Goal: Task Accomplishment & Management: Complete application form

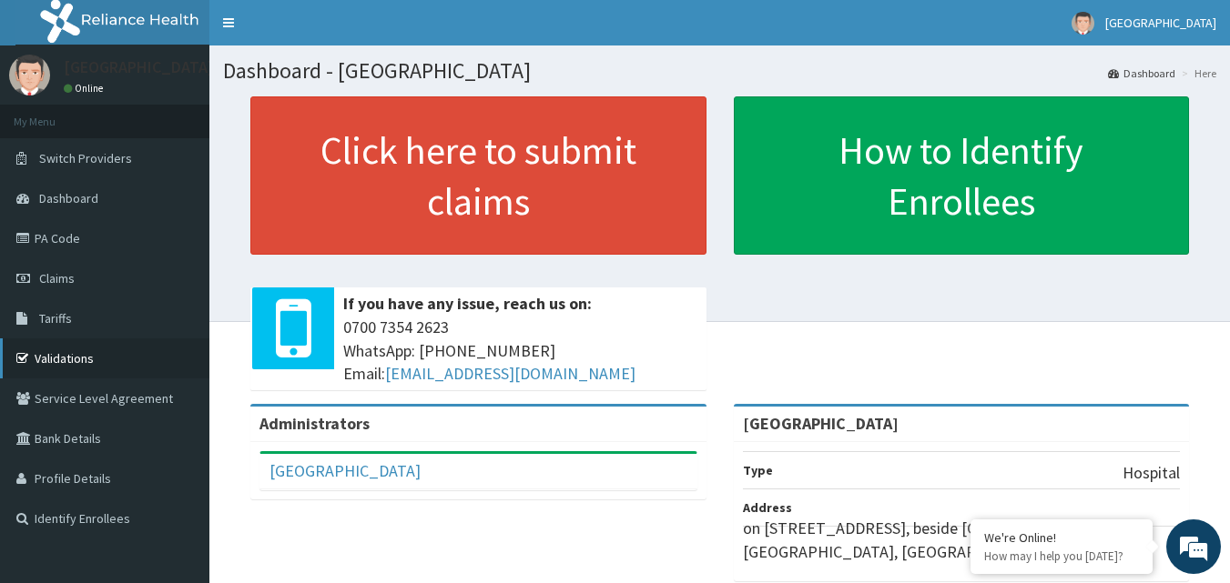
click at [97, 357] on link "Validations" at bounding box center [104, 359] width 209 height 40
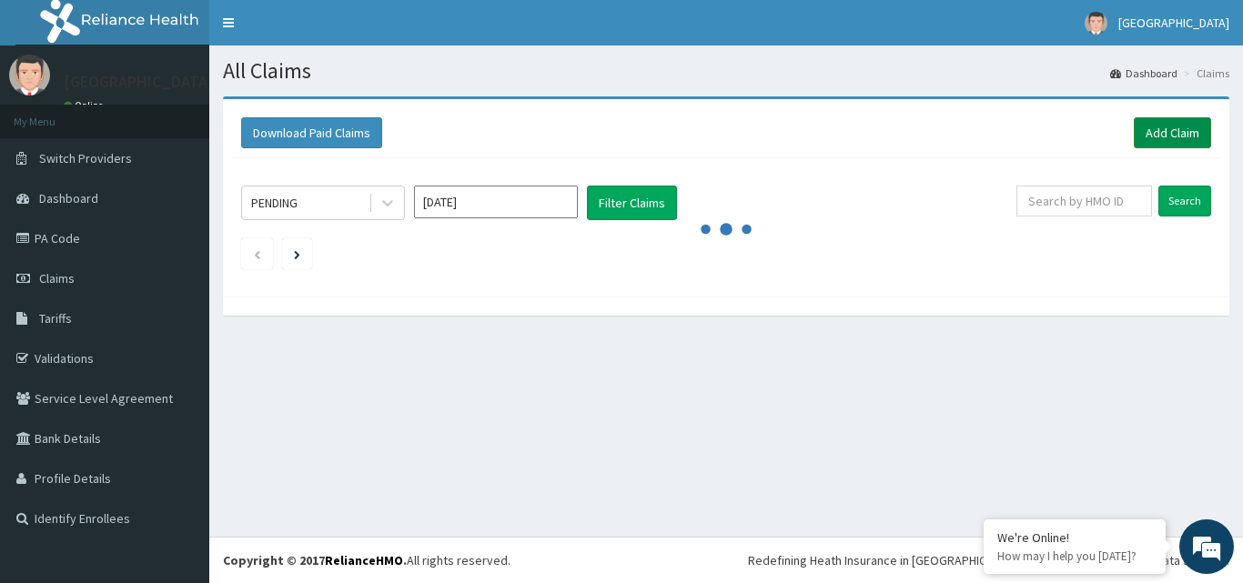
click at [1174, 132] on link "Add Claim" at bounding box center [1172, 132] width 77 height 31
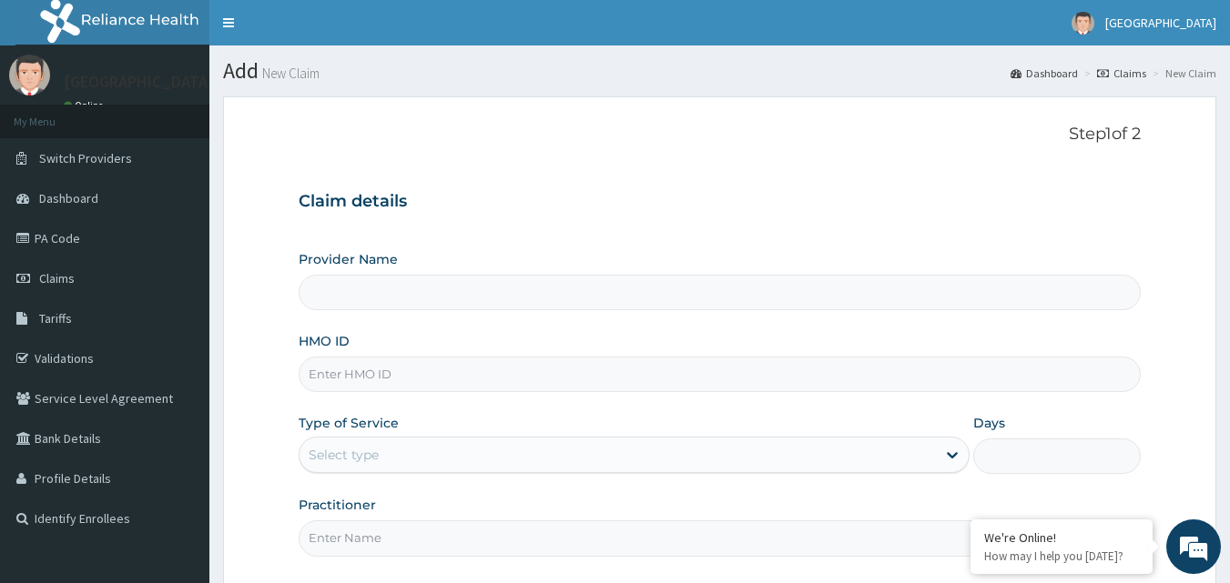
type input "[GEOGRAPHIC_DATA]"
click at [494, 373] on input "HMO ID" at bounding box center [720, 375] width 843 height 36
type input "JTA/10084/A"
click at [396, 441] on div "Select type" at bounding box center [617, 455] width 636 height 29
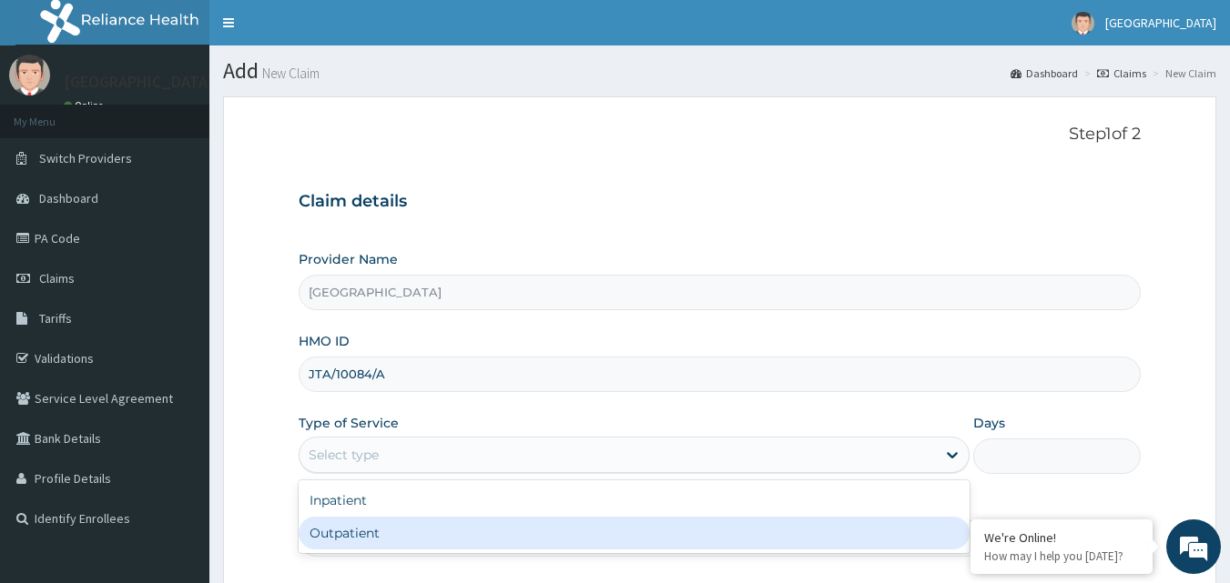
click at [380, 529] on div "Outpatient" at bounding box center [634, 533] width 671 height 33
type input "1"
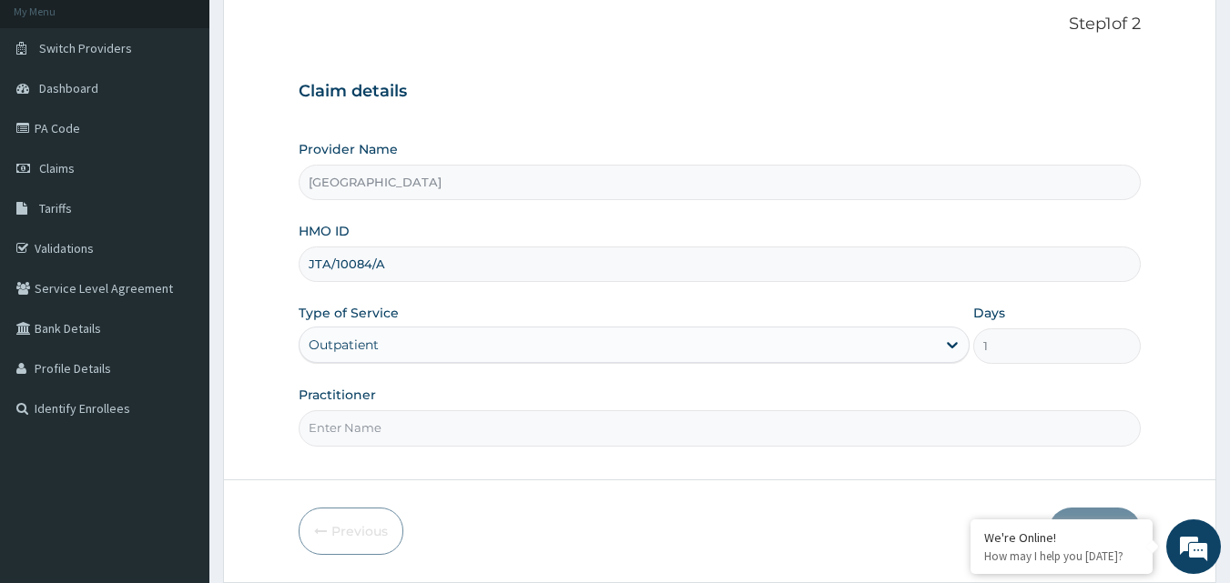
scroll to position [170, 0]
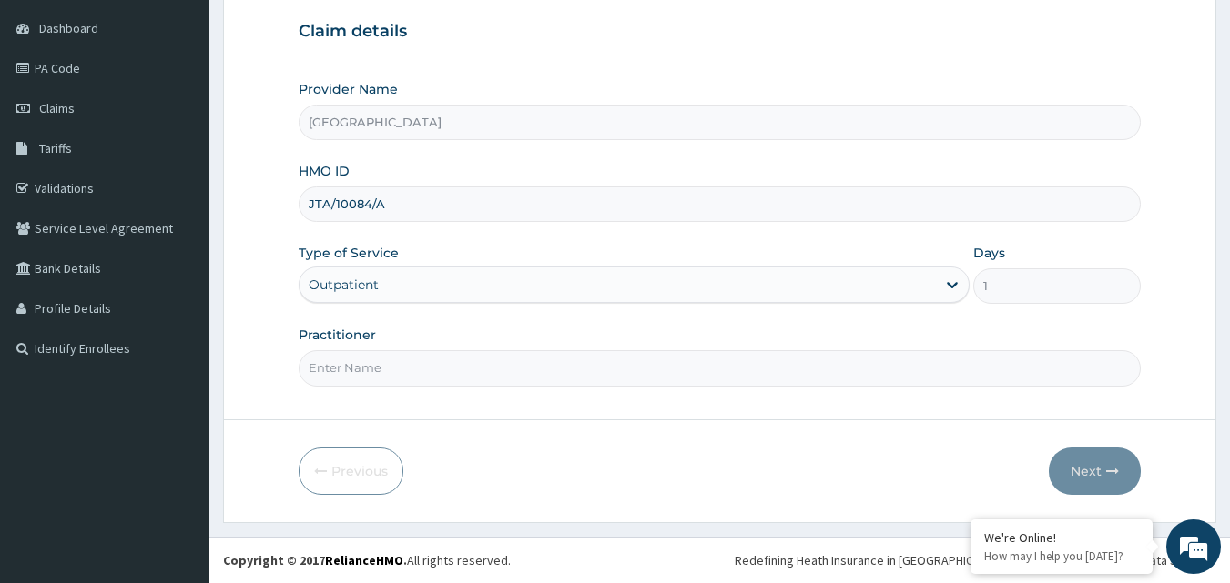
click at [580, 366] on input "Practitioner" at bounding box center [720, 368] width 843 height 36
type input "[PERSON_NAME]"
click at [1077, 466] on button "Next" at bounding box center [1095, 471] width 92 height 47
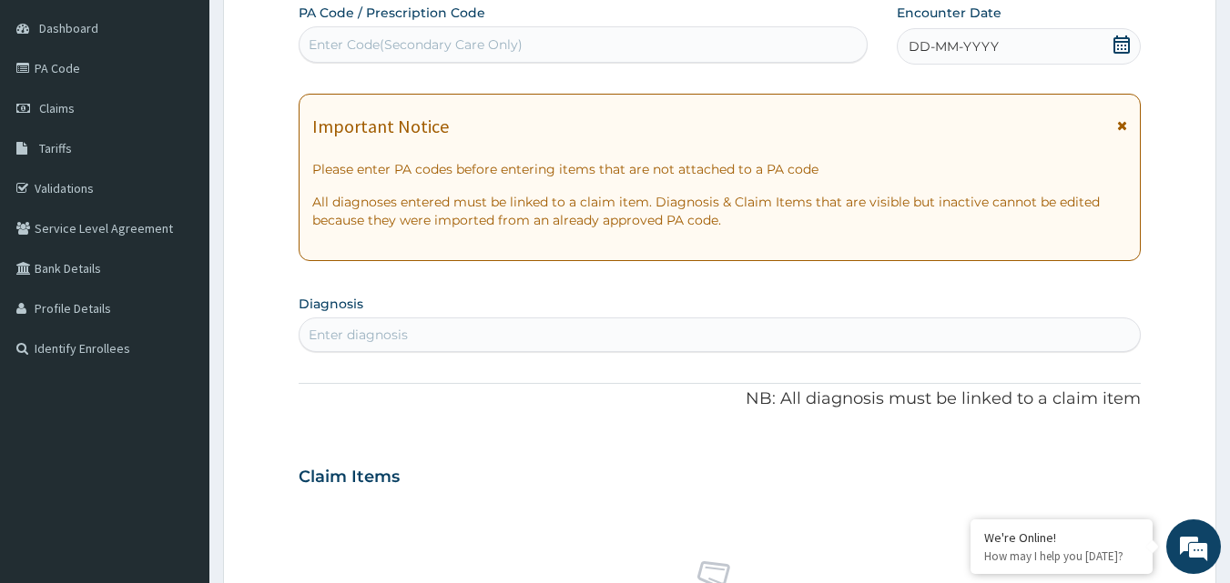
click at [1124, 123] on icon at bounding box center [1122, 125] width 10 height 13
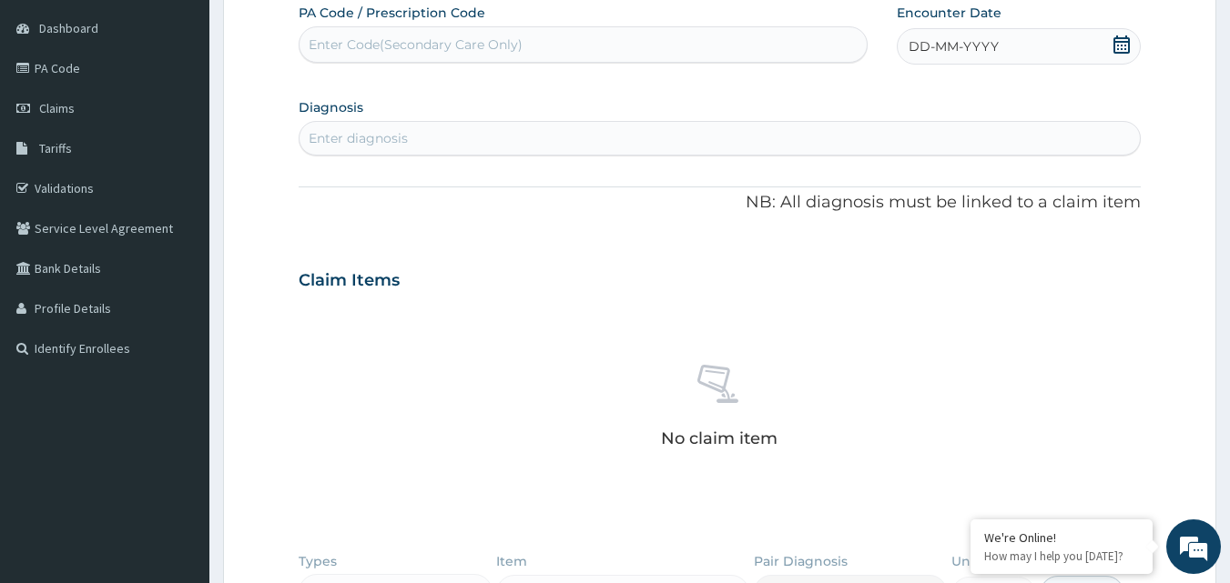
click at [1119, 47] on icon at bounding box center [1121, 45] width 18 height 18
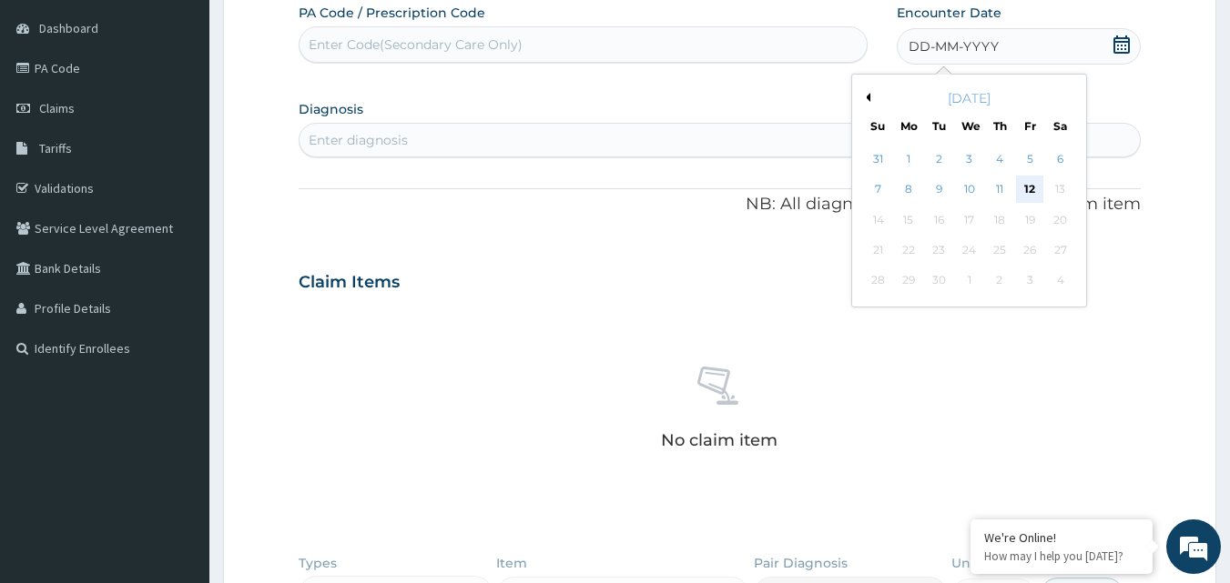
click at [1029, 184] on div "12" at bounding box center [1029, 190] width 27 height 27
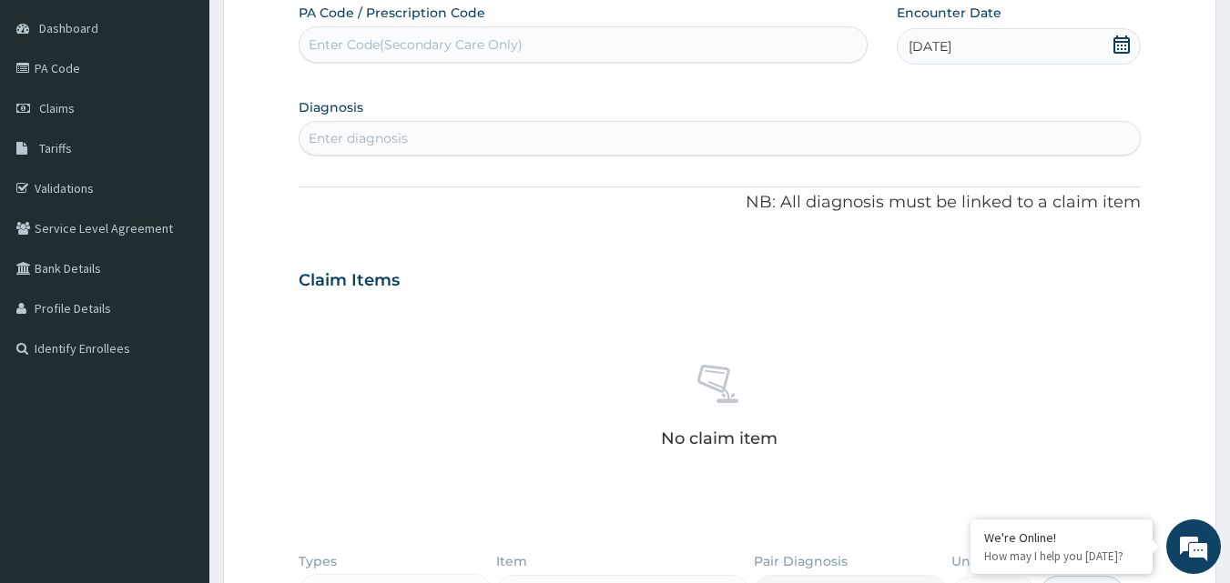
click at [555, 138] on div "Enter diagnosis" at bounding box center [719, 138] width 841 height 29
click at [383, 142] on div "Enter diagnosis" at bounding box center [358, 138] width 99 height 18
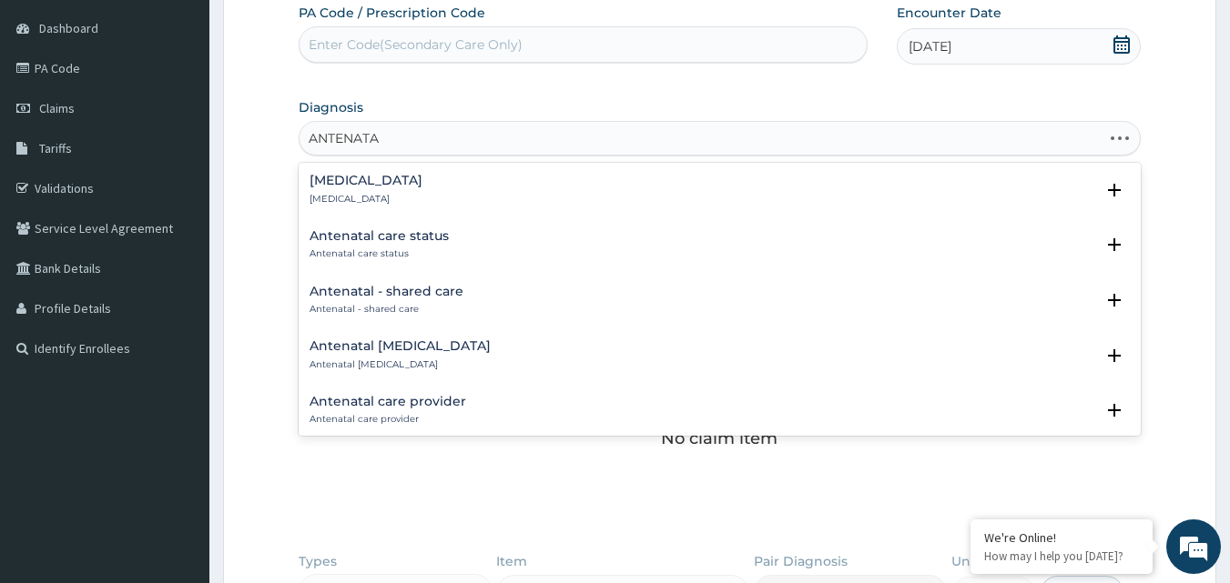
type input "ANTENATAL"
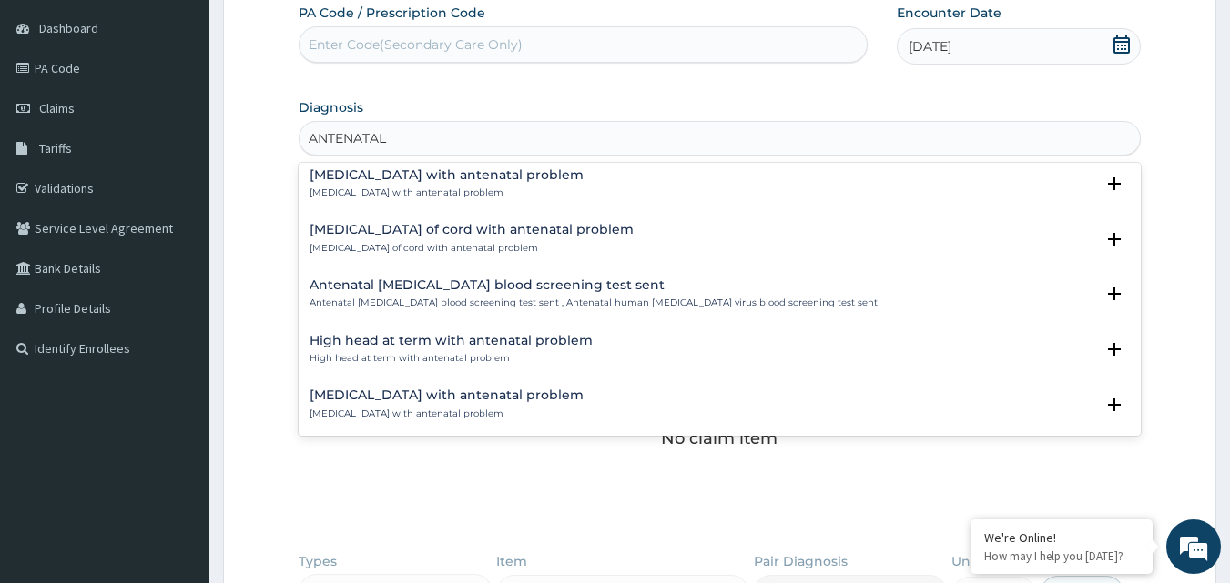
scroll to position [2112, 0]
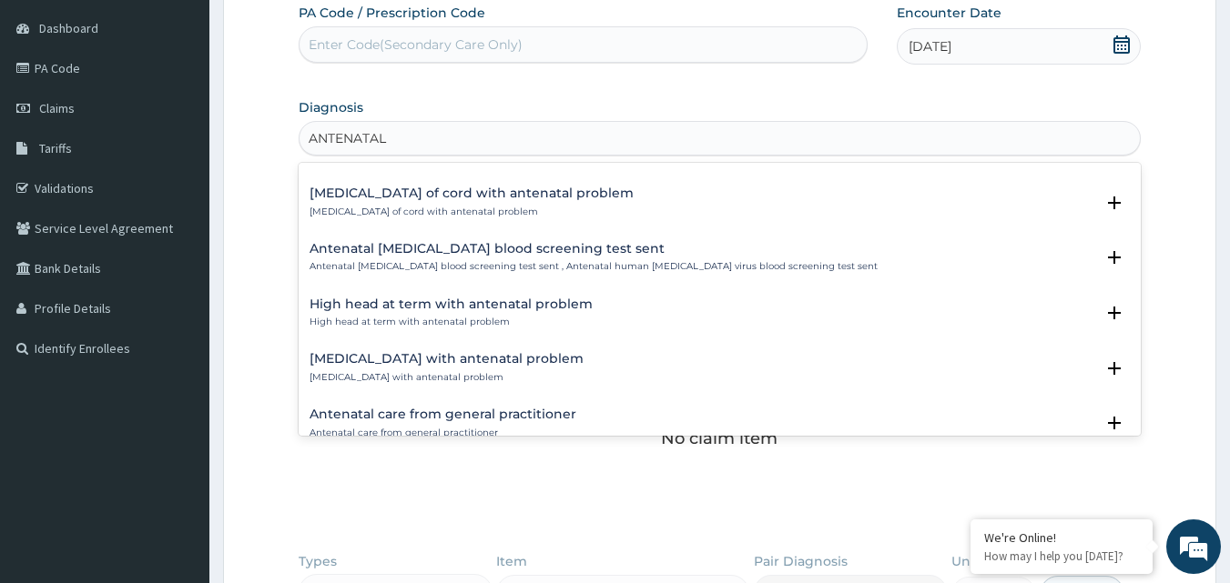
click at [539, 411] on h4 "Antenatal care from general practitioner" at bounding box center [442, 415] width 267 height 14
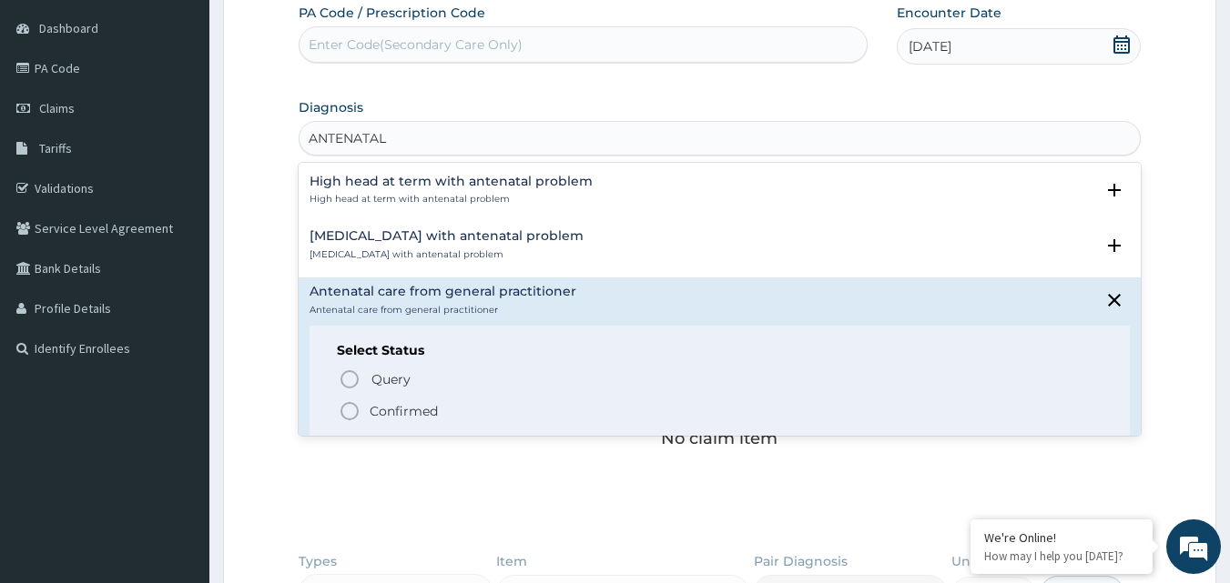
scroll to position [2238, 0]
click at [412, 403] on p "Confirmed" at bounding box center [404, 408] width 68 height 18
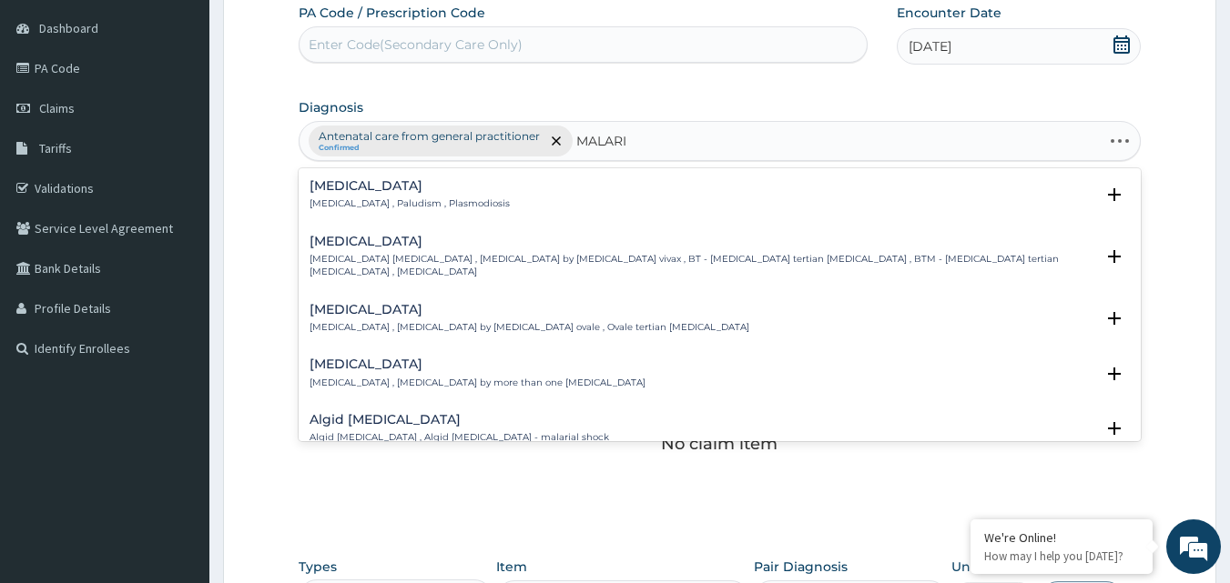
type input "[MEDICAL_DATA]"
click at [332, 184] on h4 "[MEDICAL_DATA]" at bounding box center [409, 186] width 200 height 14
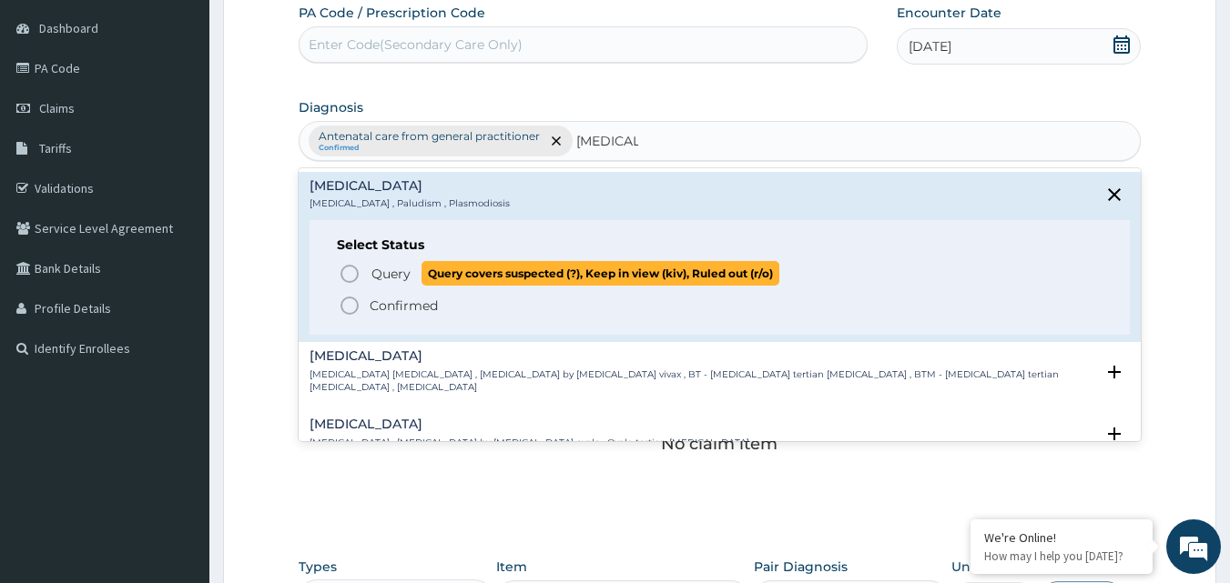
click at [402, 268] on span "Query" at bounding box center [390, 274] width 39 height 18
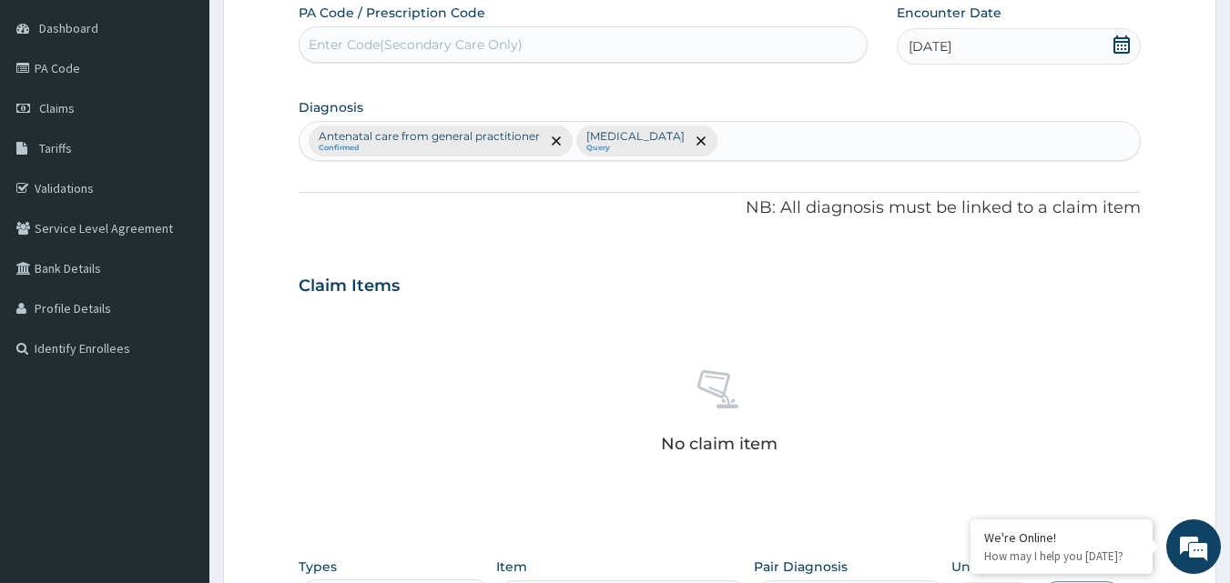
click at [643, 304] on div "Claim Items" at bounding box center [720, 282] width 843 height 47
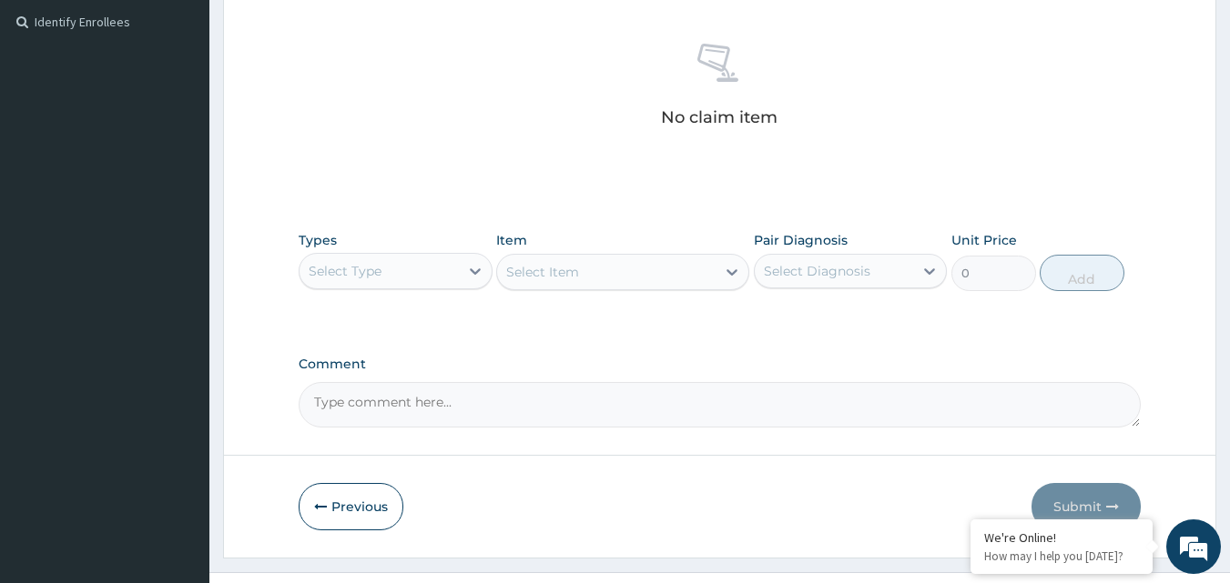
scroll to position [499, 0]
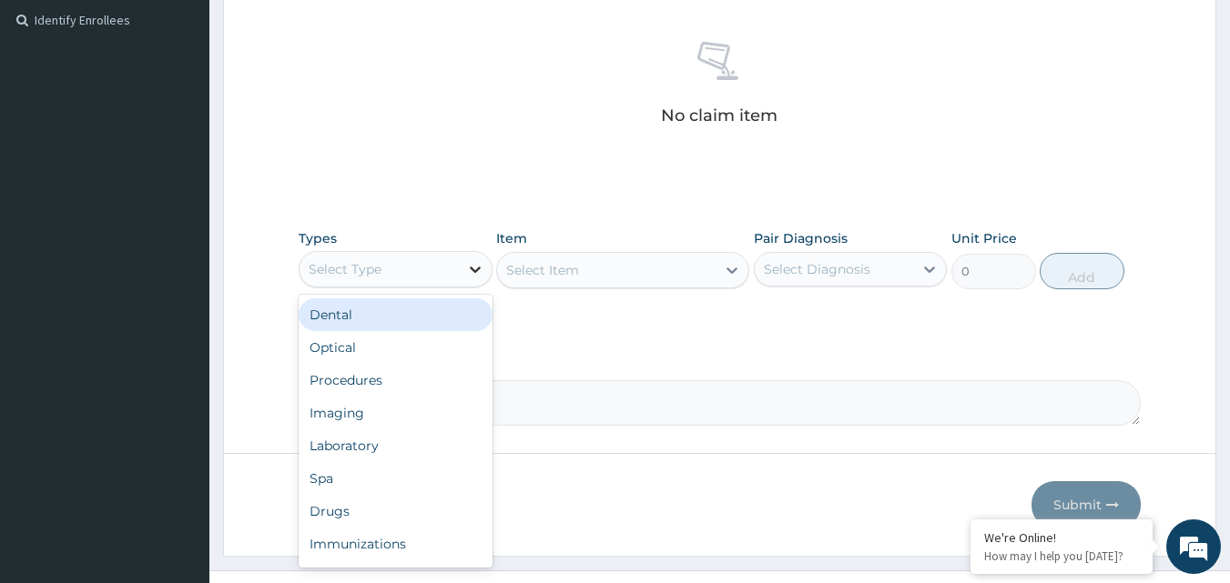
click at [470, 277] on icon at bounding box center [475, 269] width 18 height 18
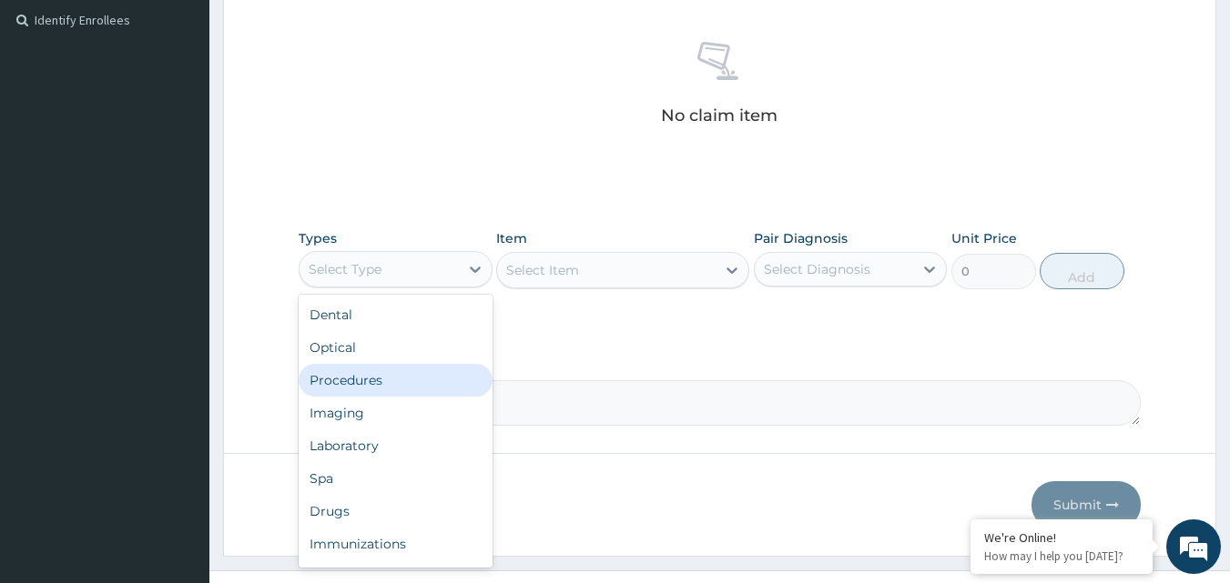
click at [402, 380] on div "Procedures" at bounding box center [396, 380] width 194 height 33
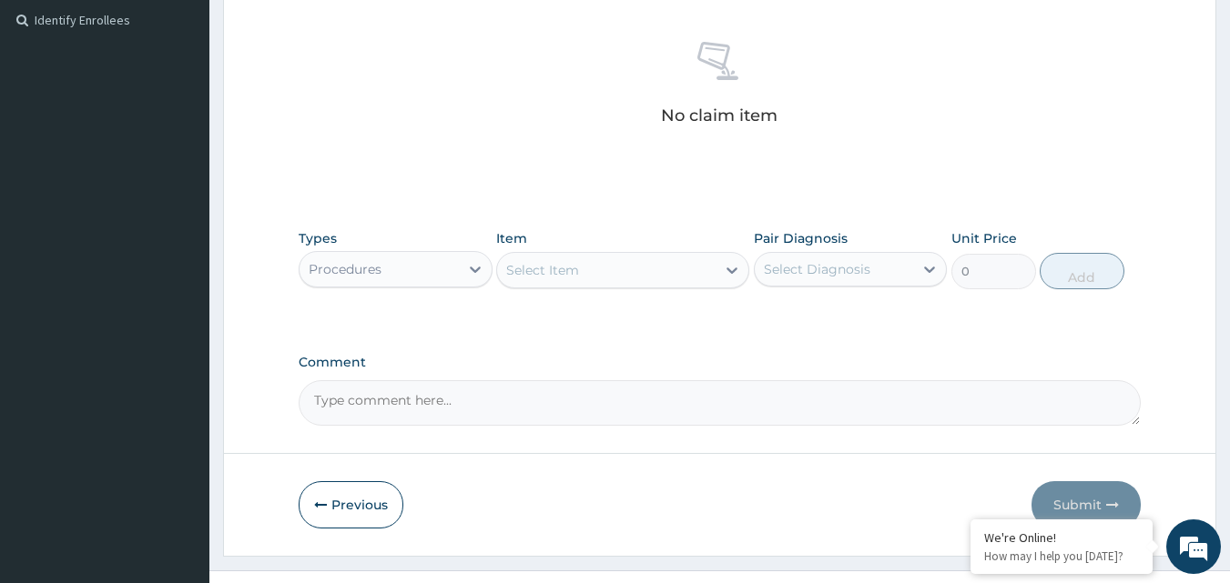
click at [573, 272] on div "Select Item" at bounding box center [542, 270] width 73 height 18
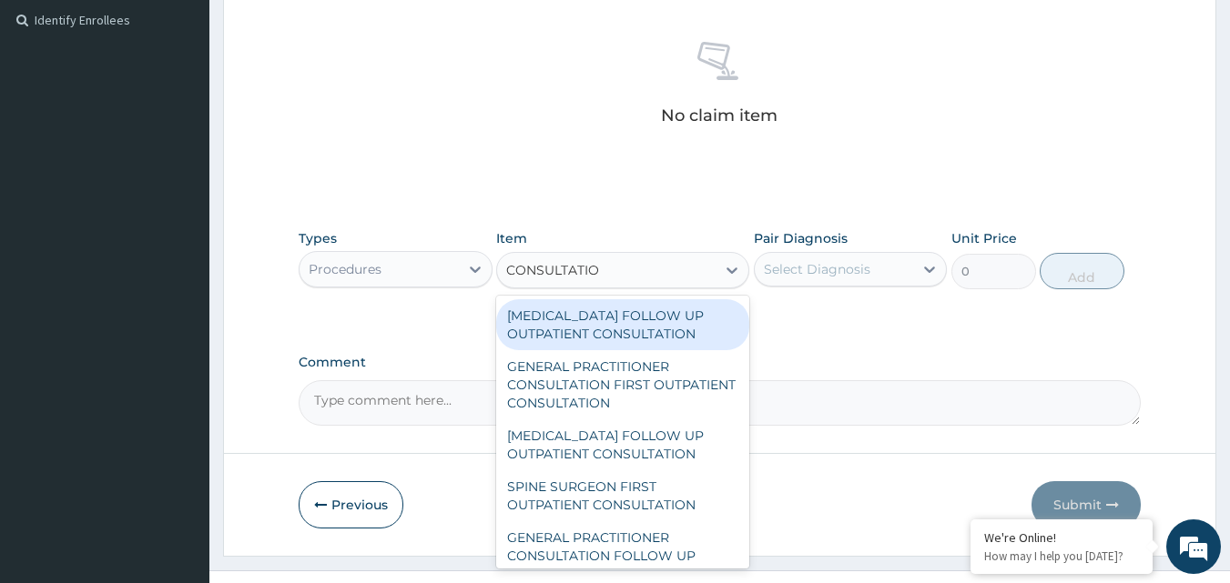
type input "CONSULTATION"
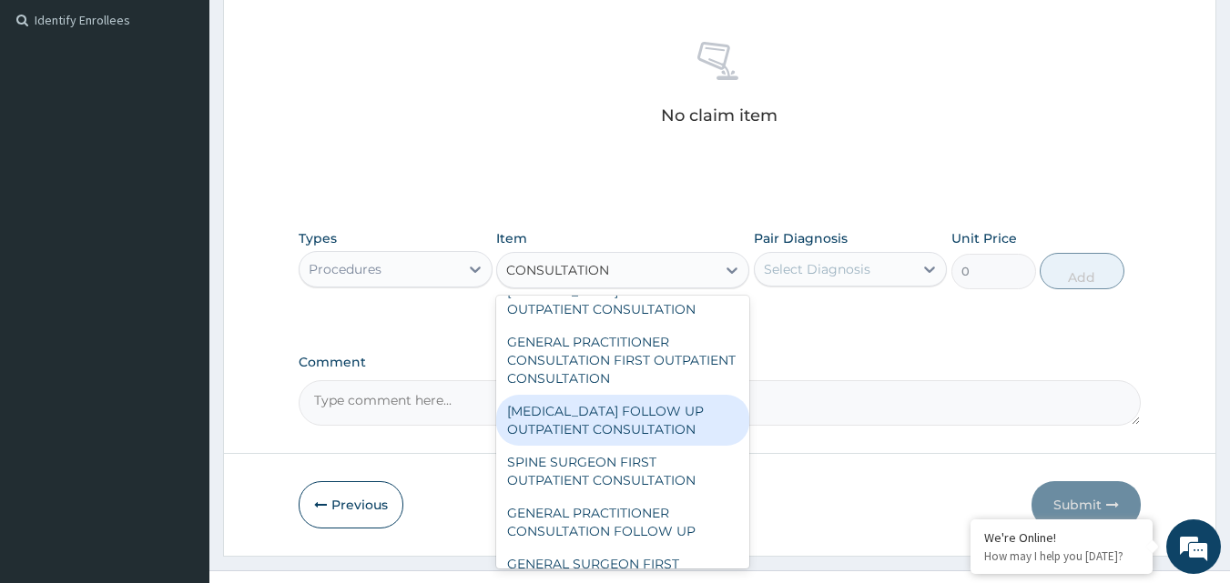
scroll to position [7, 0]
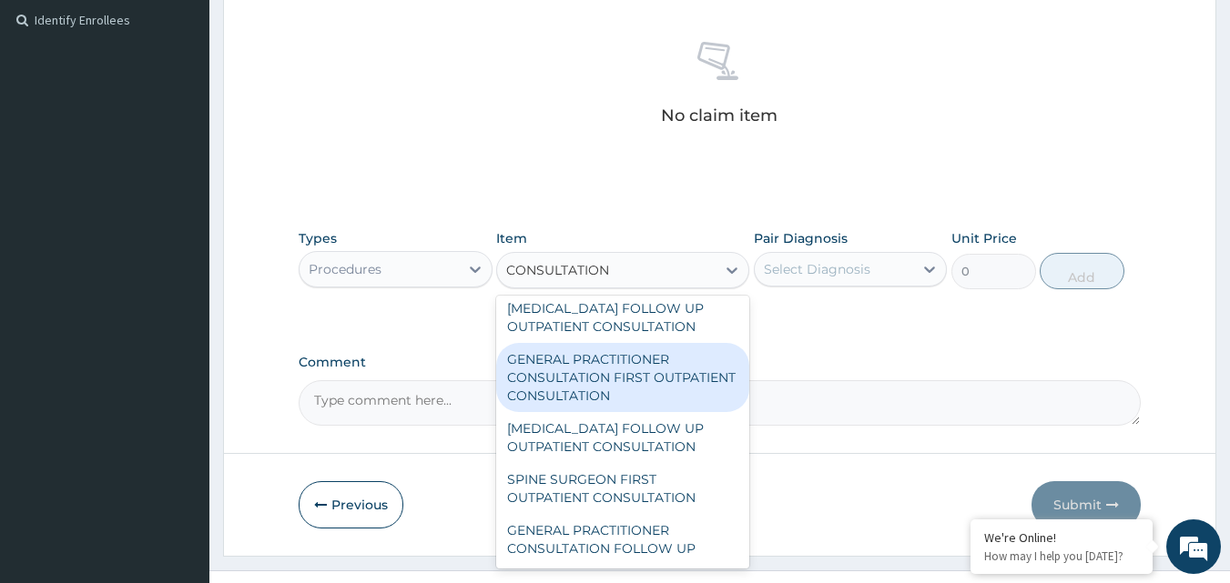
click at [590, 382] on div "GENERAL PRACTITIONER CONSULTATION FIRST OUTPATIENT CONSULTATION" at bounding box center [622, 377] width 253 height 69
type input "3000"
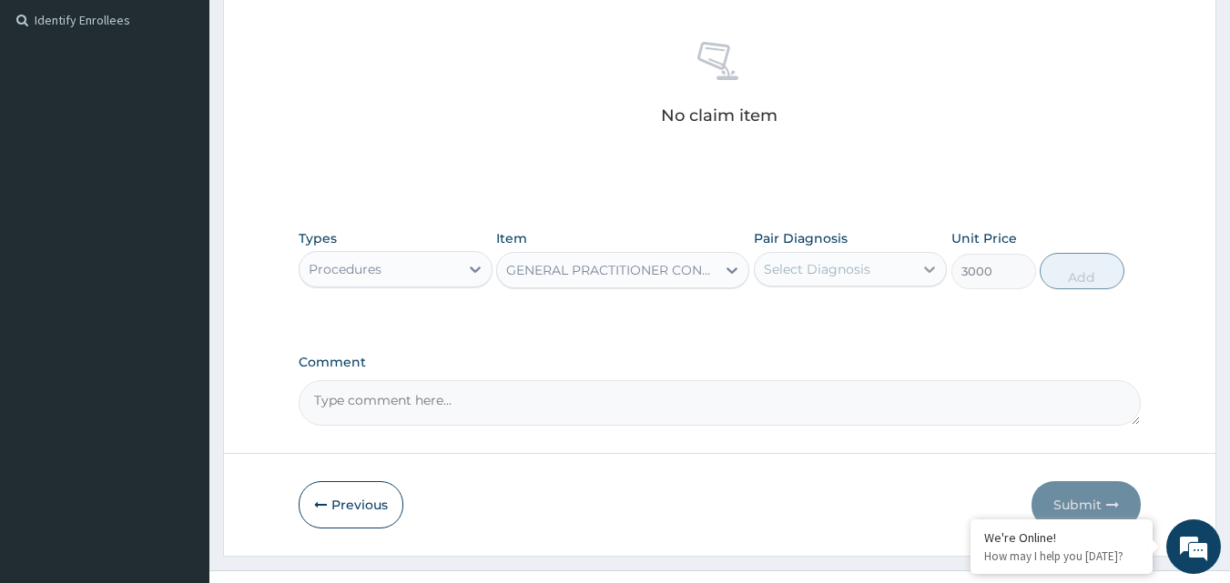
click at [924, 265] on icon at bounding box center [929, 269] width 18 height 18
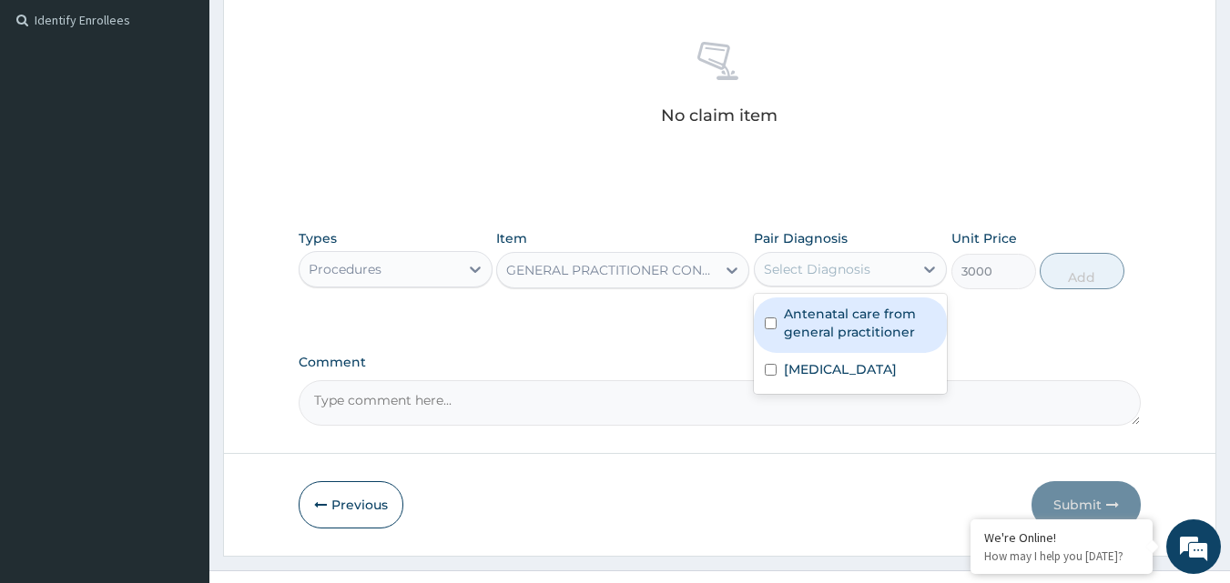
click at [855, 331] on label "Antenatal care from general practitioner" at bounding box center [860, 323] width 153 height 36
checkbox input "true"
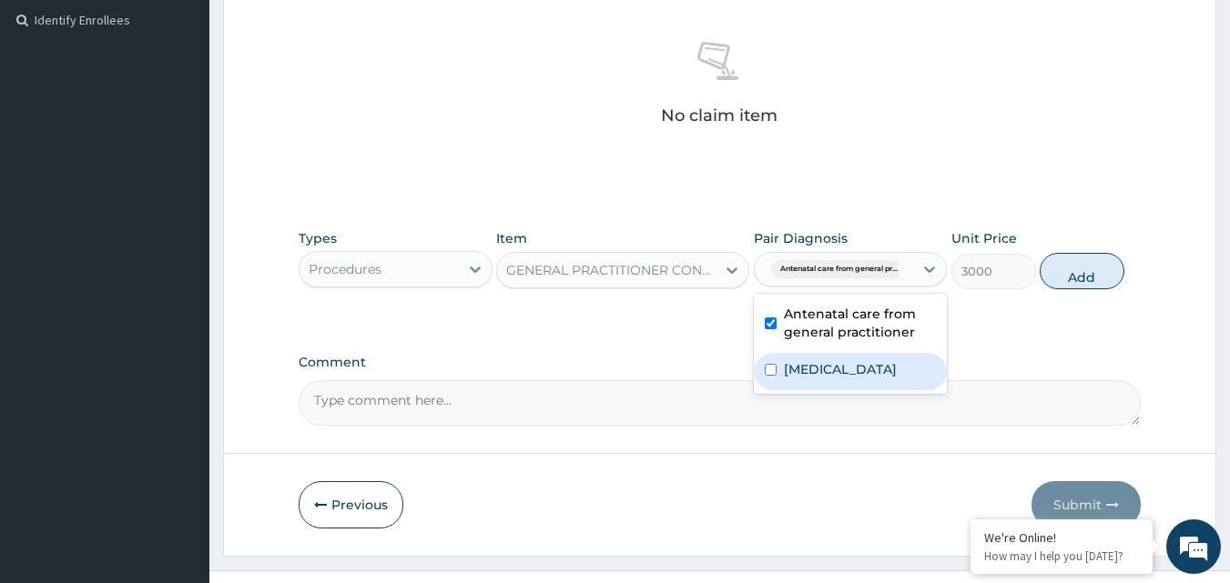
click at [854, 360] on div "[MEDICAL_DATA]" at bounding box center [851, 371] width 194 height 37
checkbox input "true"
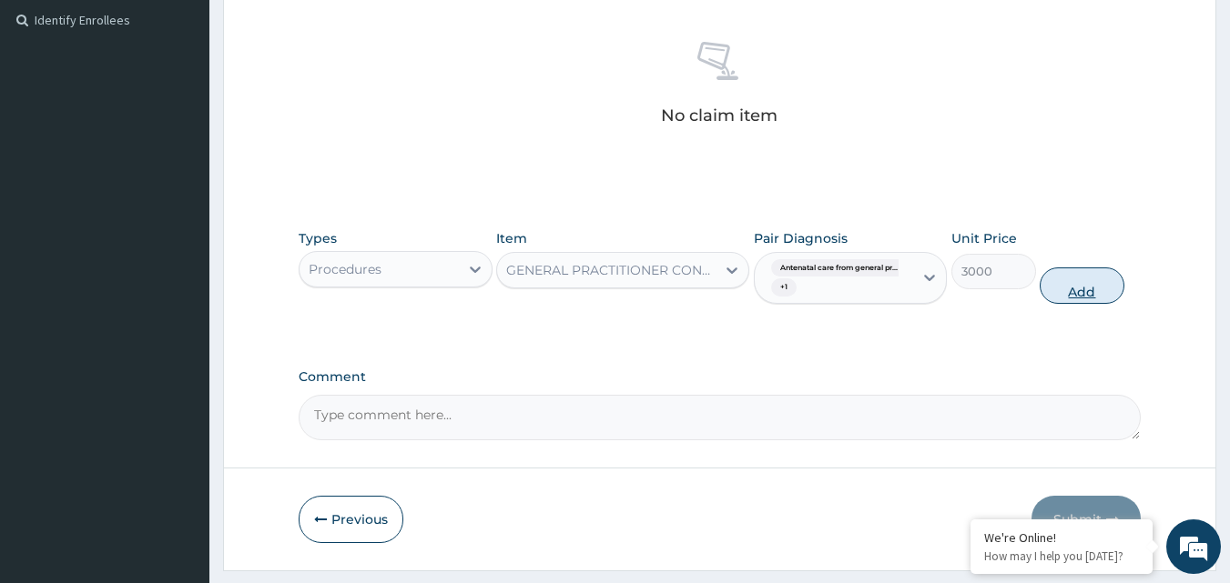
click at [1065, 287] on button "Add" at bounding box center [1082, 286] width 85 height 36
type input "0"
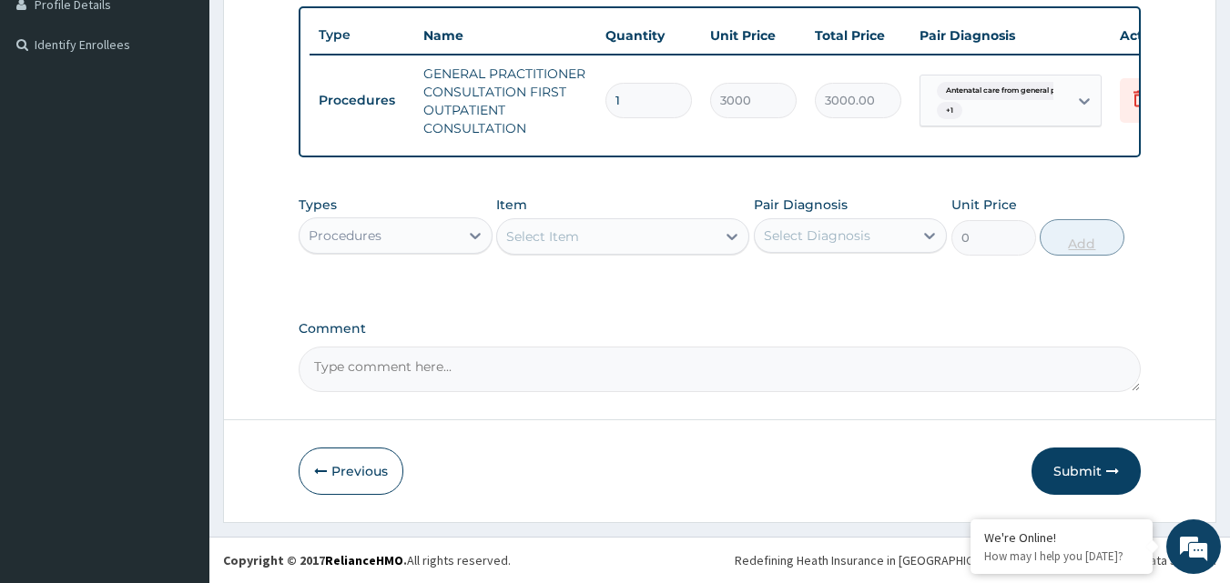
scroll to position [488, 0]
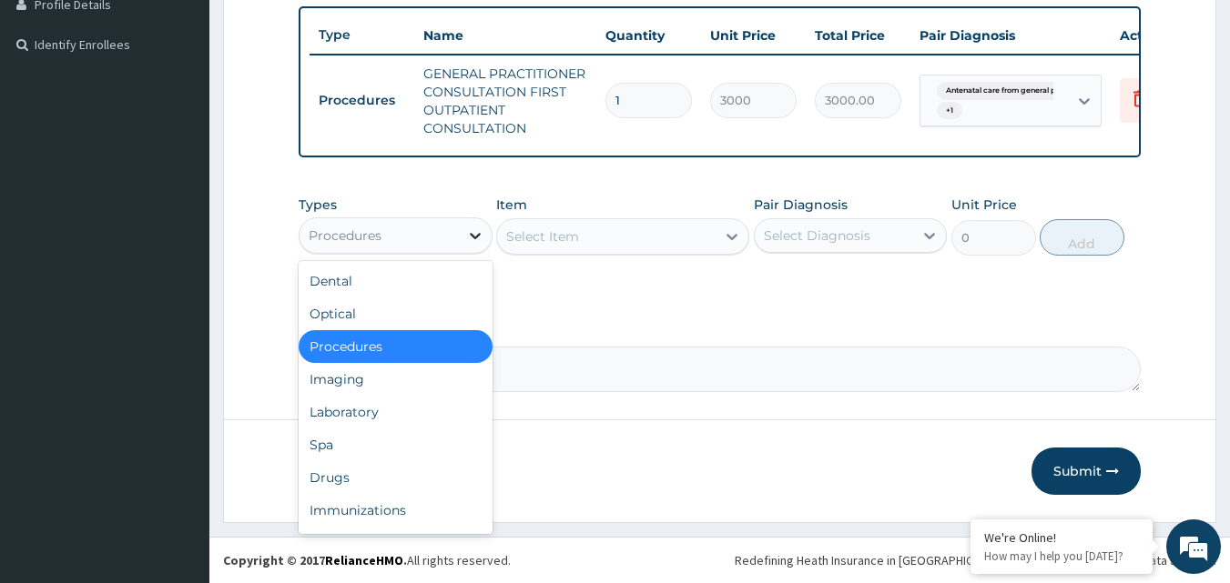
click at [477, 233] on icon at bounding box center [475, 236] width 18 height 18
click at [396, 415] on div "Laboratory" at bounding box center [396, 412] width 194 height 33
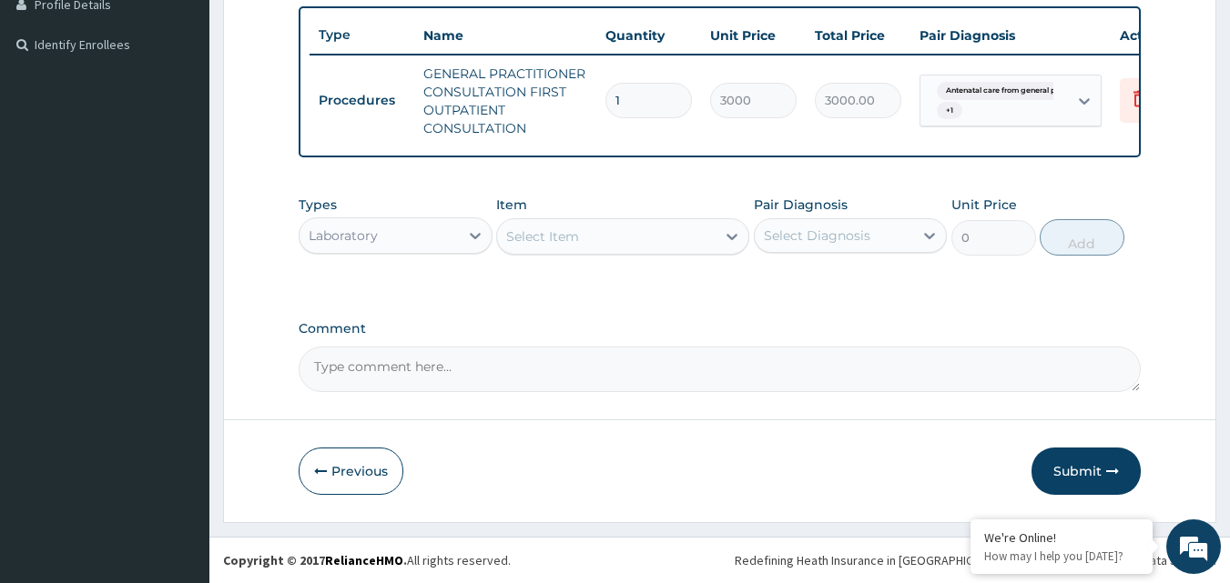
click at [560, 238] on div "Select Item" at bounding box center [542, 237] width 73 height 18
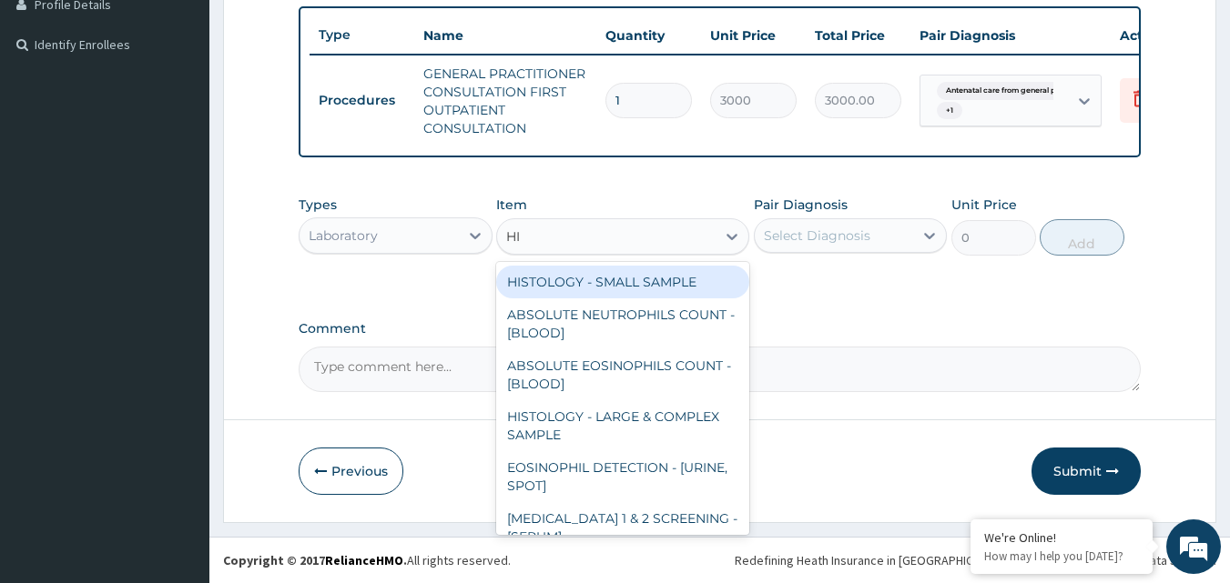
type input "HIV"
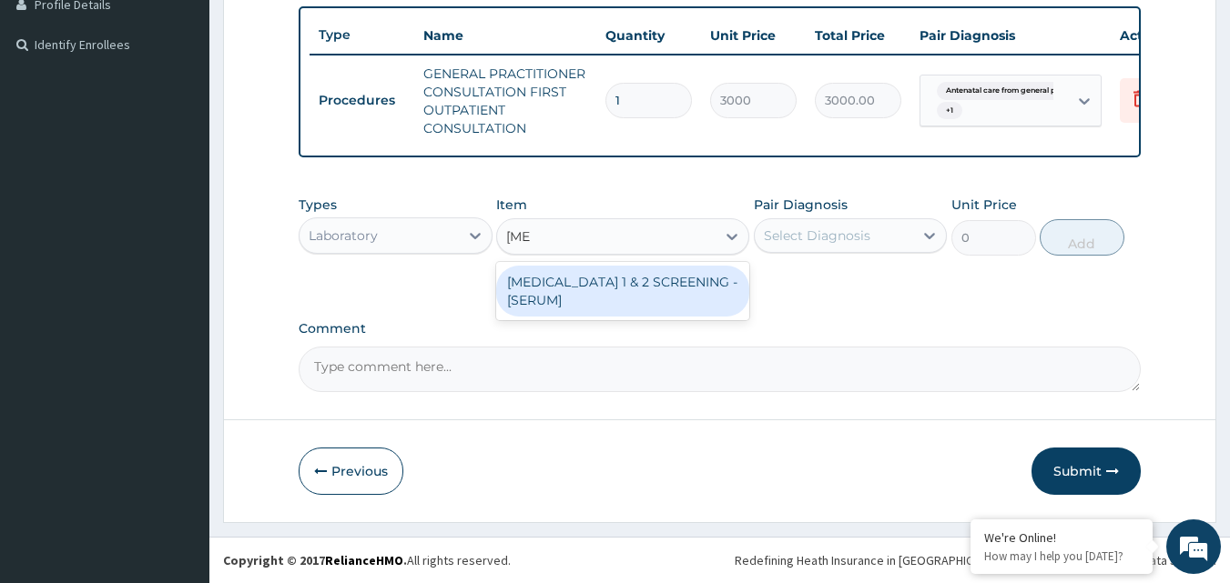
click at [573, 281] on div "HIV 1 & 2 SCREENING - [SERUM]" at bounding box center [622, 291] width 253 height 51
type input "2000"
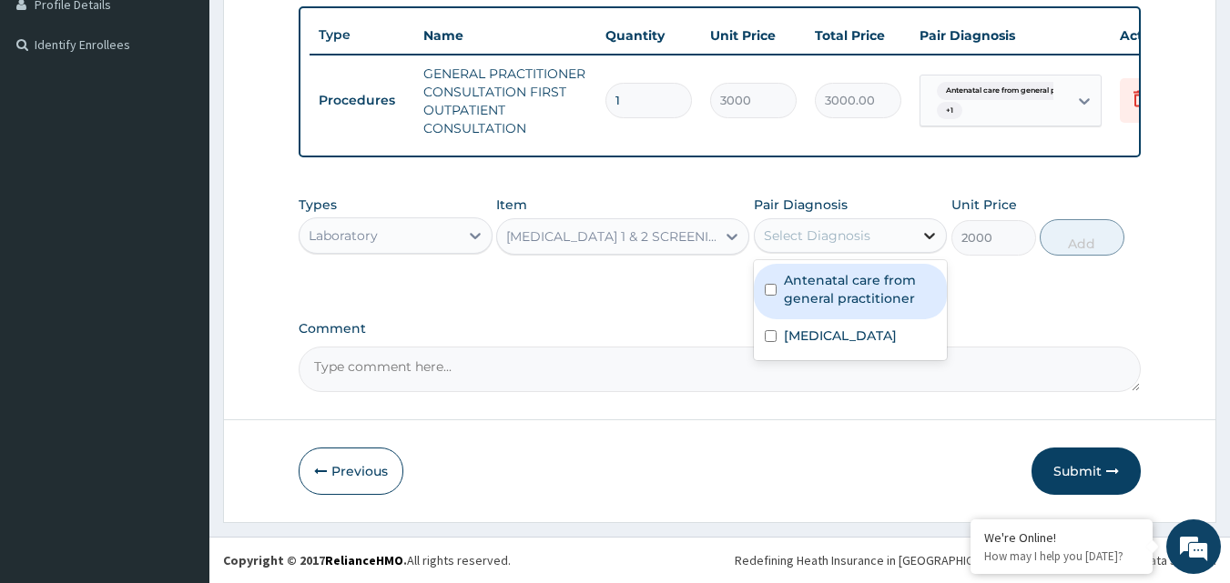
click at [929, 236] on icon at bounding box center [929, 236] width 18 height 18
click at [871, 284] on label "Antenatal care from general practitioner" at bounding box center [860, 289] width 153 height 36
checkbox input "true"
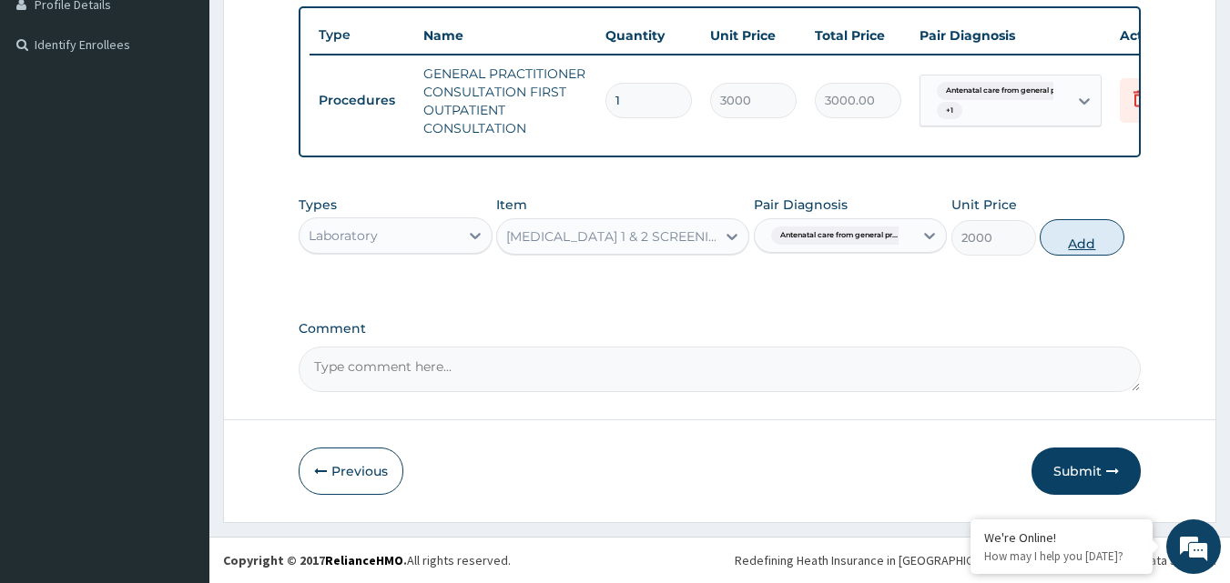
click at [1073, 238] on button "Add" at bounding box center [1082, 237] width 85 height 36
type input "0"
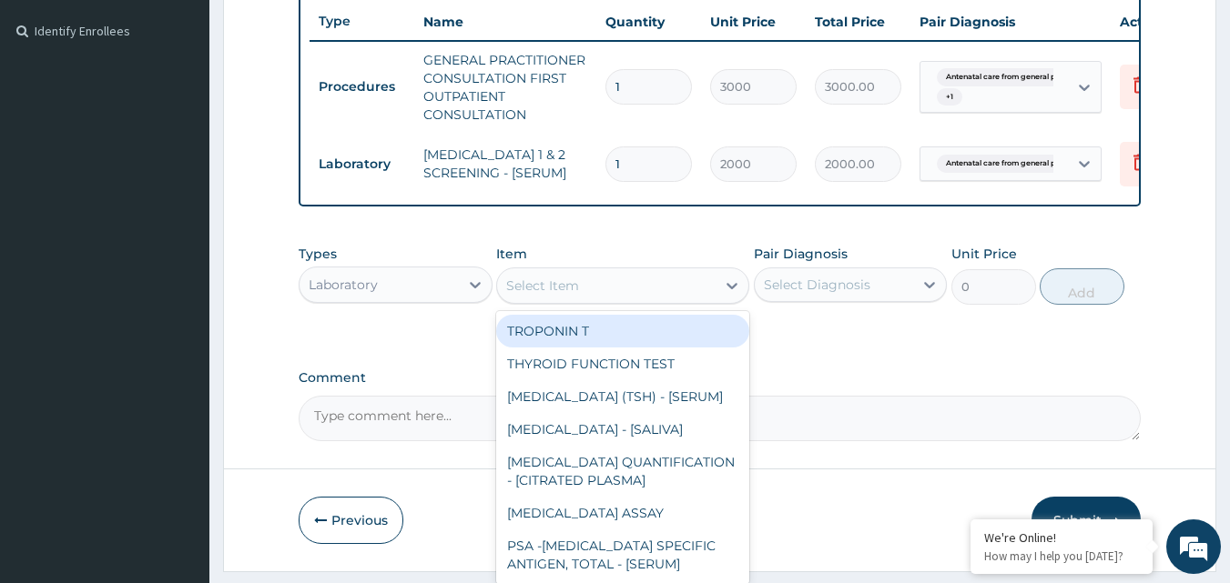
click at [569, 295] on div "Select Item" at bounding box center [542, 286] width 73 height 18
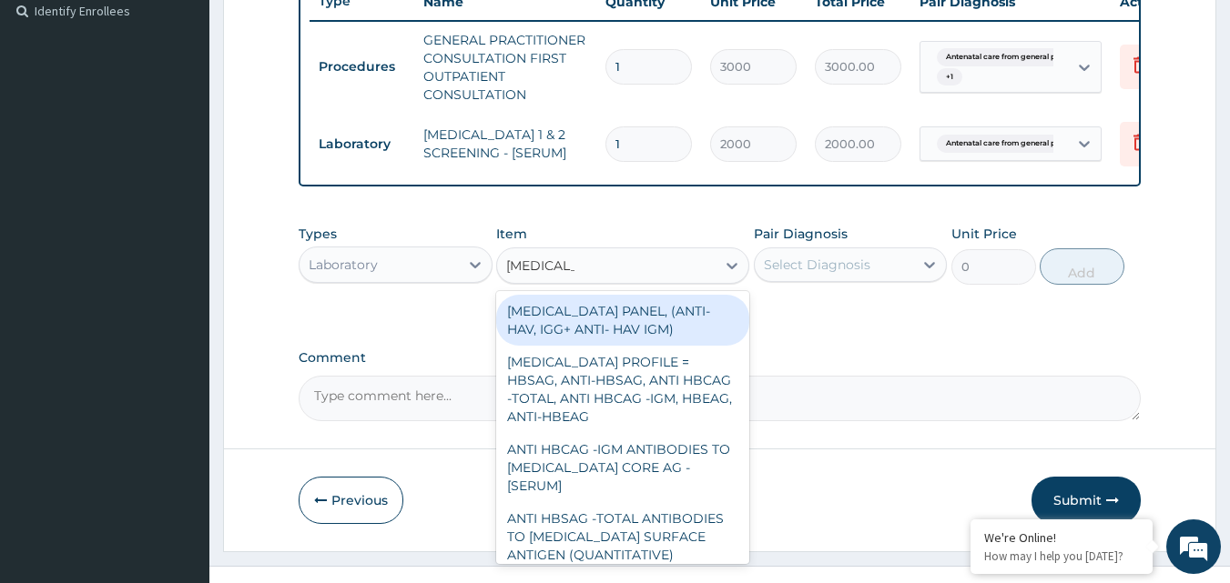
scroll to position [551, 0]
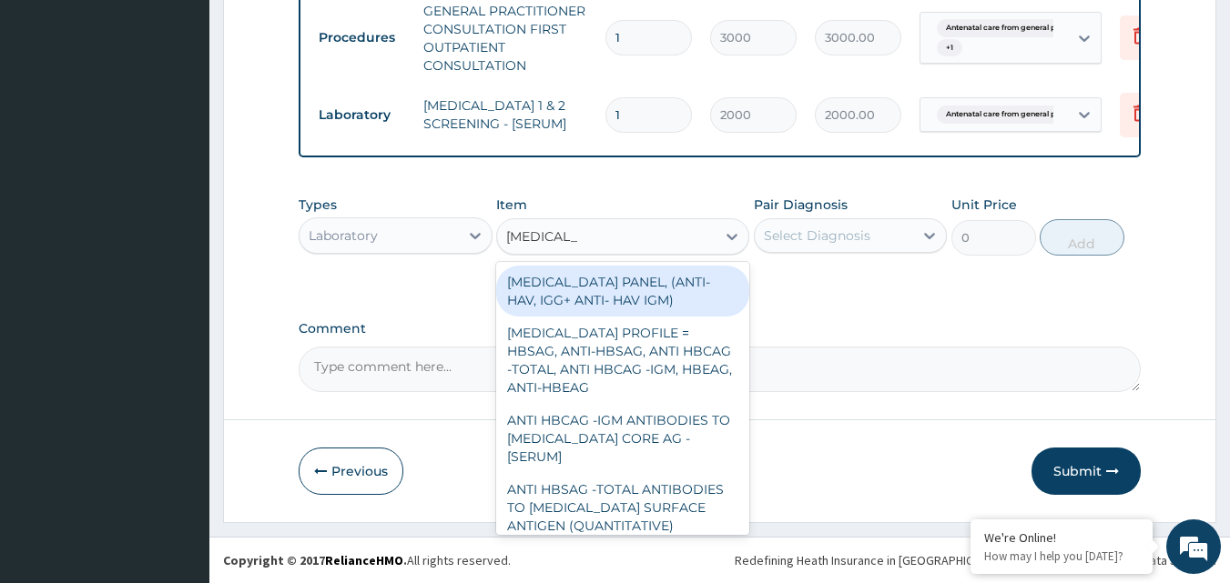
type input "HEPATITIS B"
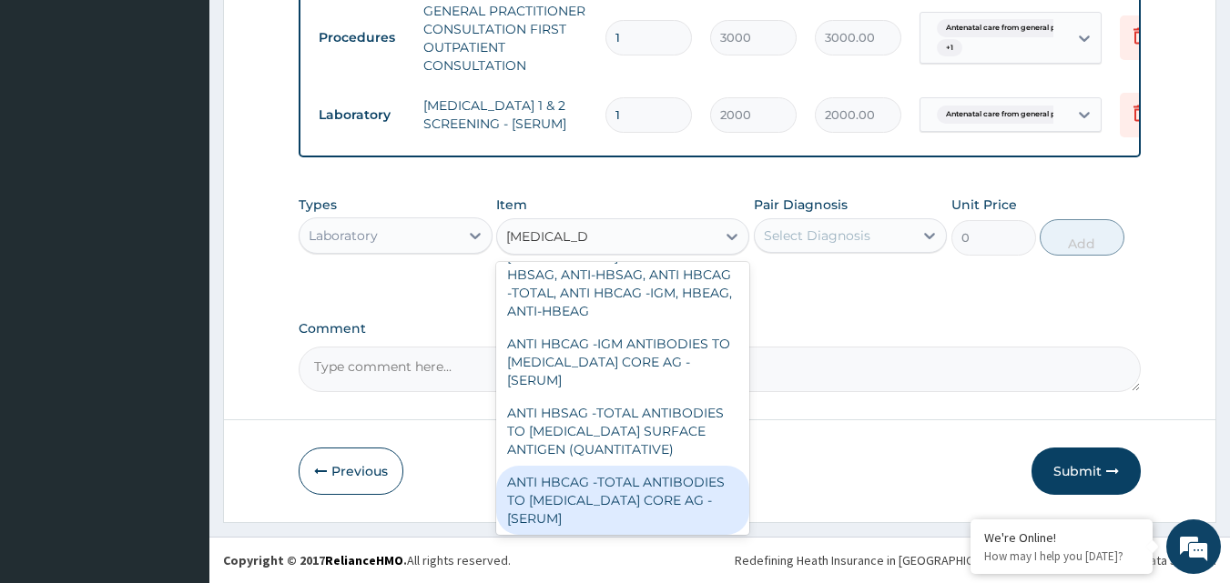
scroll to position [0, 0]
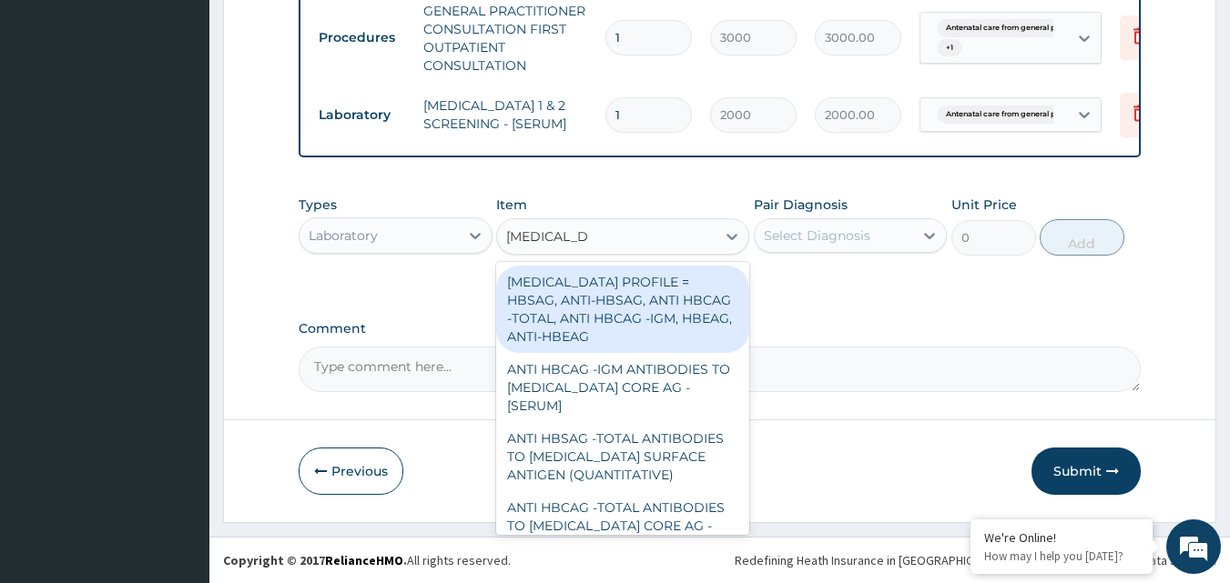
click at [593, 309] on div "HEPATITIS B PROFILE = HBSAG, ANTI-HBSAG, ANTI HBCAG -TOTAL, ANTI HBCAG -IGM, HB…" at bounding box center [622, 309] width 253 height 87
type input "25000"
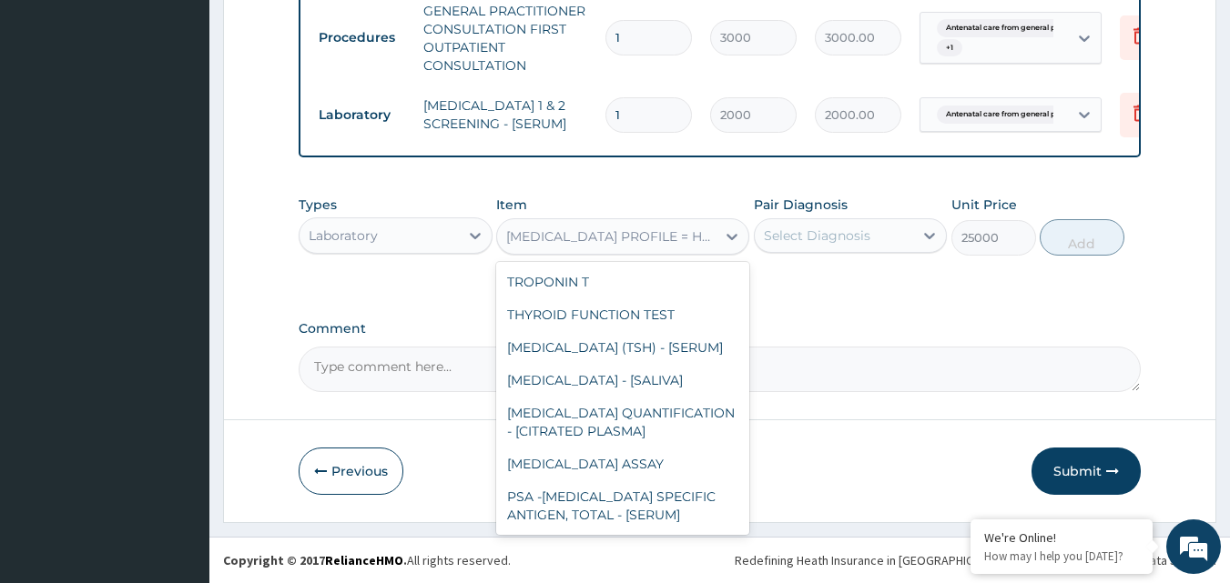
click at [652, 239] on div "HEPATITIS B PROFILE = HBSAG, ANTI-HBSAG, ANTI HBCAG -TOTAL, ANTI HBCAG -IGM, HB…" at bounding box center [611, 237] width 211 height 18
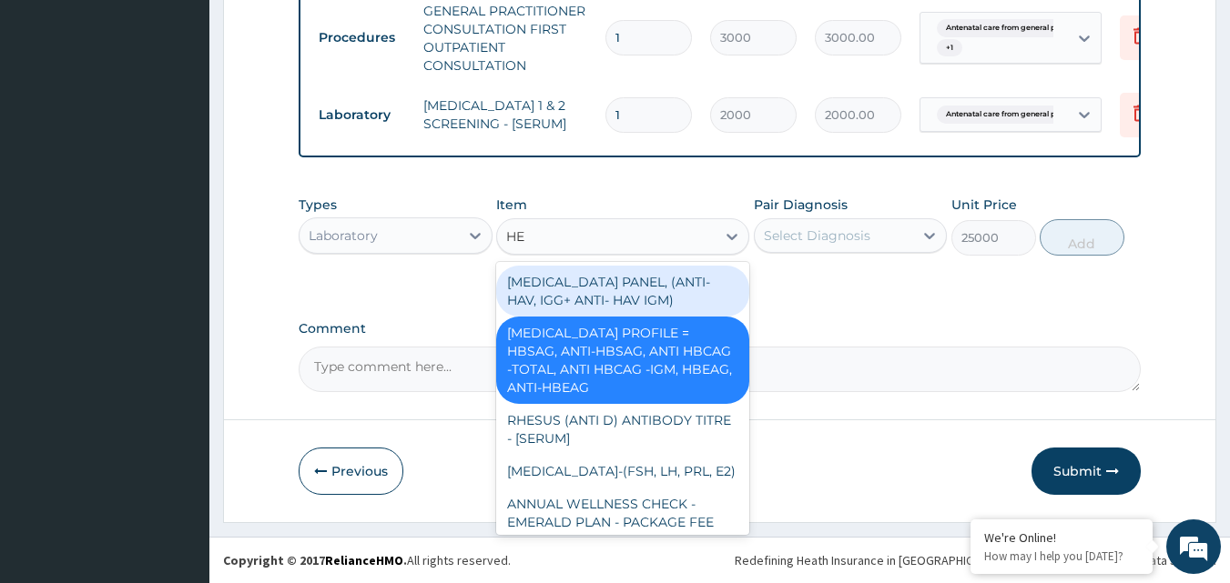
type input "H"
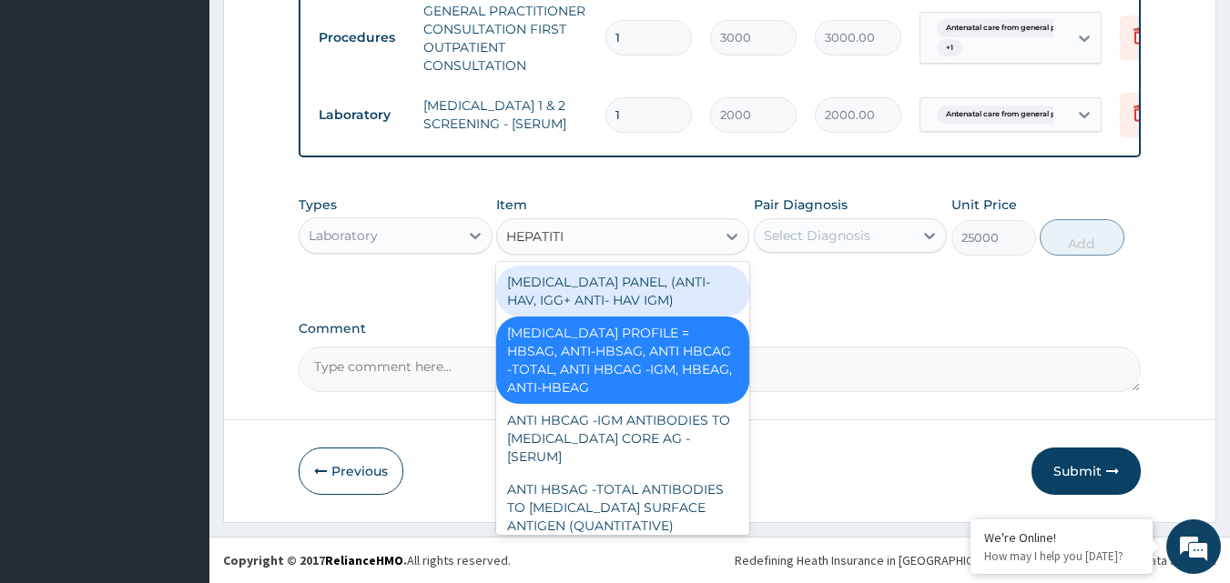
type input "HEPATITIS"
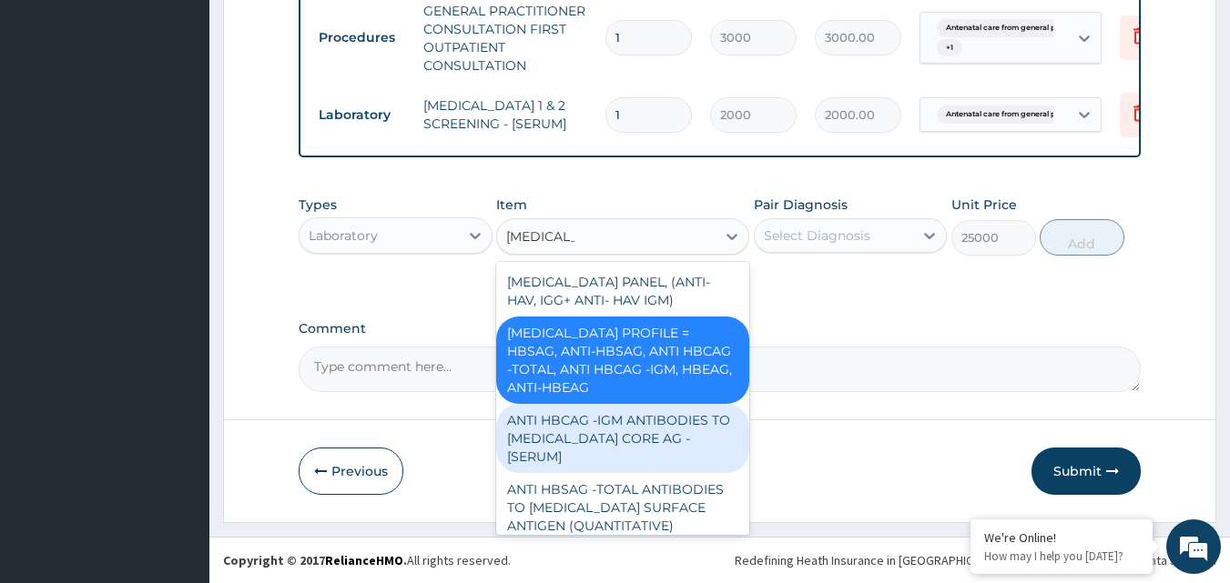
click at [665, 438] on div "ANTI HBCAG -IGM ANTIBODIES TO HEPATITIS B CORE AG - [SERUM]" at bounding box center [622, 438] width 253 height 69
type input "4200"
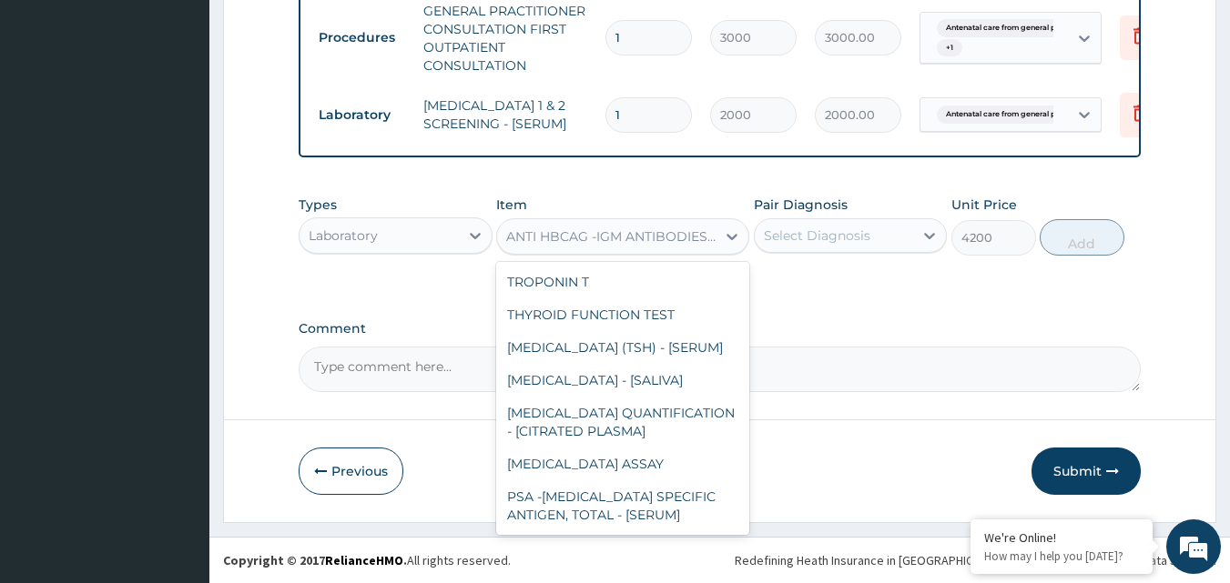
click at [624, 234] on div "ANTI HBCAG -IGM ANTIBODIES TO HEPATITIS B CORE AG - [SERUM]" at bounding box center [611, 237] width 211 height 18
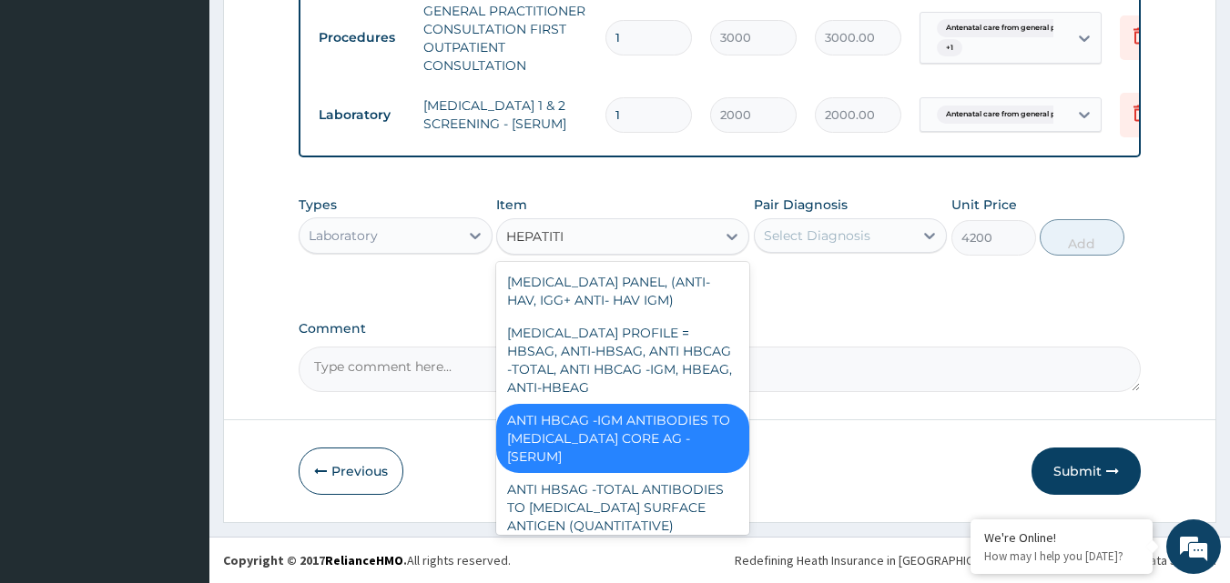
type input "HEPATITIS"
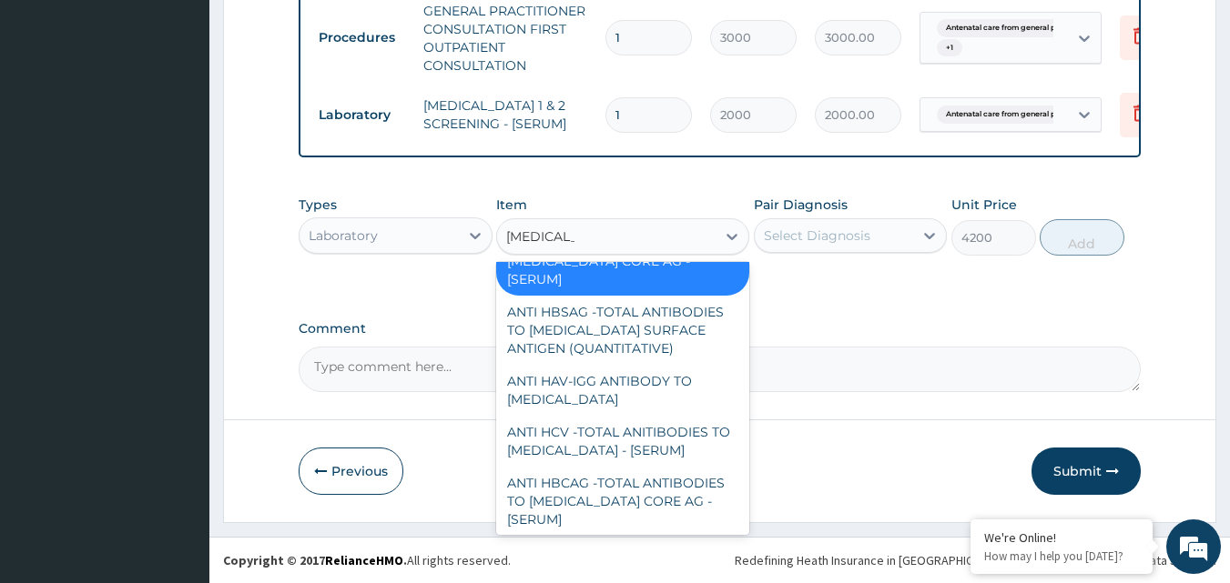
scroll to position [182, 0]
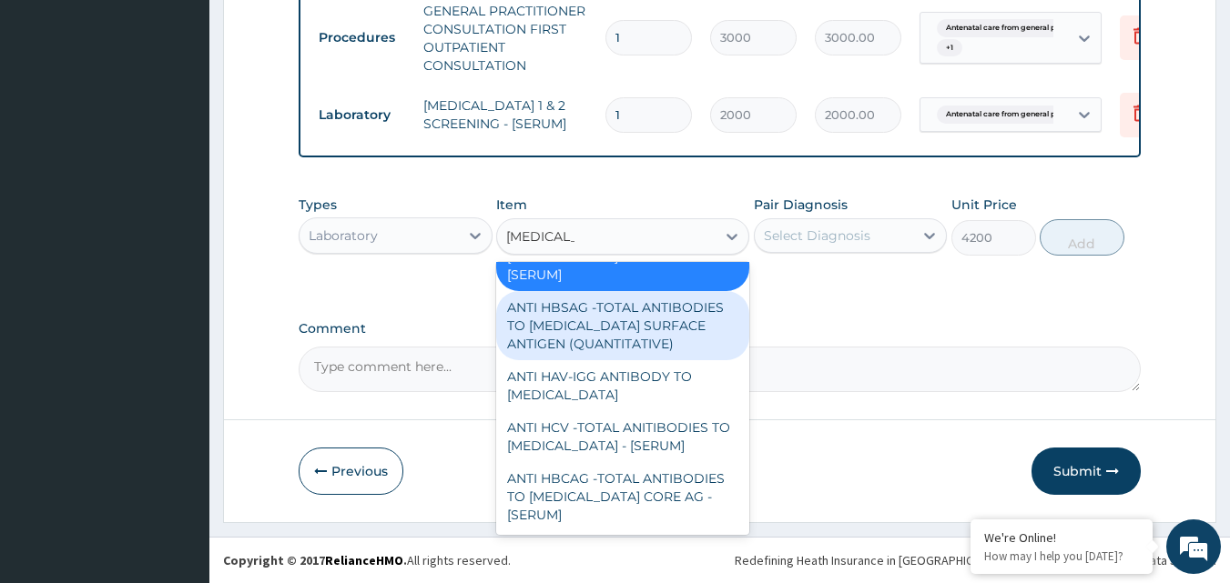
click at [605, 323] on div "ANTI HBSAG -TOTAL ANTIBODIES TO HEPATITIS B SURFACE ANTIGEN (QUANTITATIVE)" at bounding box center [622, 325] width 253 height 69
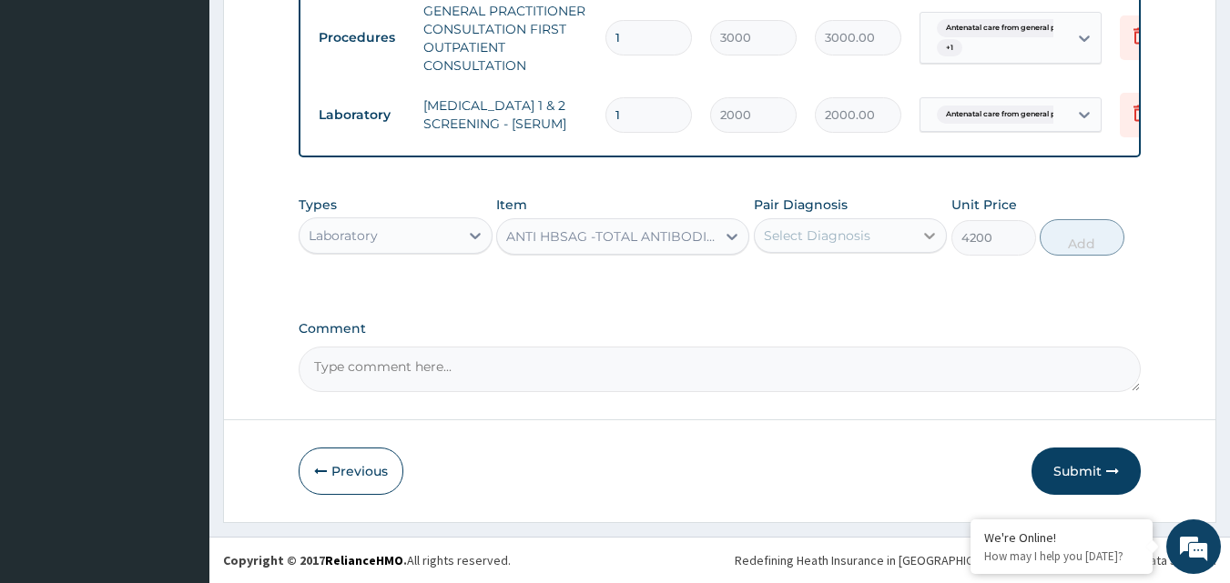
click at [934, 235] on icon at bounding box center [930, 236] width 11 height 6
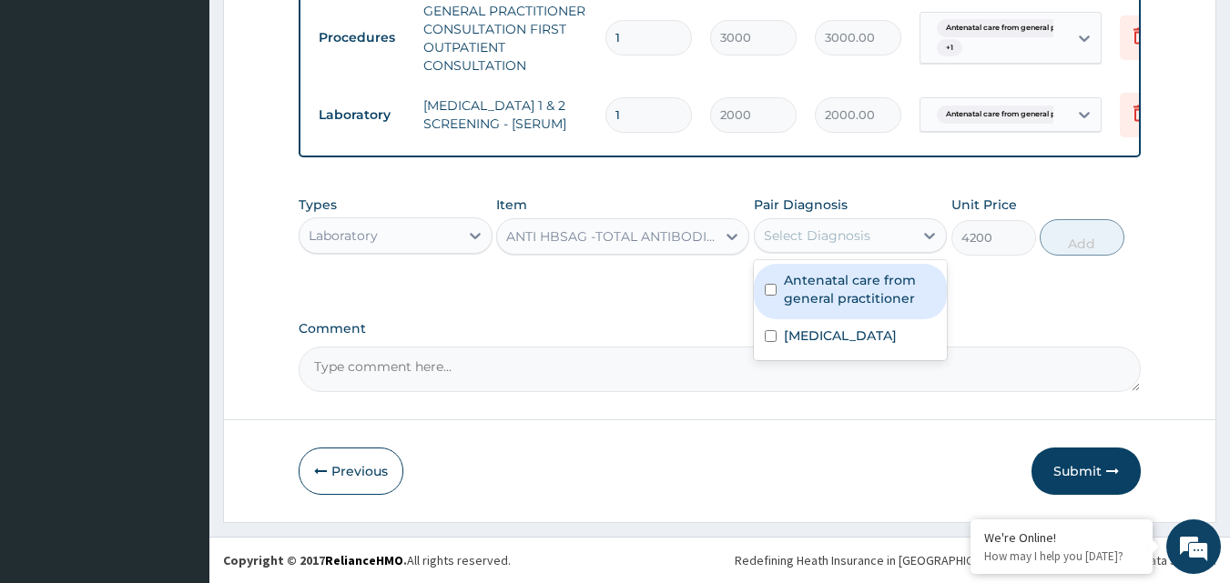
click at [878, 280] on label "Antenatal care from general practitioner" at bounding box center [860, 289] width 153 height 36
checkbox input "true"
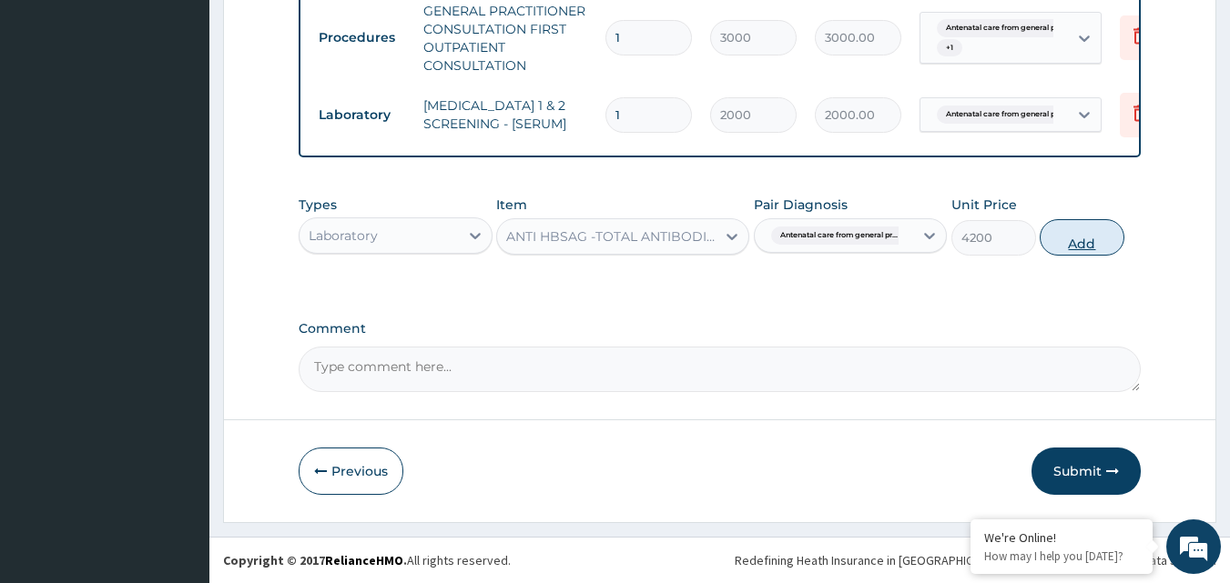
click at [1083, 245] on button "Add" at bounding box center [1082, 237] width 85 height 36
type input "0"
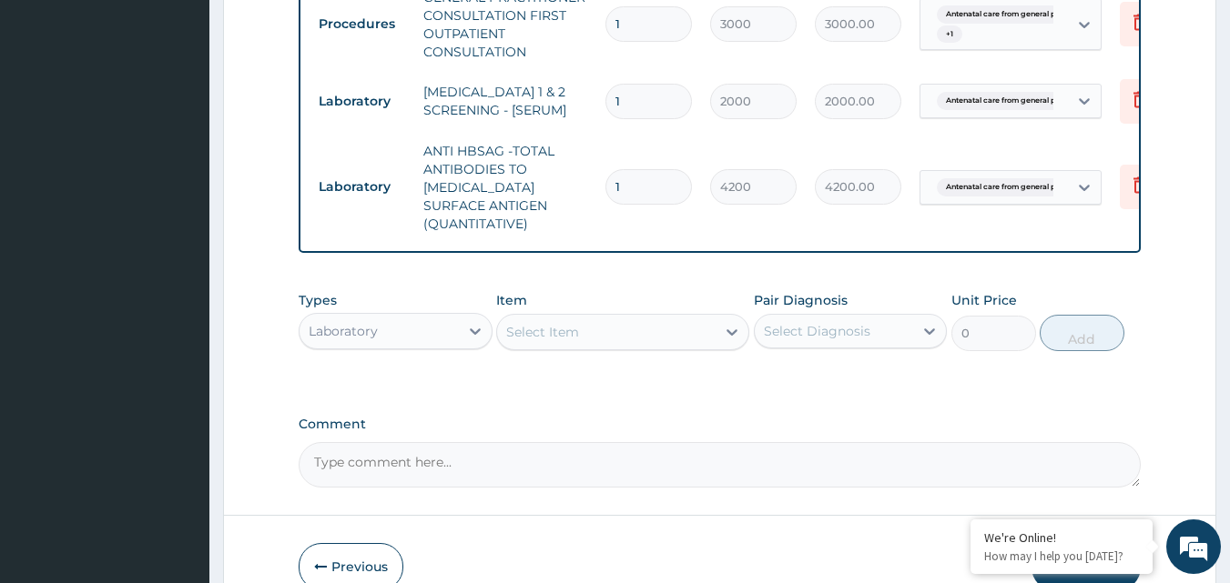
click at [604, 347] on div "Select Item" at bounding box center [606, 332] width 218 height 29
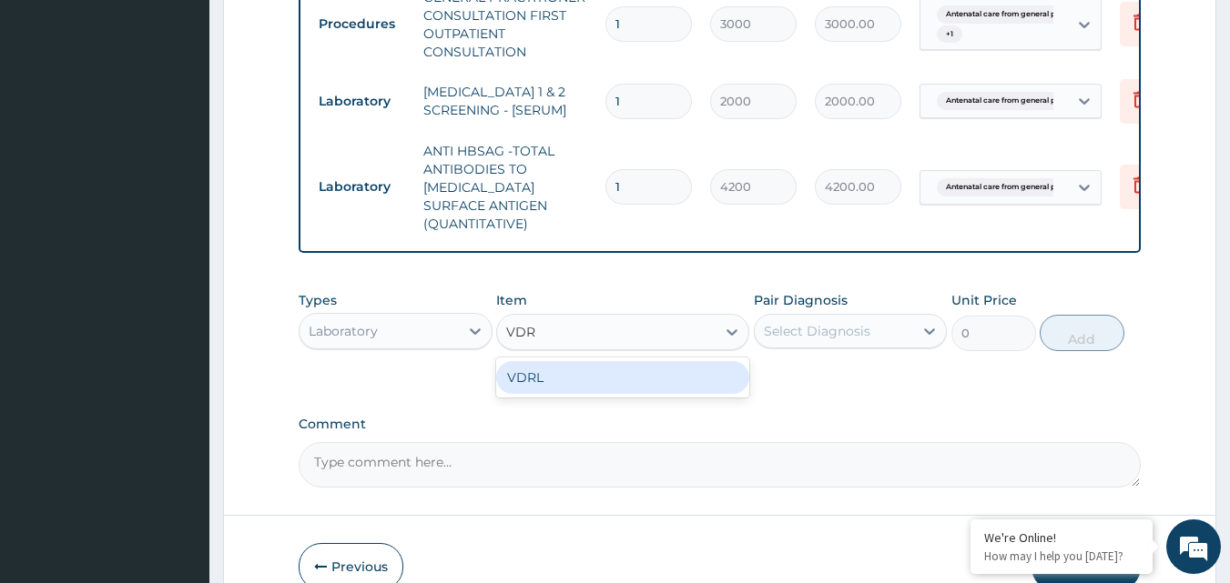
type input "VDRL"
click at [584, 392] on div "VDRL" at bounding box center [622, 377] width 253 height 33
type input "2000"
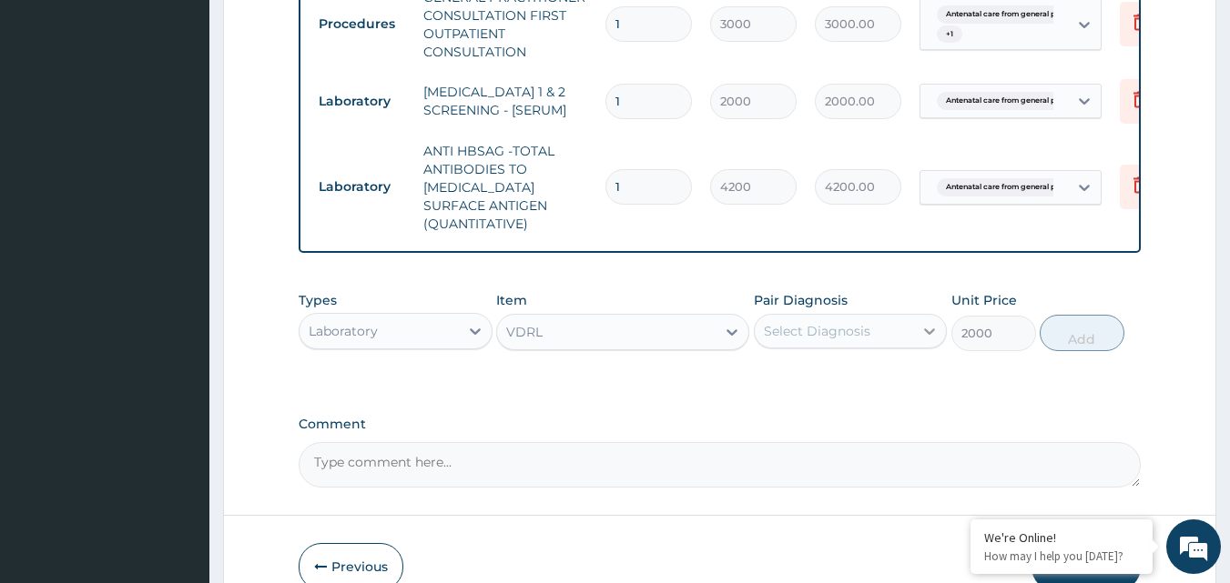
click at [926, 340] on icon at bounding box center [929, 331] width 18 height 18
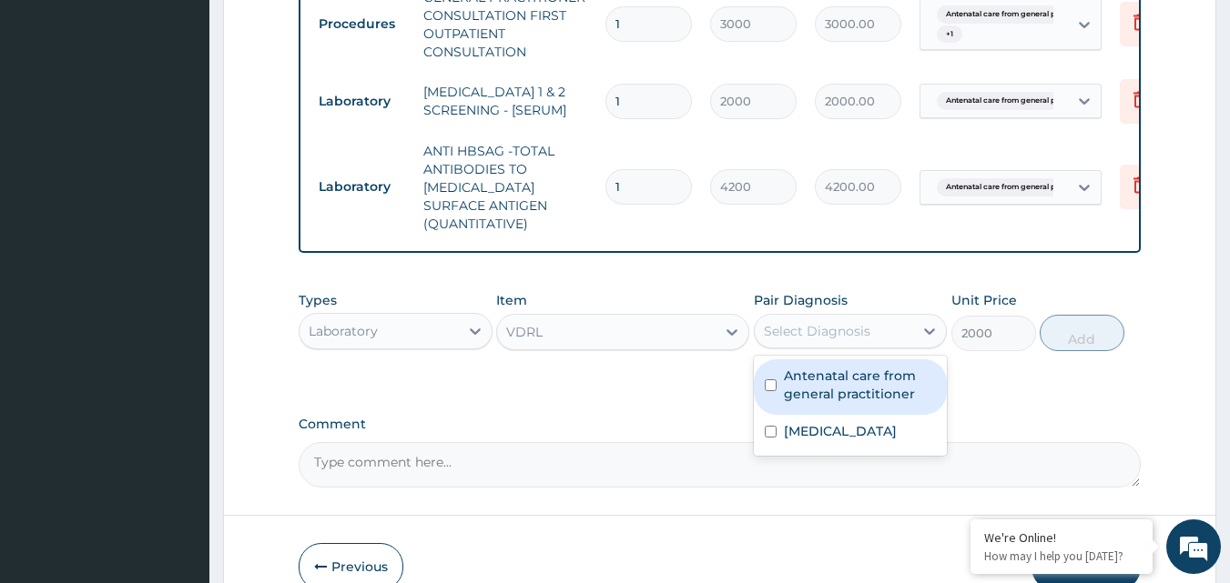
click at [869, 398] on label "Antenatal care from general practitioner" at bounding box center [860, 385] width 153 height 36
checkbox input "true"
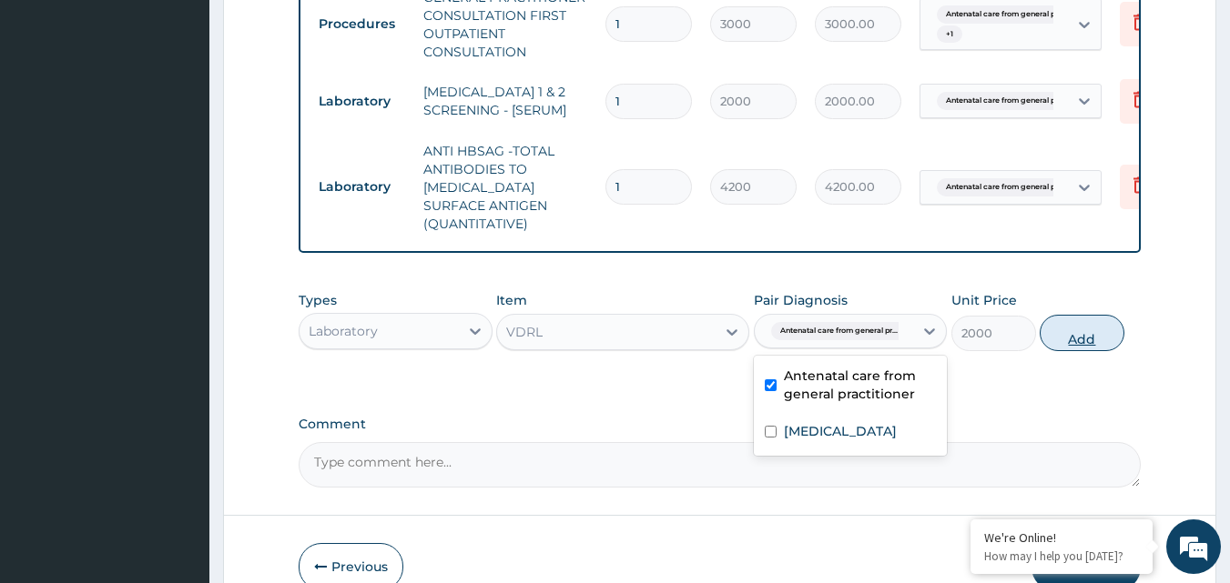
click at [1064, 351] on button "Add" at bounding box center [1082, 333] width 85 height 36
type input "0"
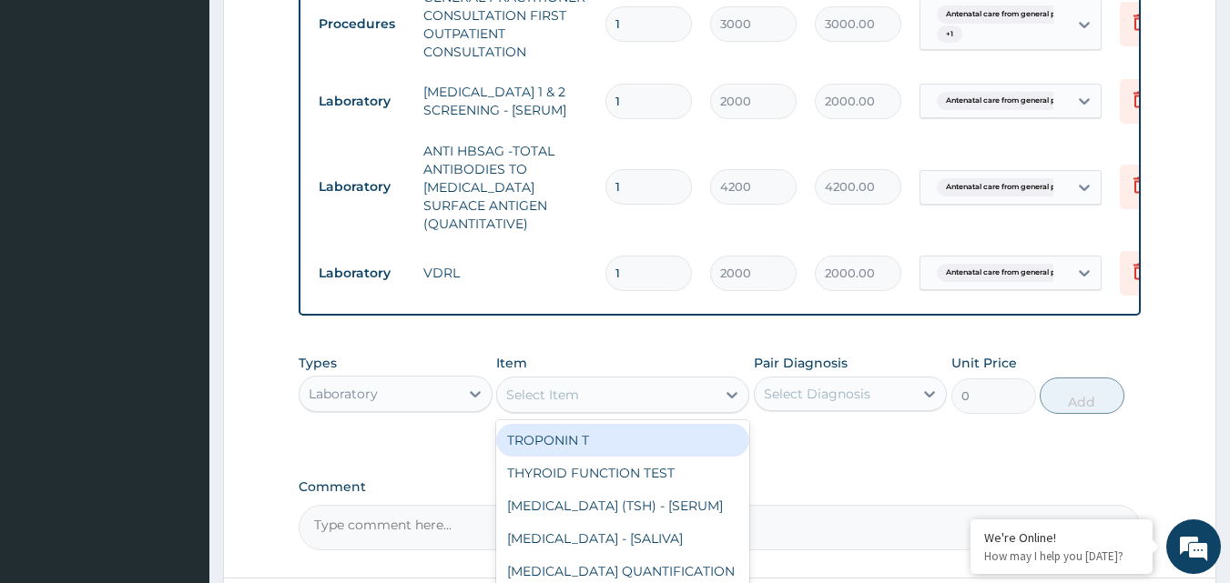
click at [538, 404] on div "Select Item" at bounding box center [542, 395] width 73 height 18
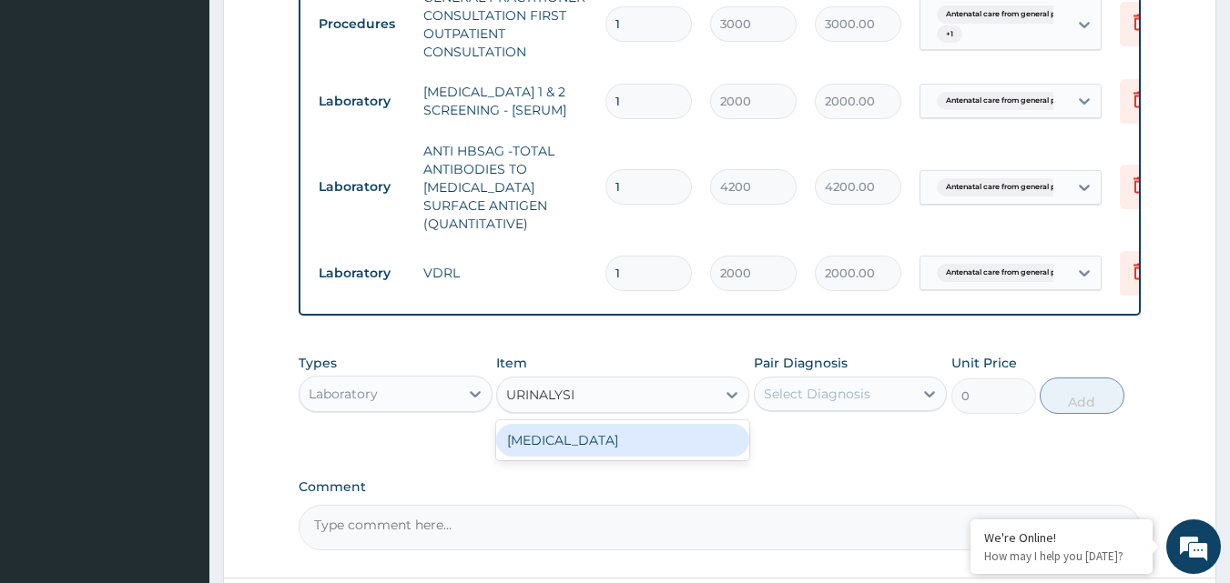
type input "URINALYSIS"
click at [552, 457] on div "URINALYSIS" at bounding box center [622, 440] width 253 height 33
type input "2000"
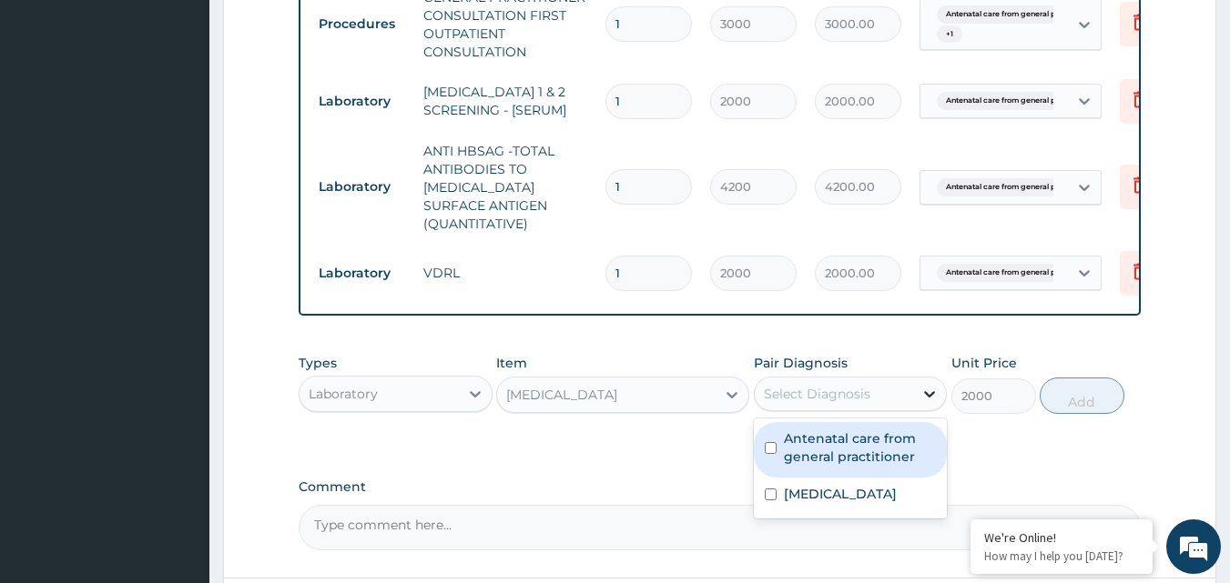
click at [927, 398] on icon at bounding box center [930, 394] width 11 height 6
click at [879, 466] on label "Antenatal care from general practitioner" at bounding box center [860, 448] width 153 height 36
checkbox input "true"
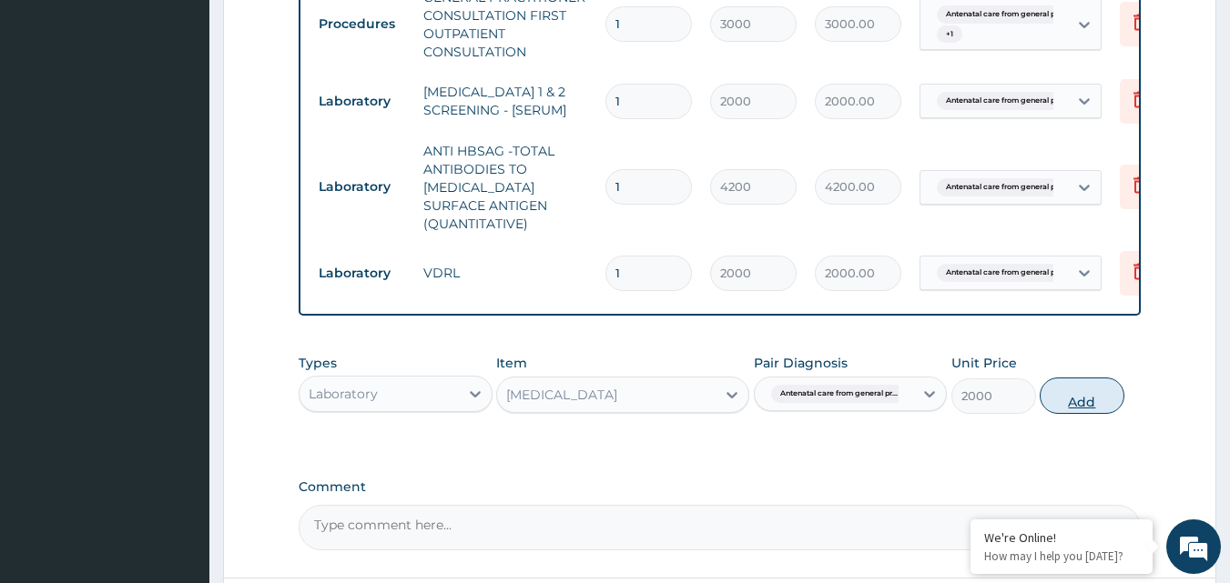
click at [1081, 413] on button "Add" at bounding box center [1082, 396] width 85 height 36
type input "0"
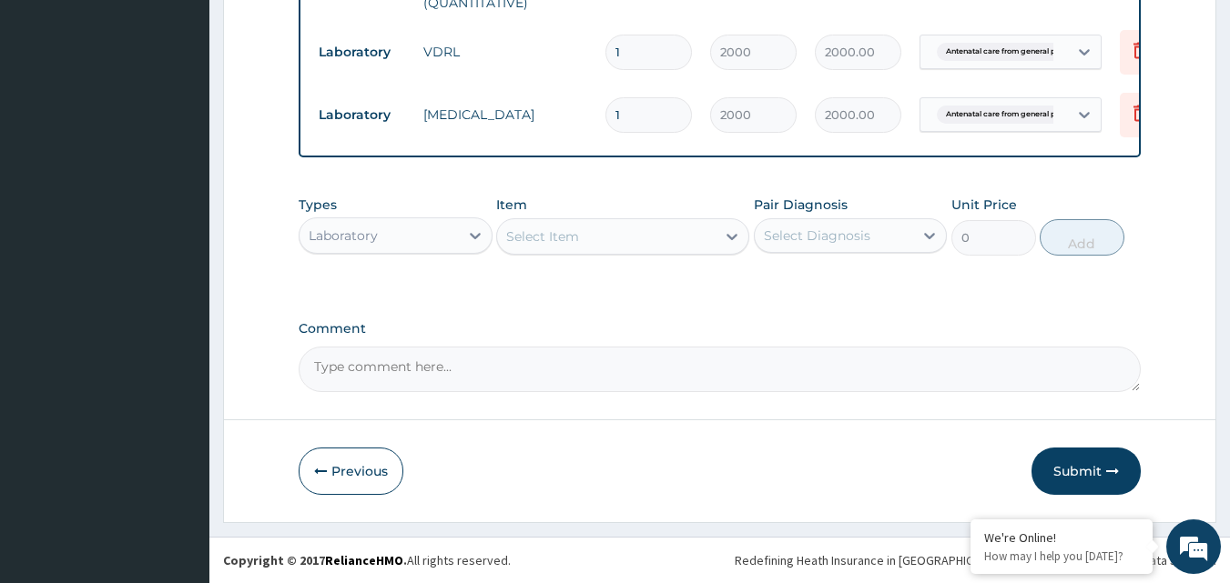
scroll to position [777, 0]
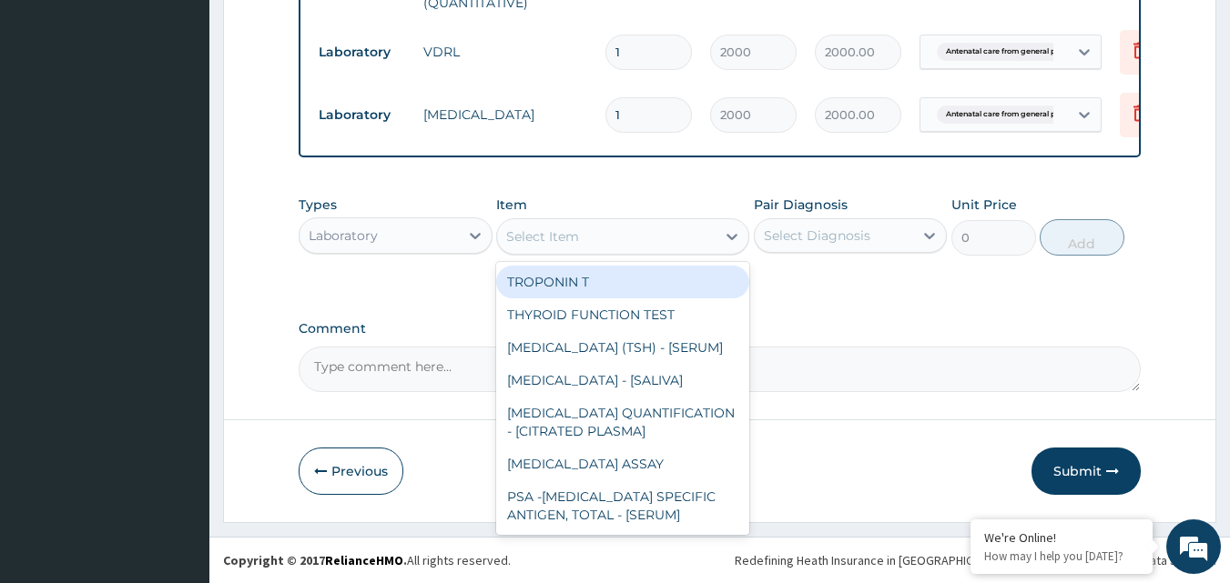
click at [557, 240] on div "Select Item" at bounding box center [542, 237] width 73 height 18
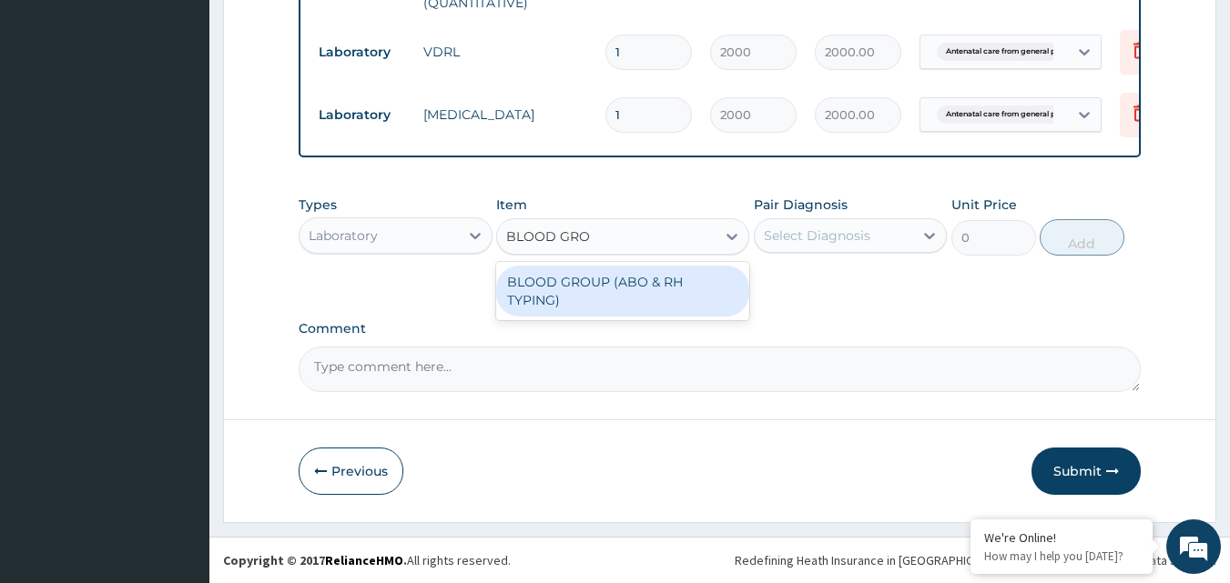
type input "BLOOD GROU"
click at [595, 289] on div "BLOOD GROUP (ABO & RH TYPING)" at bounding box center [622, 291] width 253 height 51
type input "2000"
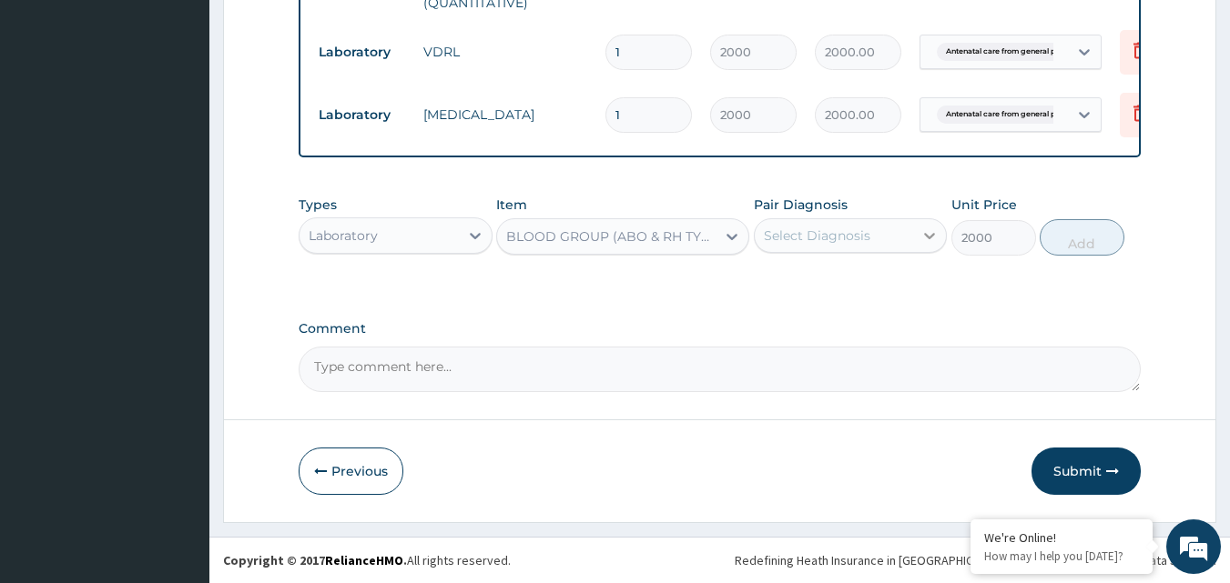
click at [929, 239] on icon at bounding box center [930, 236] width 11 height 6
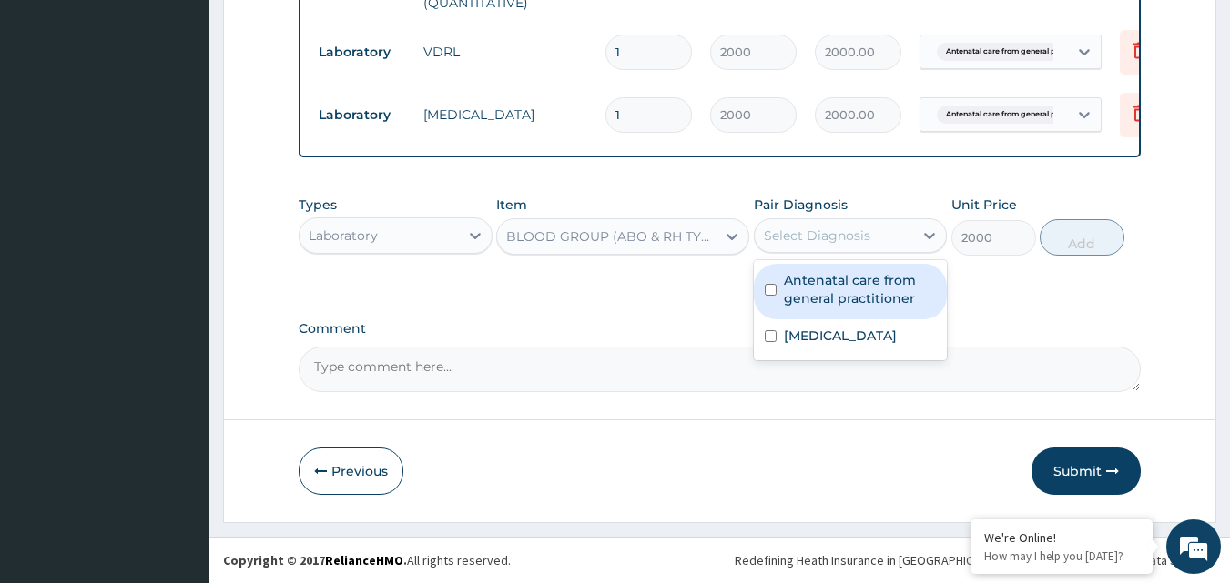
click at [825, 305] on label "Antenatal care from general practitioner" at bounding box center [860, 289] width 153 height 36
checkbox input "true"
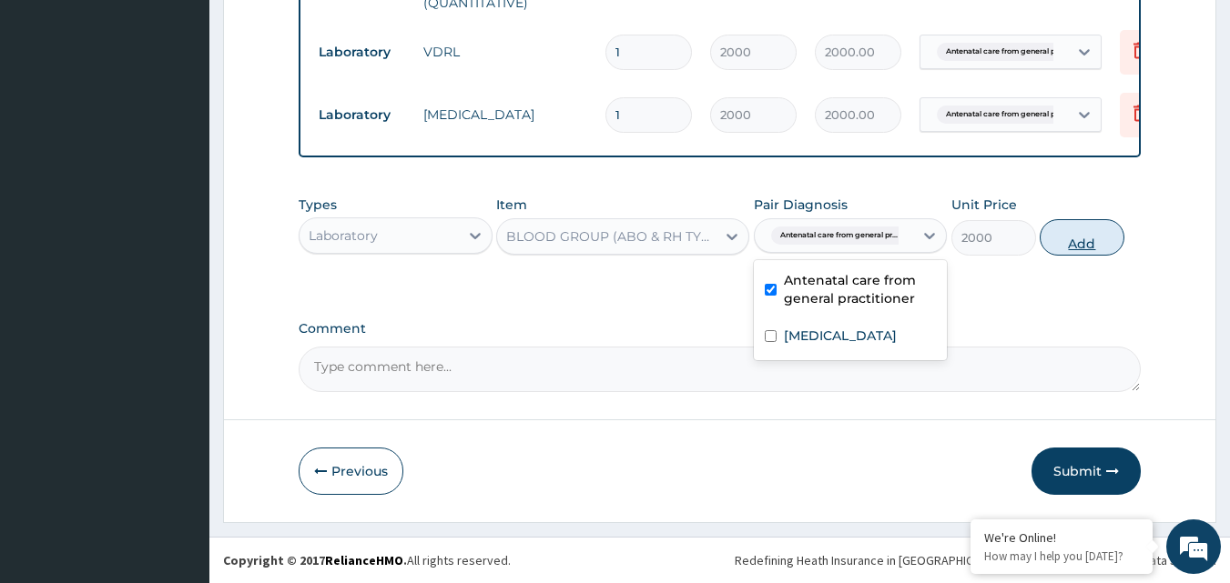
click at [1080, 246] on button "Add" at bounding box center [1082, 237] width 85 height 36
type input "0"
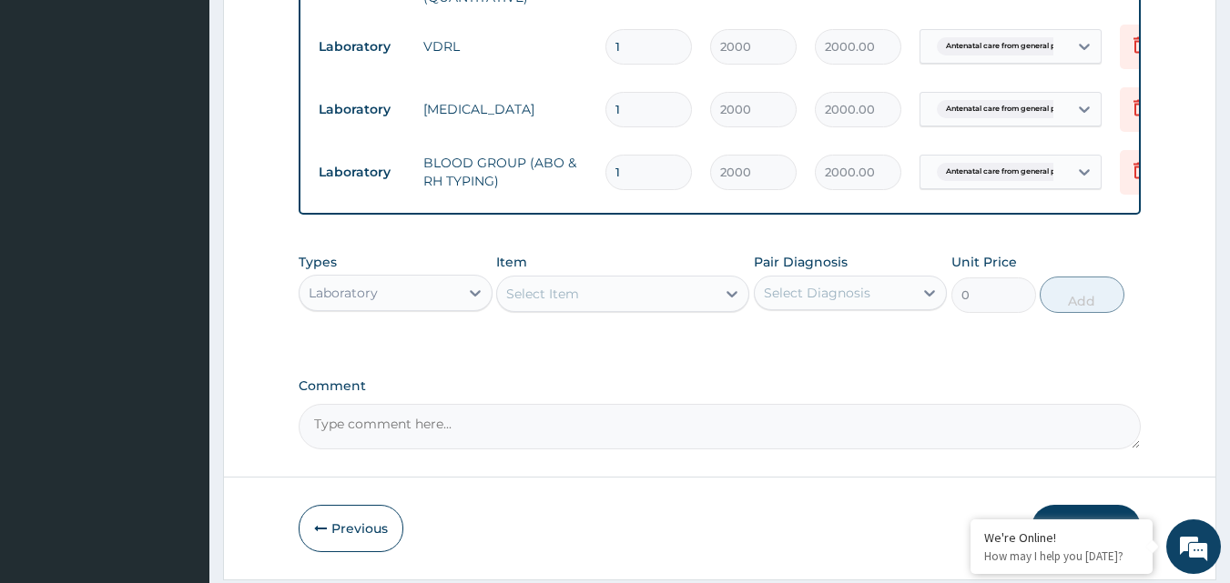
click at [564, 301] on div "Select Item" at bounding box center [542, 294] width 73 height 18
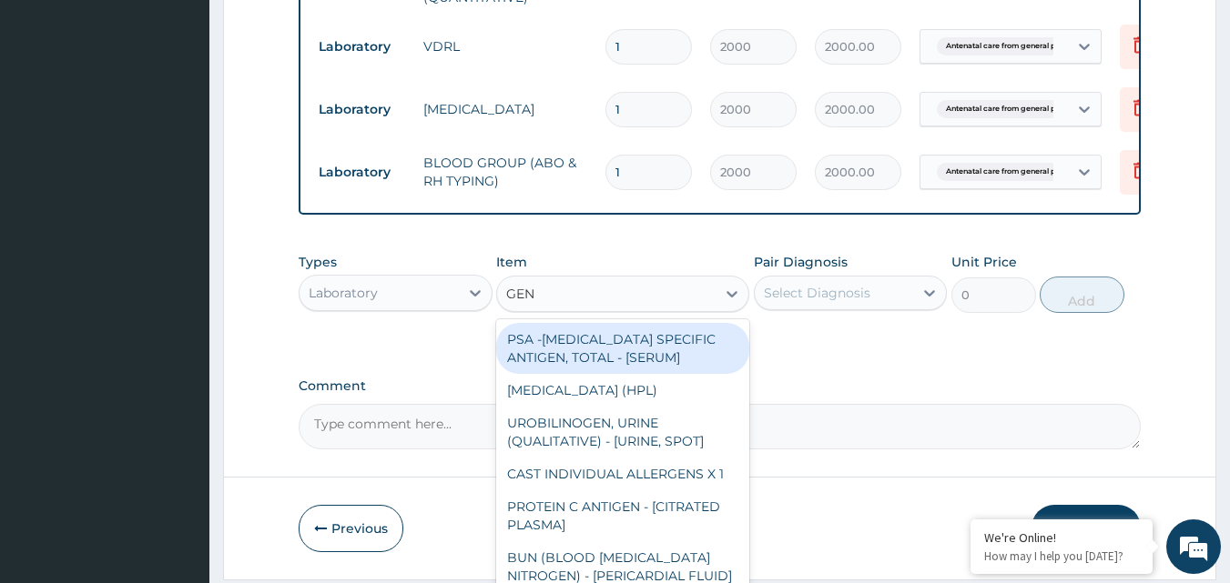
type input "GENO"
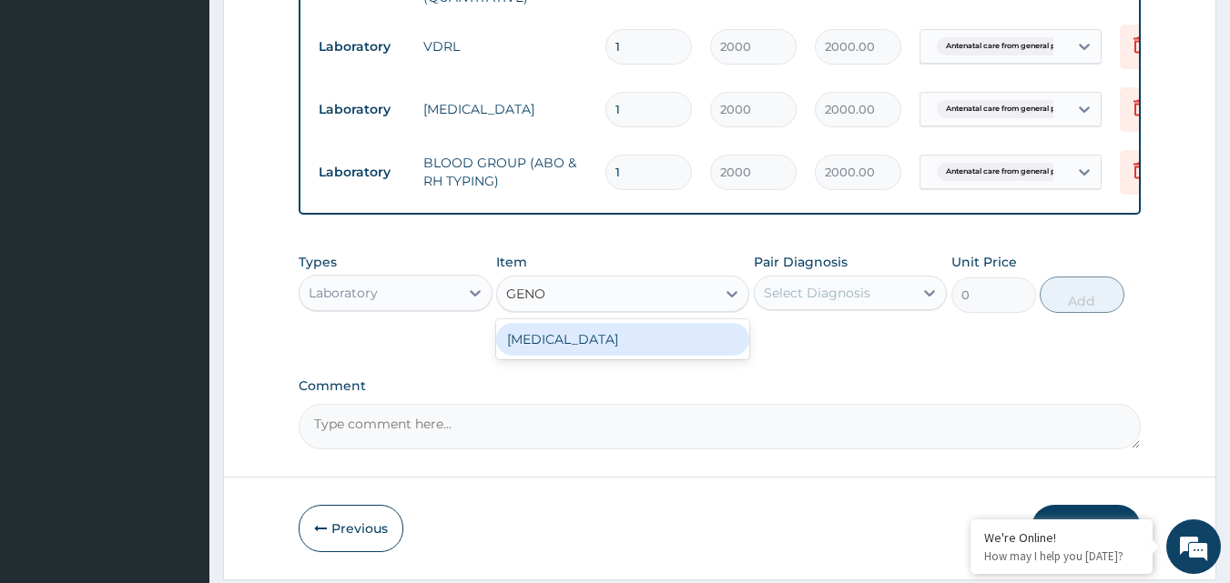
click at [578, 352] on div "GENOTYPE" at bounding box center [622, 339] width 253 height 33
type input "2500"
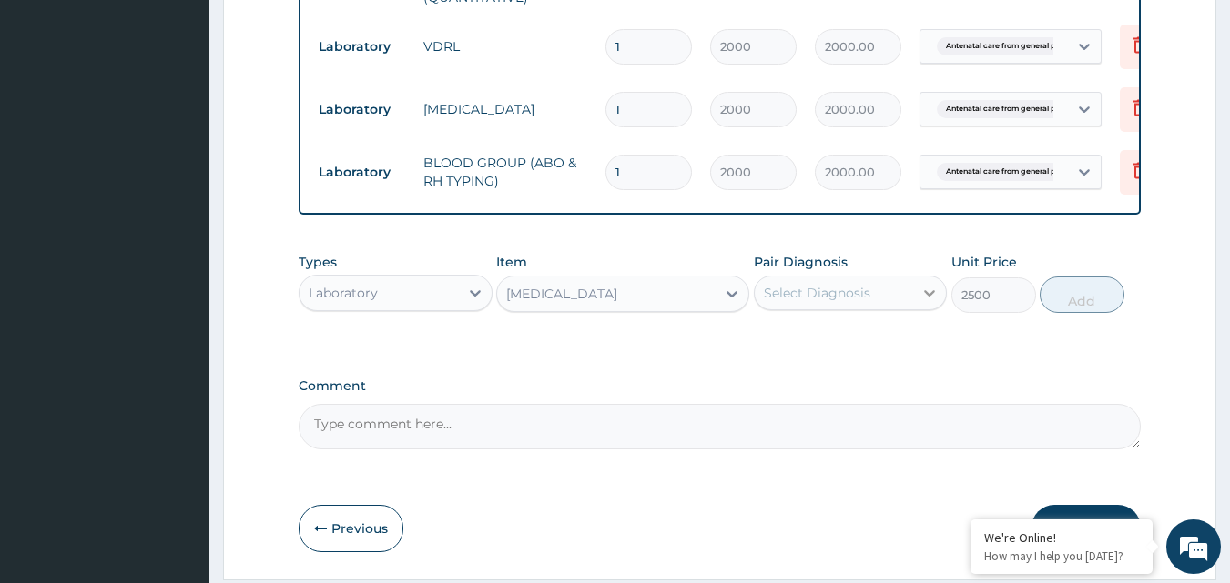
click at [928, 297] on icon at bounding box center [930, 293] width 11 height 6
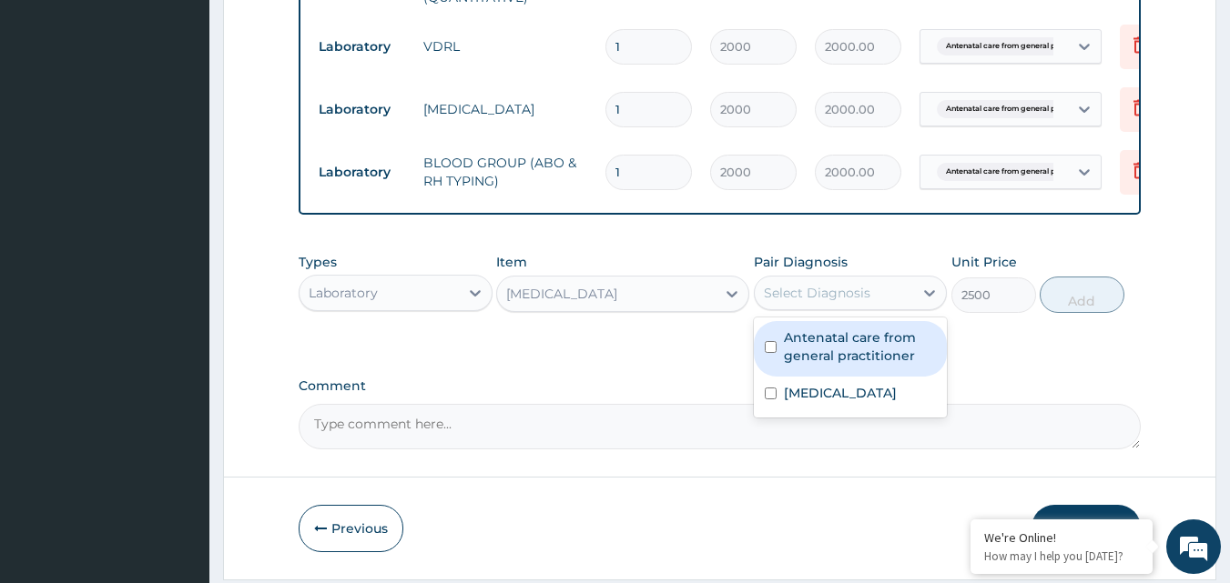
click at [878, 347] on label "Antenatal care from general practitioner" at bounding box center [860, 347] width 153 height 36
checkbox input "true"
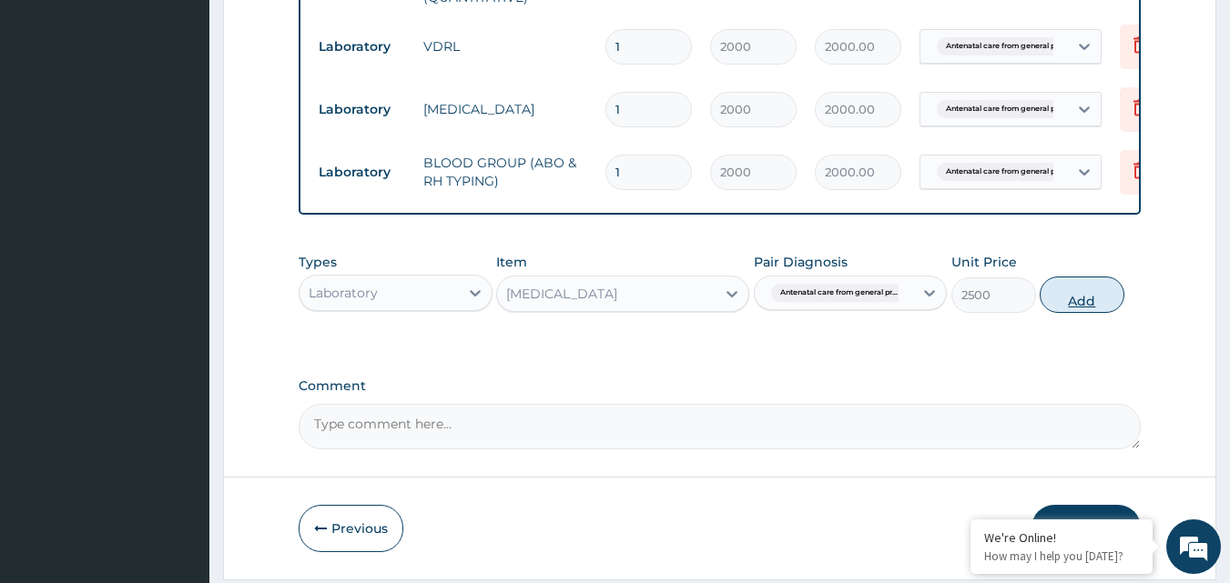
click at [1080, 311] on button "Add" at bounding box center [1082, 295] width 85 height 36
type input "0"
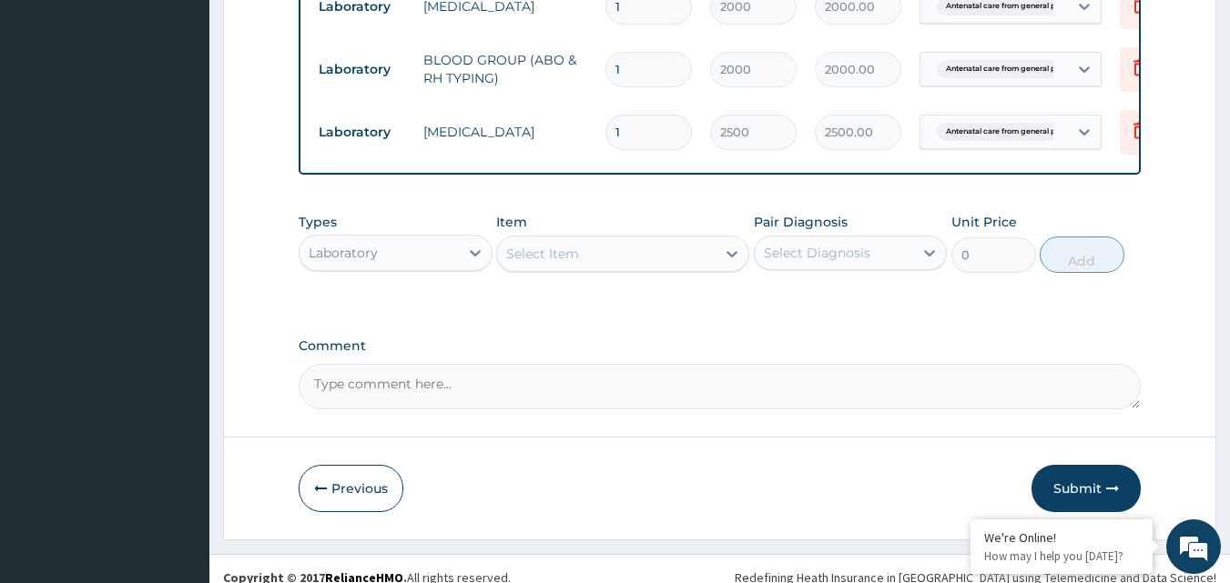
scroll to position [884, 0]
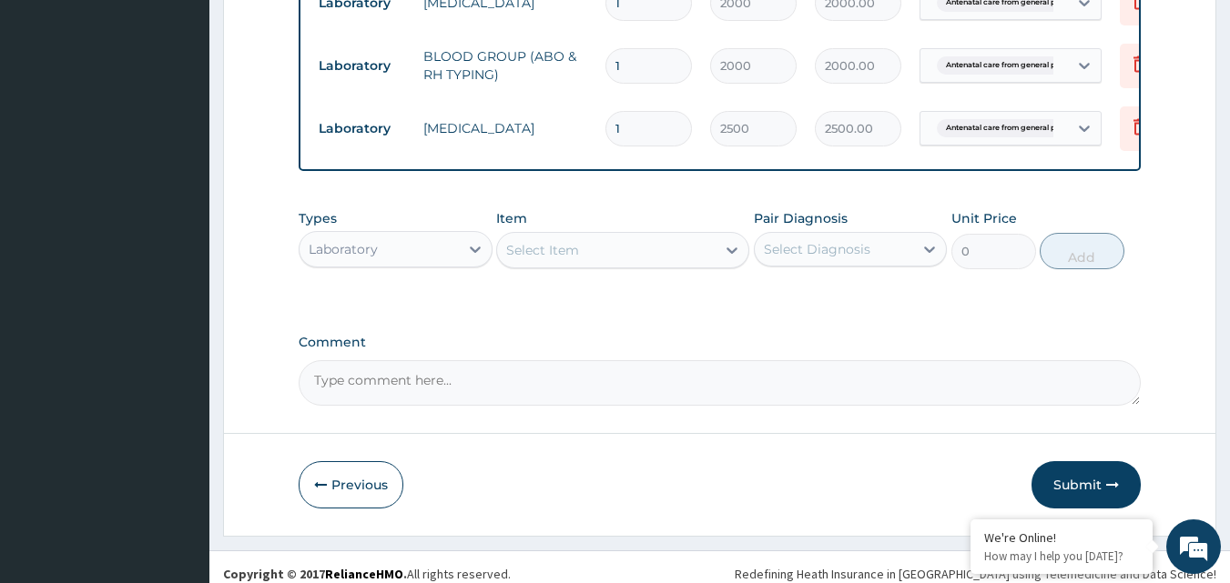
click at [564, 259] on div "Select Item" at bounding box center [542, 250] width 73 height 18
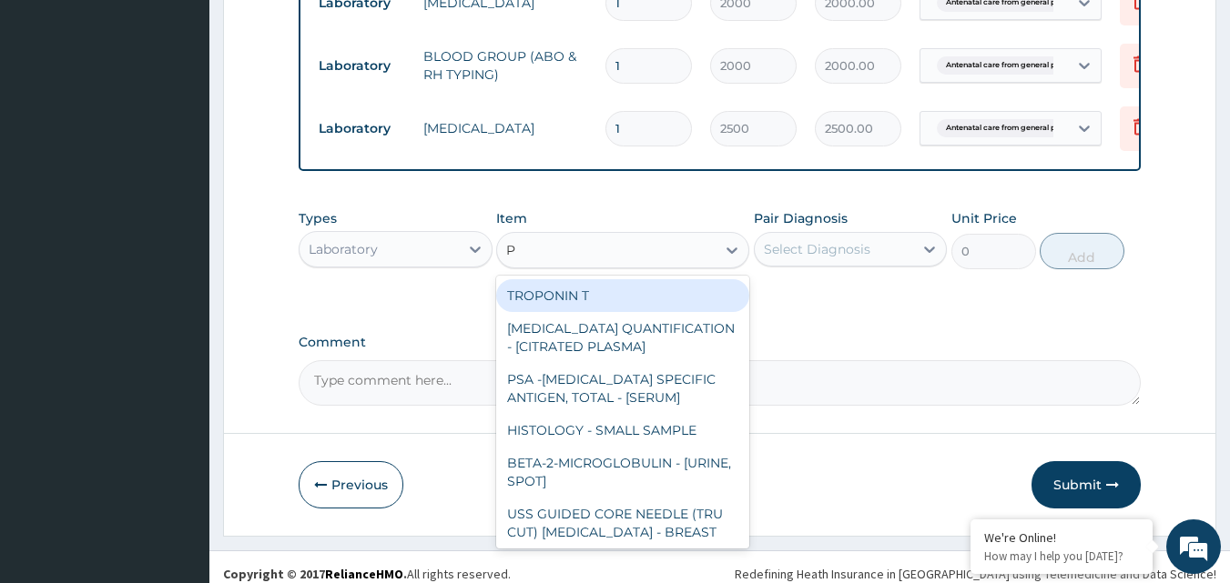
type input "PC"
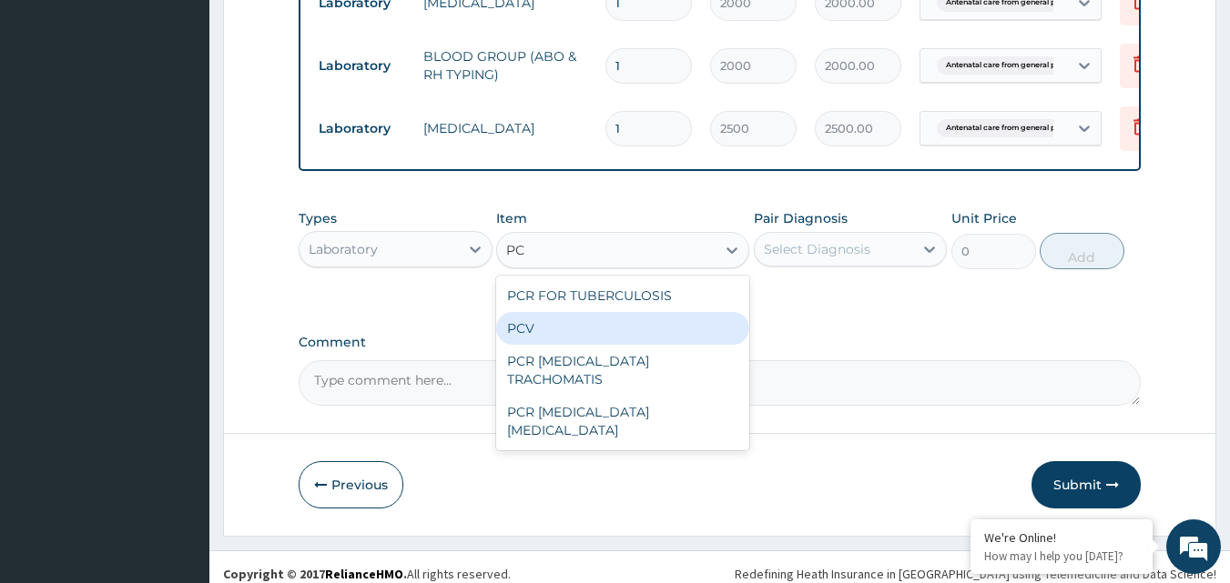
click at [552, 341] on div "PCV" at bounding box center [622, 328] width 253 height 33
type input "1500"
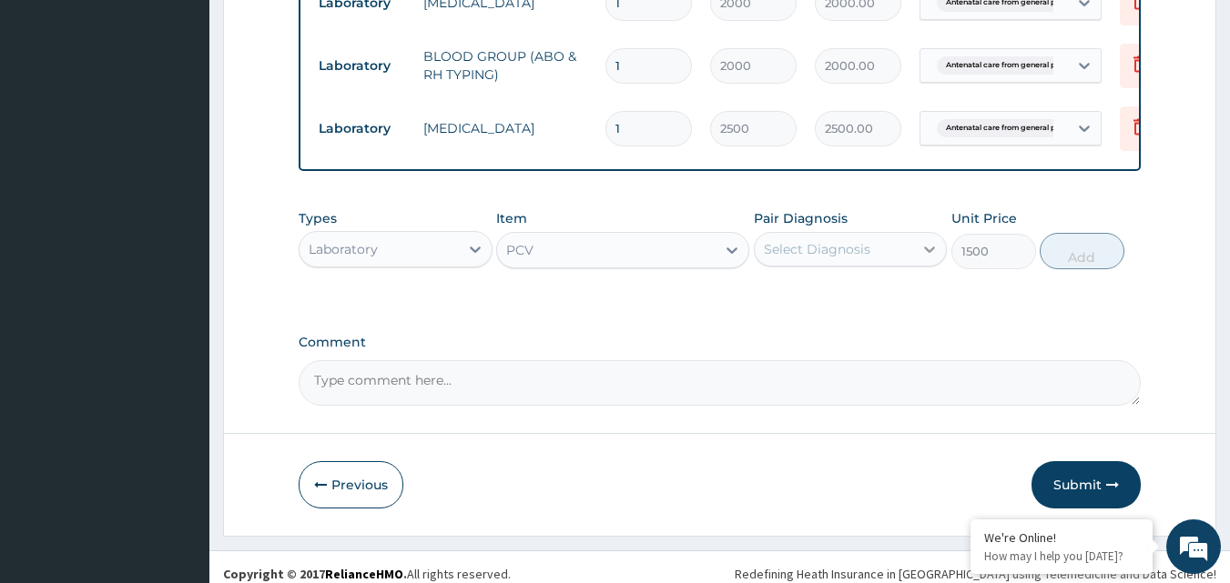
click at [927, 259] on icon at bounding box center [929, 249] width 18 height 18
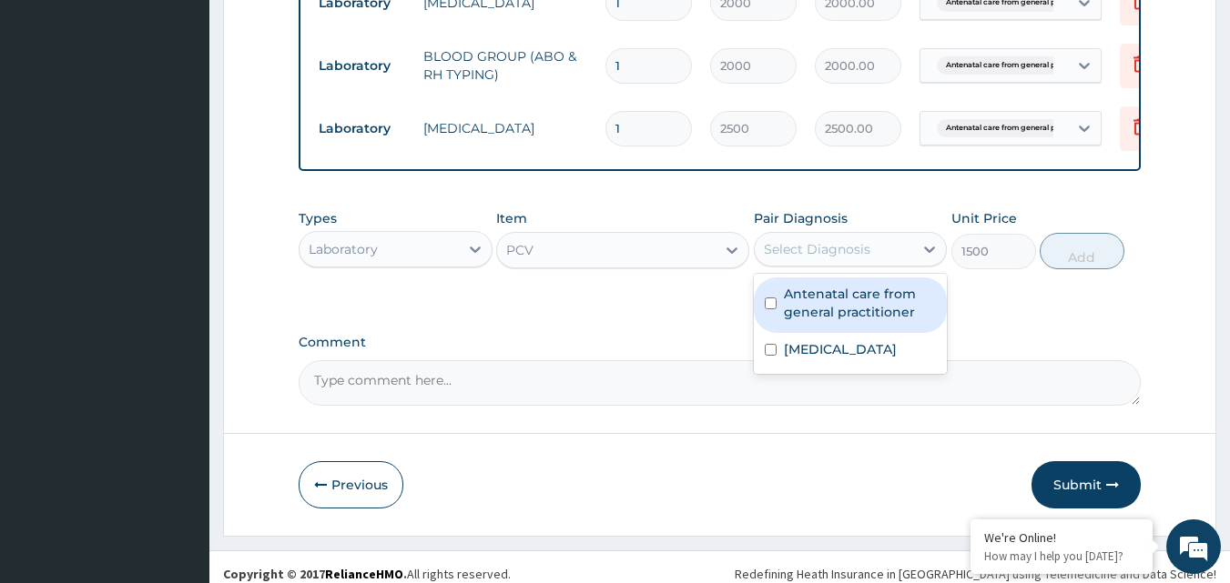
click at [857, 312] on label "Antenatal care from general practitioner" at bounding box center [860, 303] width 153 height 36
checkbox input "true"
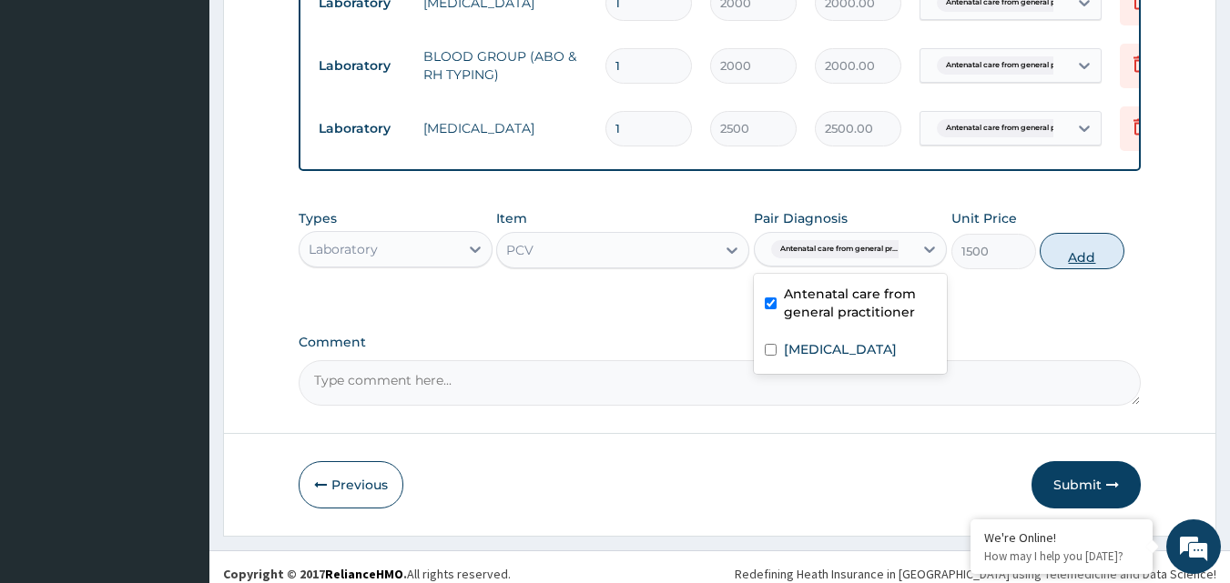
click at [1087, 259] on button "Add" at bounding box center [1082, 251] width 85 height 36
type input "0"
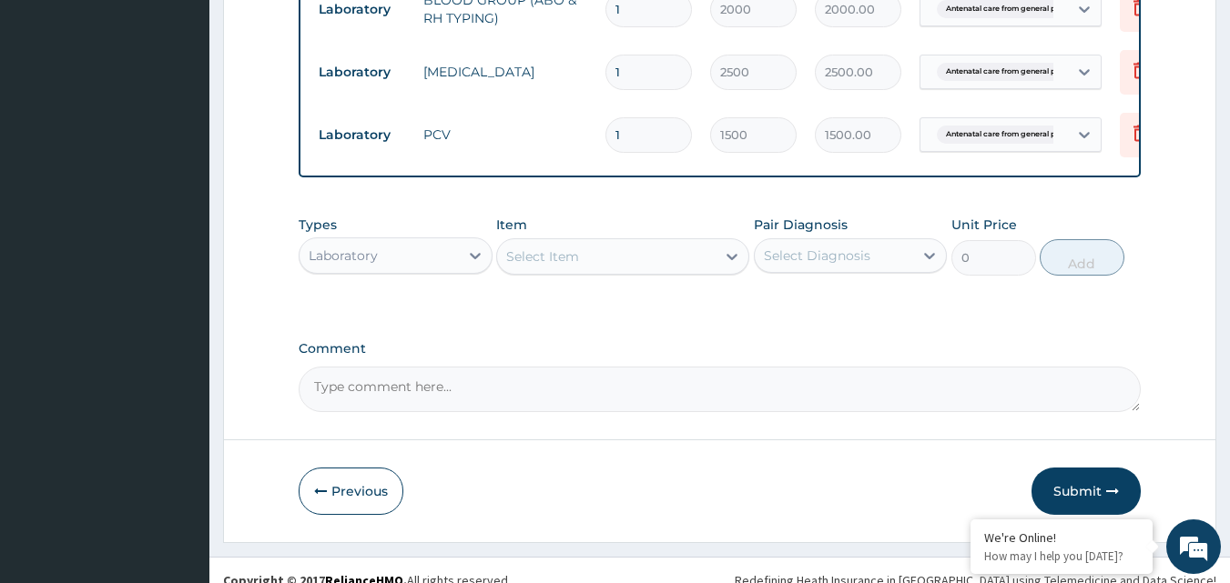
scroll to position [974, 0]
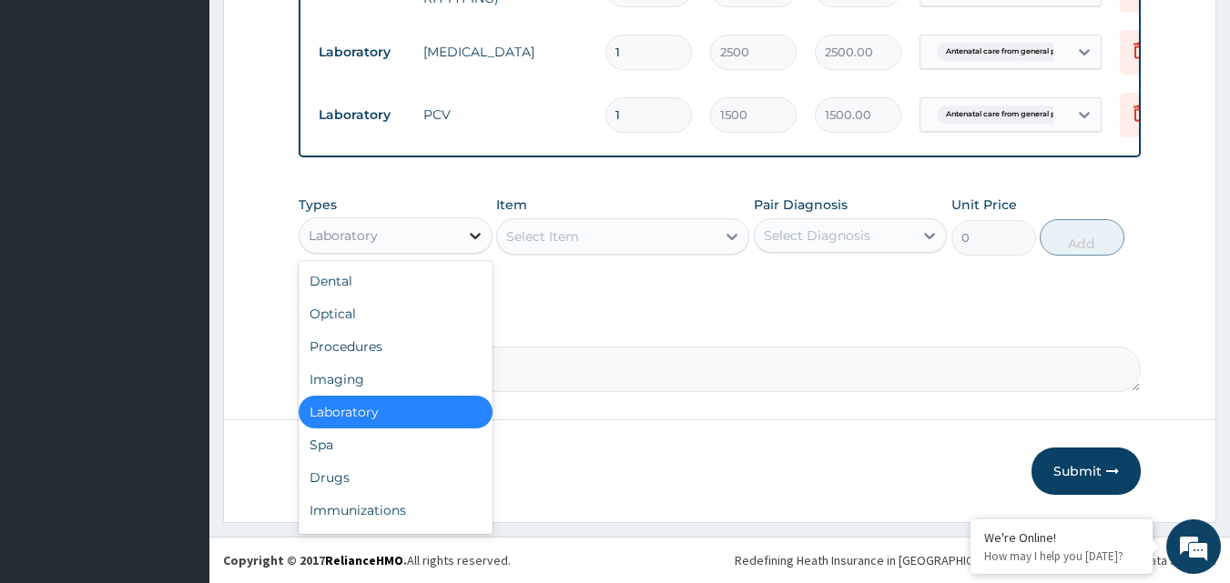
click at [469, 242] on icon at bounding box center [475, 236] width 18 height 18
click at [388, 469] on div "Drugs" at bounding box center [396, 478] width 194 height 33
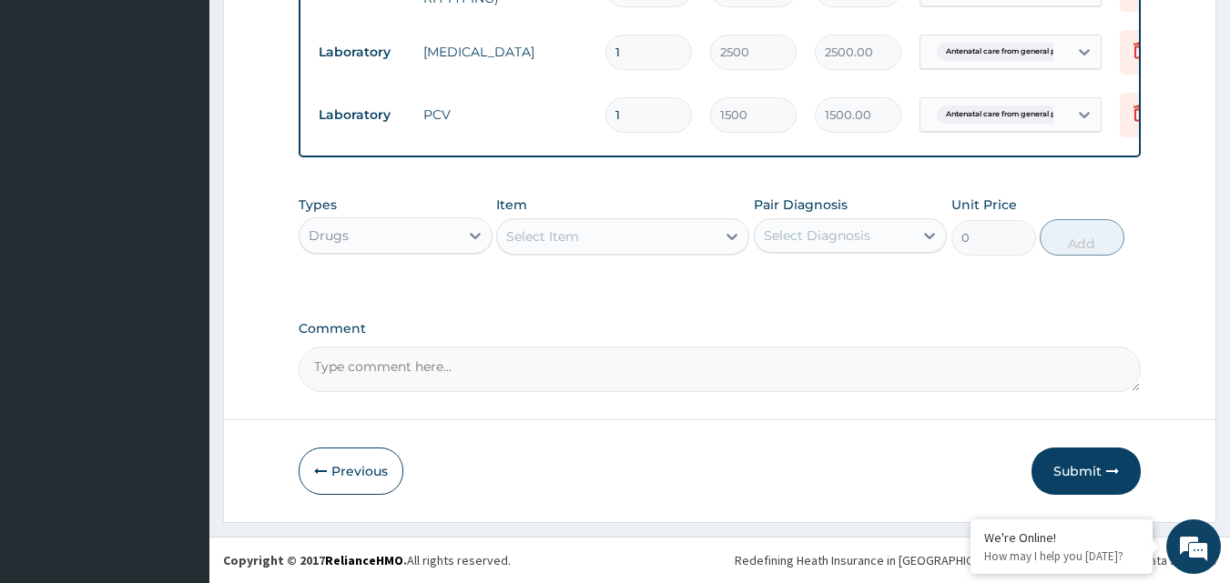
click at [630, 239] on div "Select Item" at bounding box center [606, 236] width 218 height 29
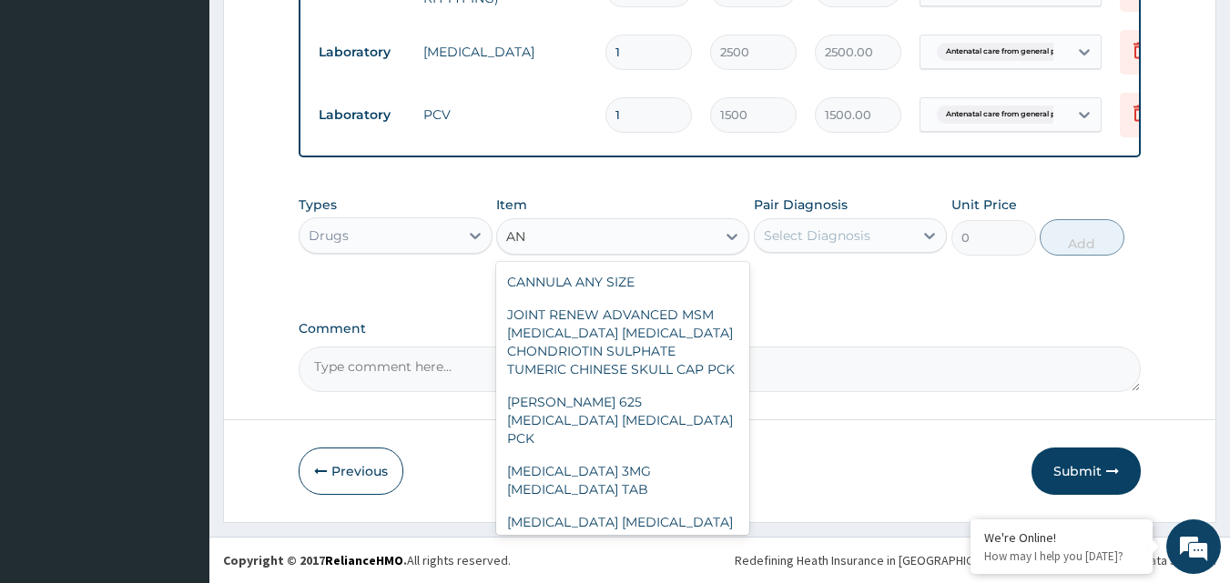
type input "A"
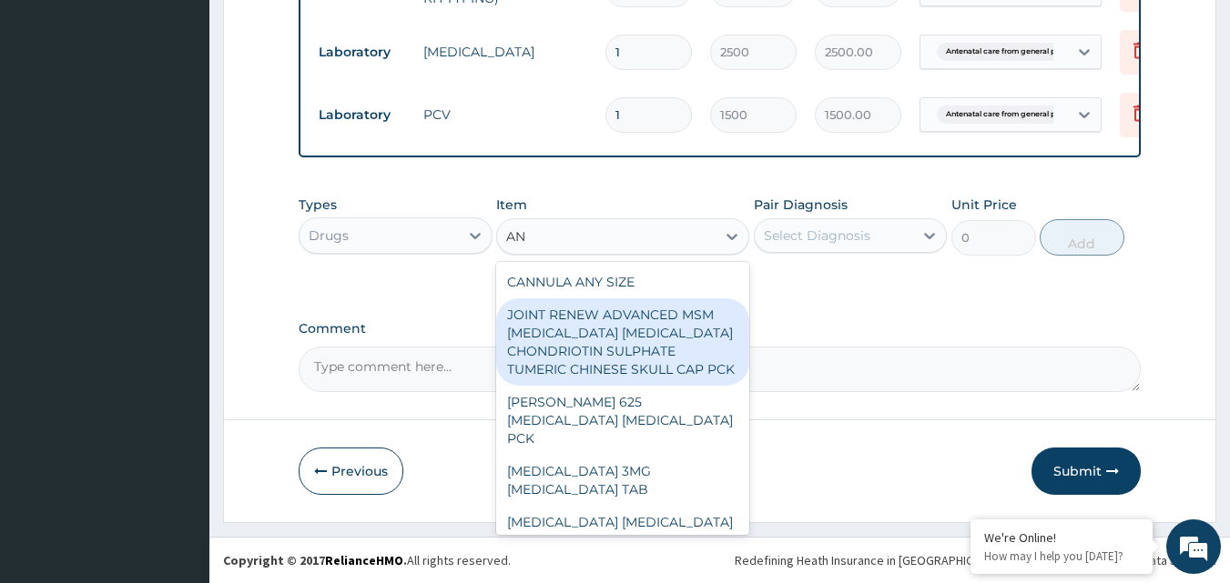
type input "A"
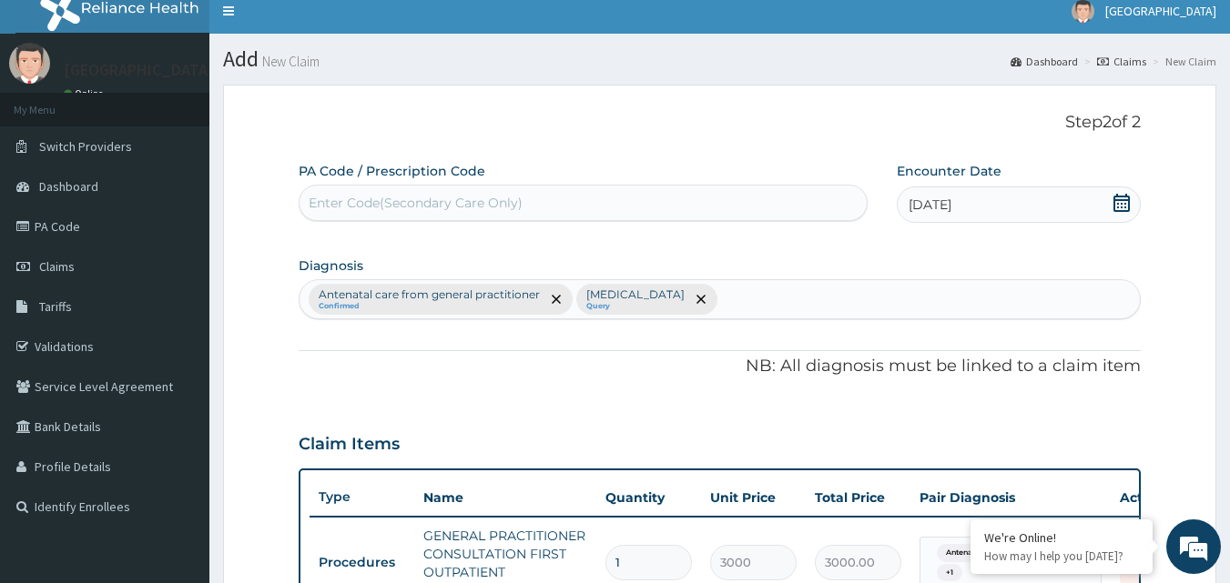
scroll to position [0, 0]
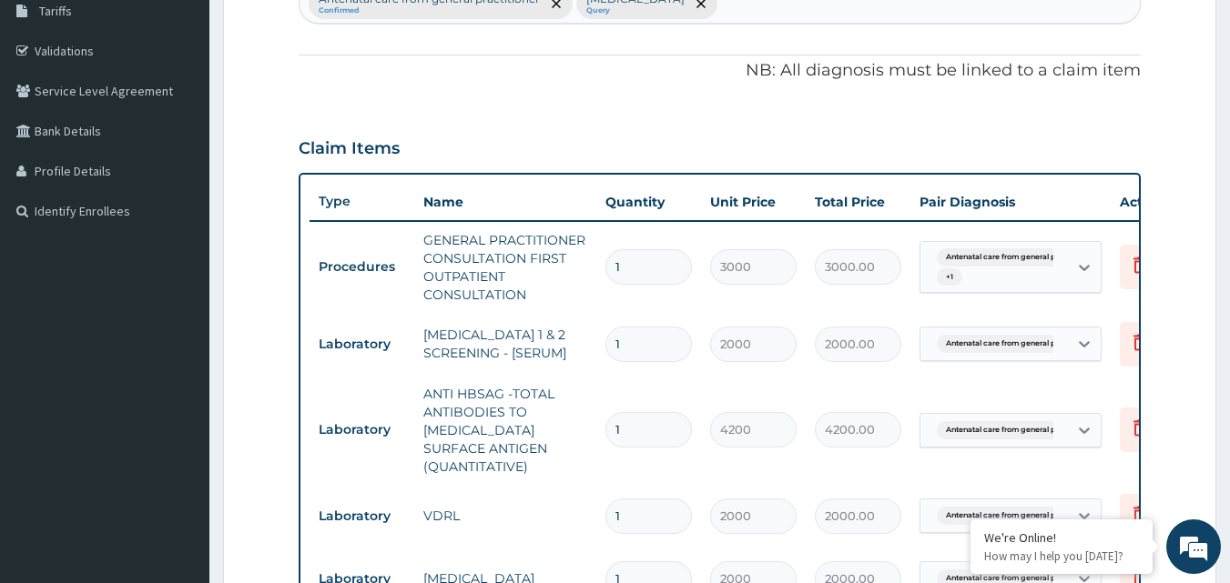
click at [1180, 455] on form "Step 2 of 2 PA Code / Prescription Code Enter Code(Secondary Care Only) Encount…" at bounding box center [719, 482] width 993 height 1386
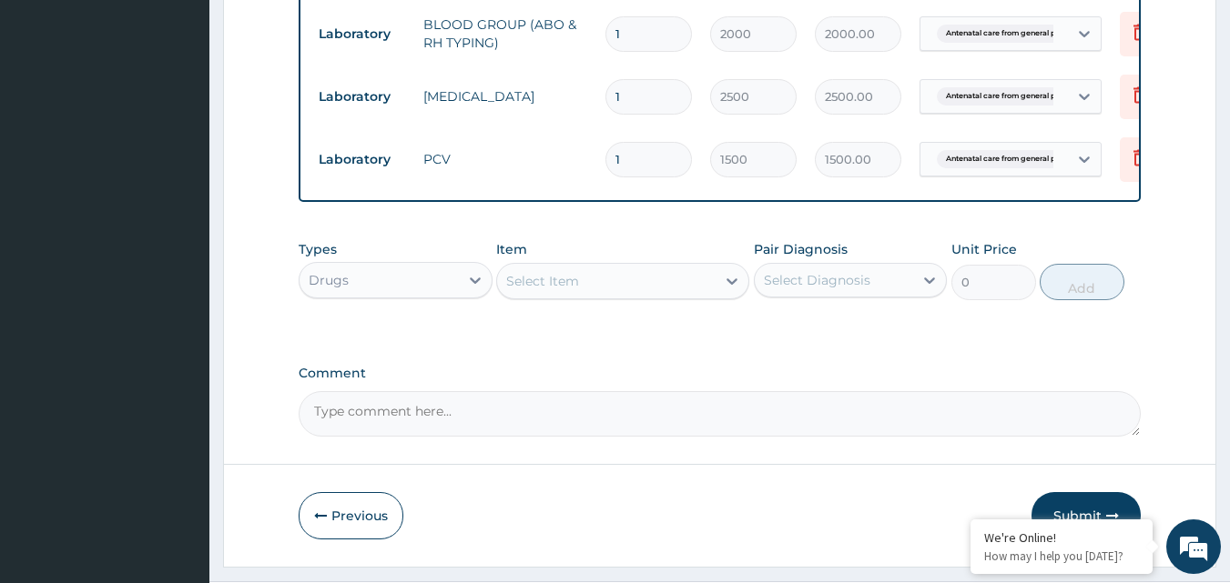
scroll to position [974, 0]
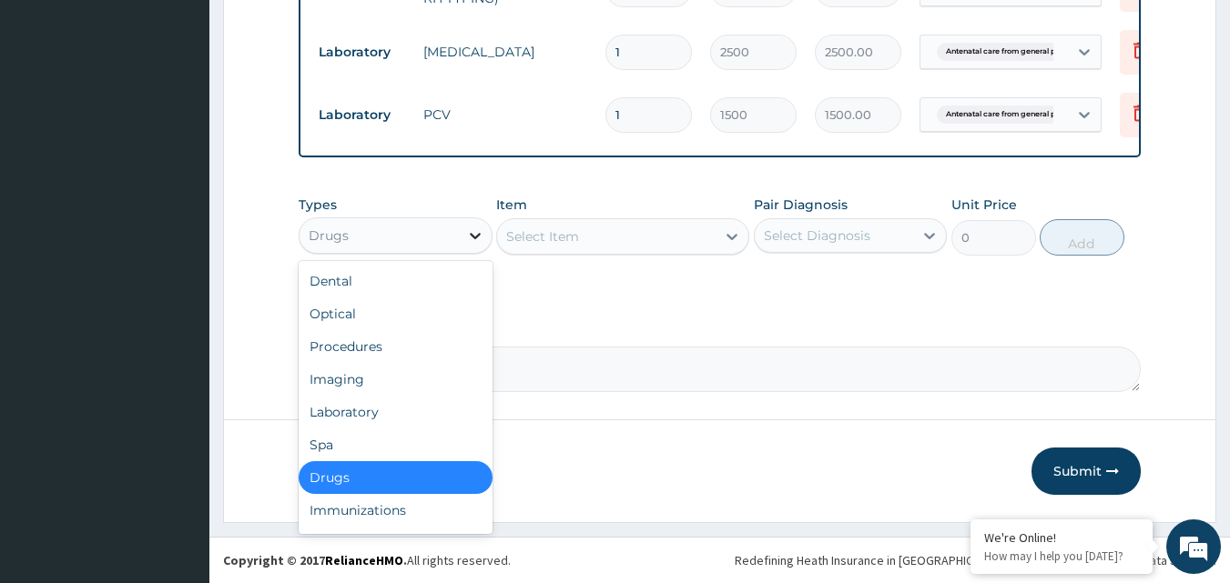
click at [472, 234] on icon at bounding box center [475, 236] width 18 height 18
click at [390, 341] on div "Procedures" at bounding box center [396, 346] width 194 height 33
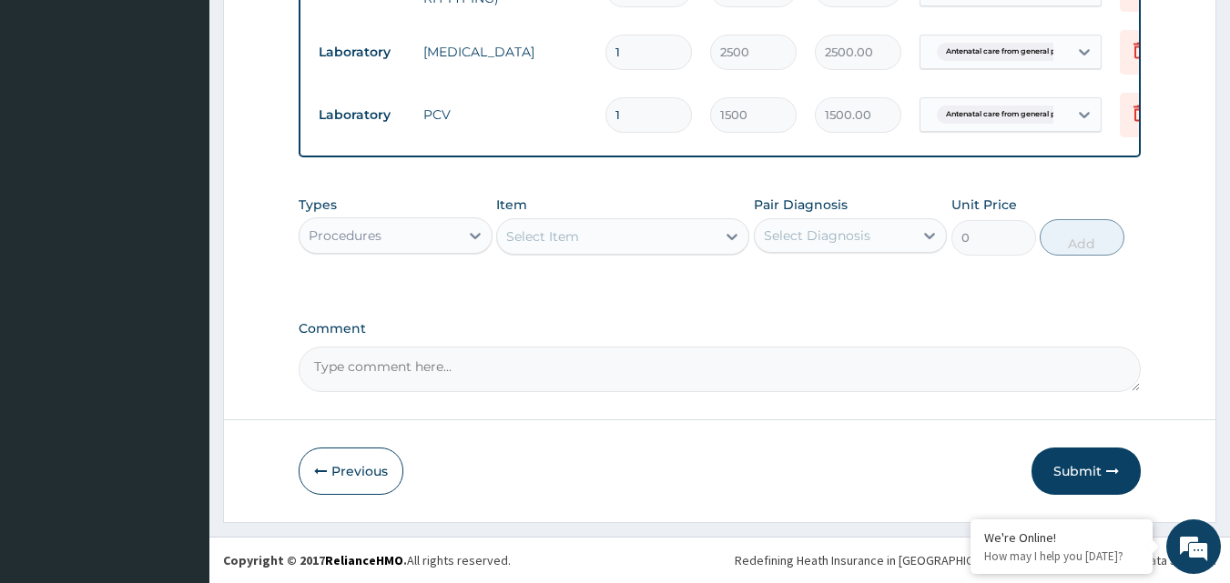
click at [585, 236] on div "Select Item" at bounding box center [606, 236] width 218 height 29
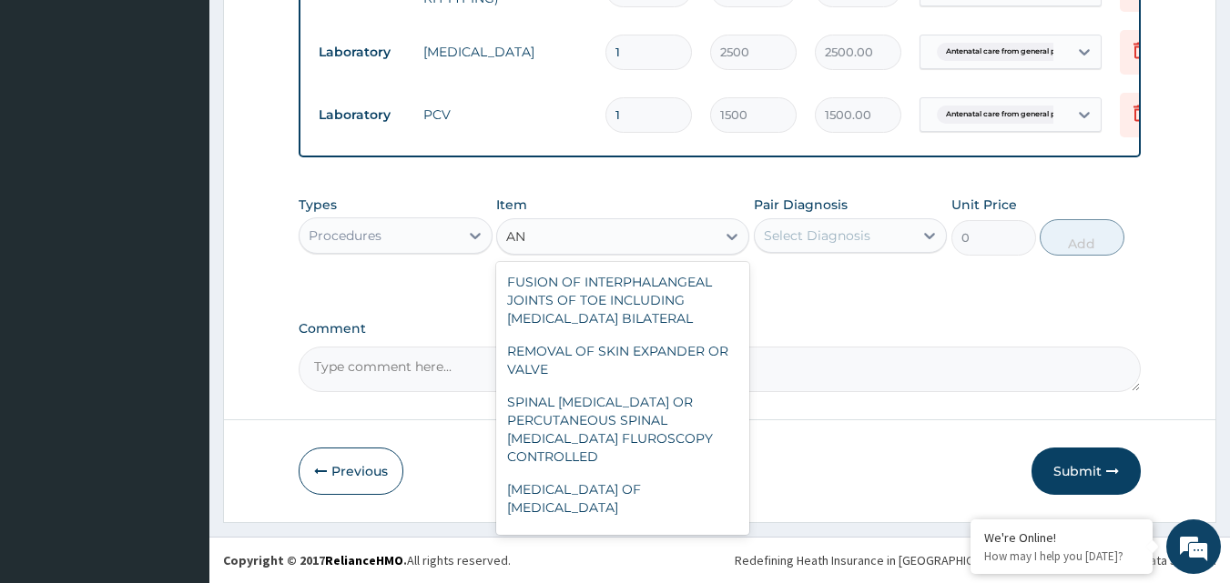
type input "A"
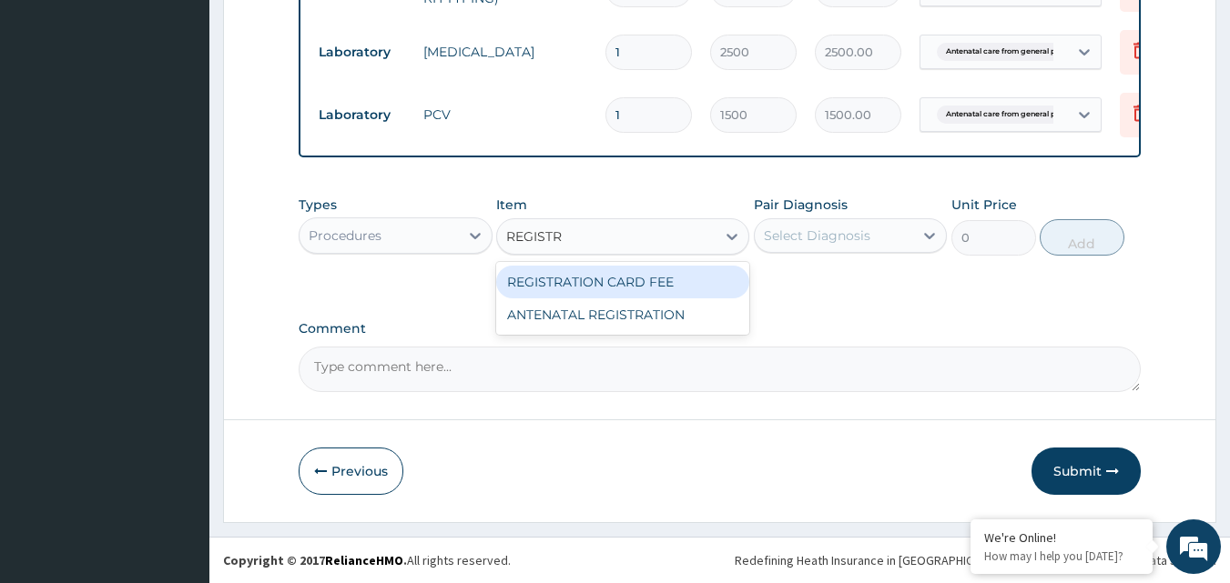
type input "REGISTRA"
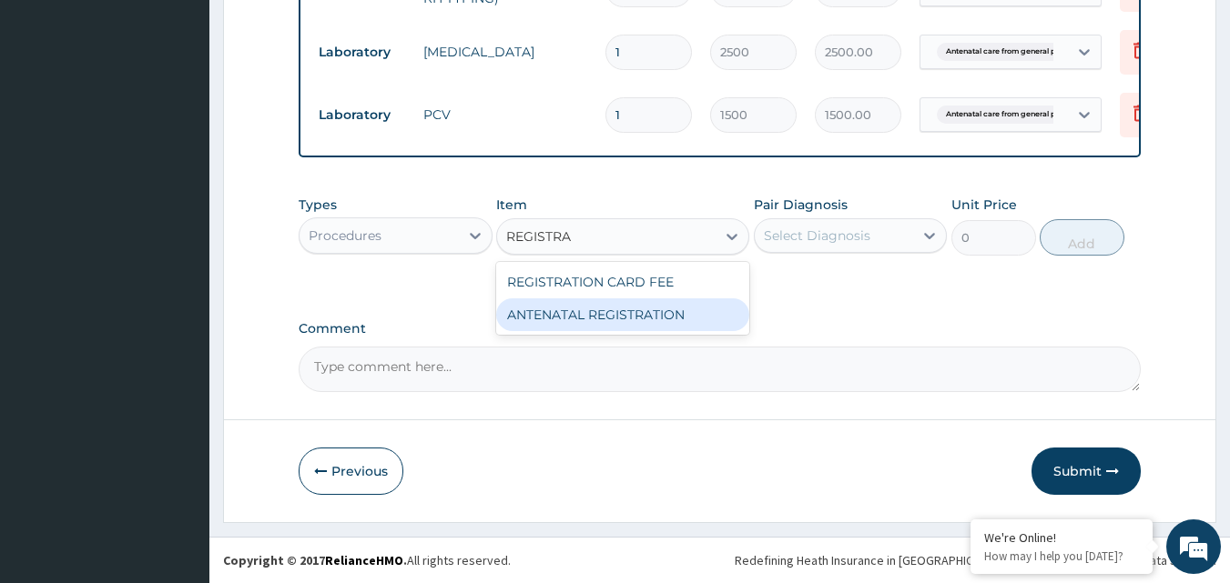
click at [620, 313] on div "ANTENATAL REGISTRATION" at bounding box center [622, 315] width 253 height 33
type input "5000"
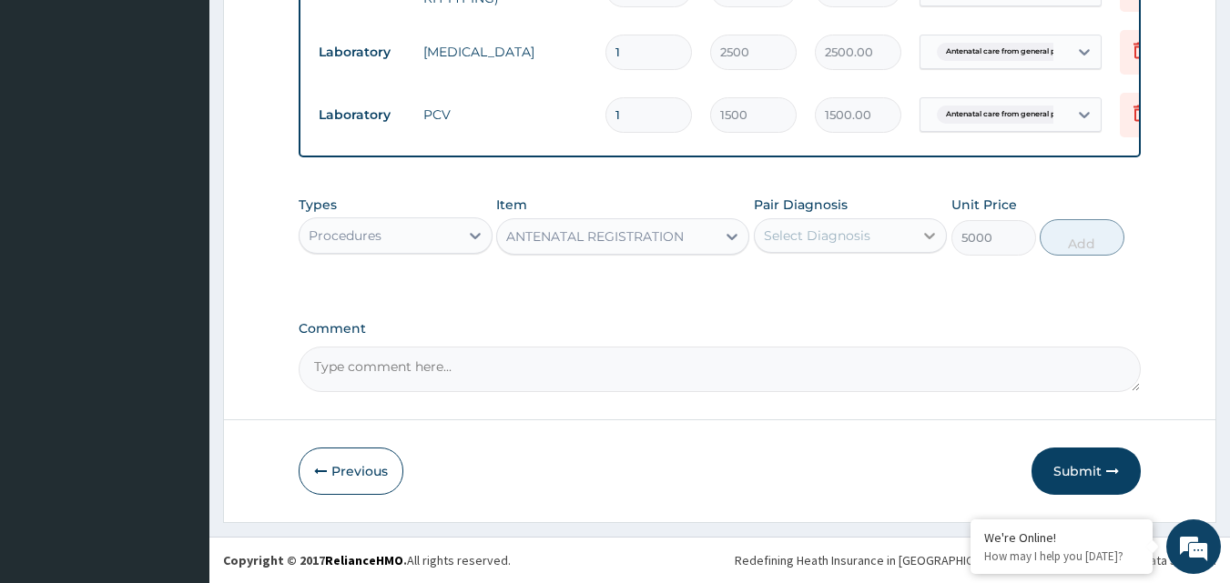
click at [926, 237] on icon at bounding box center [929, 236] width 18 height 18
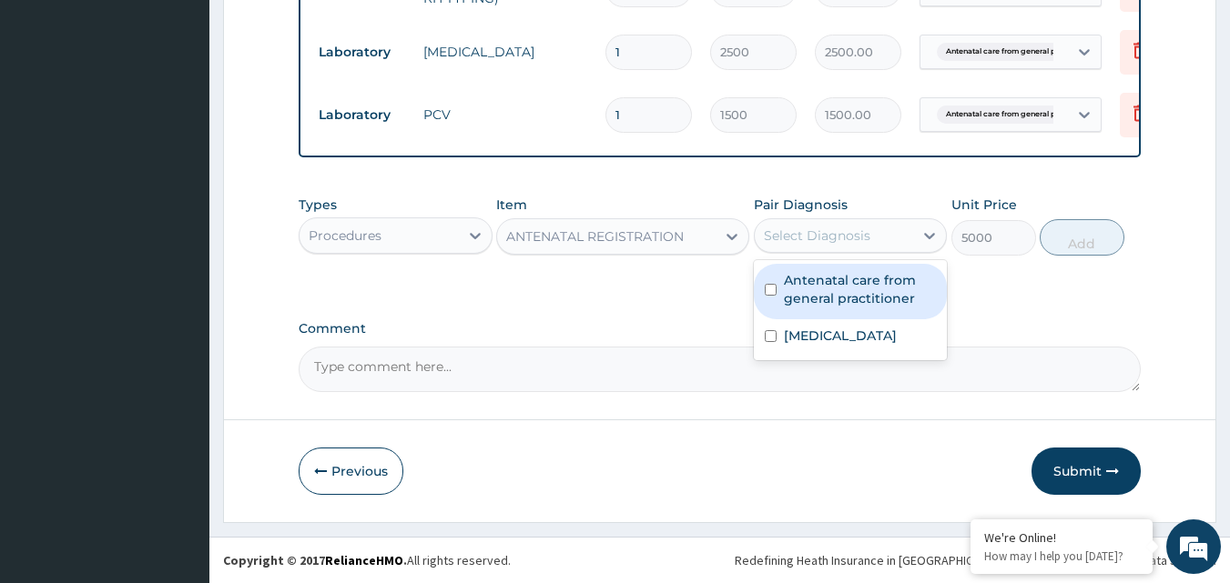
click at [898, 291] on label "Antenatal care from general practitioner" at bounding box center [860, 289] width 153 height 36
checkbox input "true"
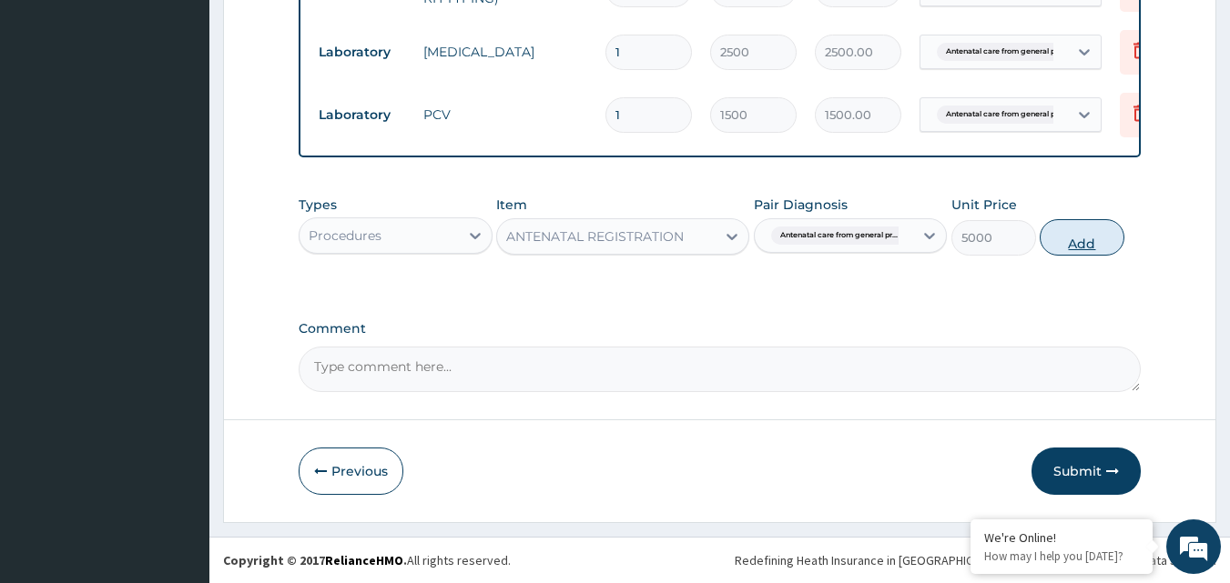
click at [1080, 240] on button "Add" at bounding box center [1082, 237] width 85 height 36
type input "0"
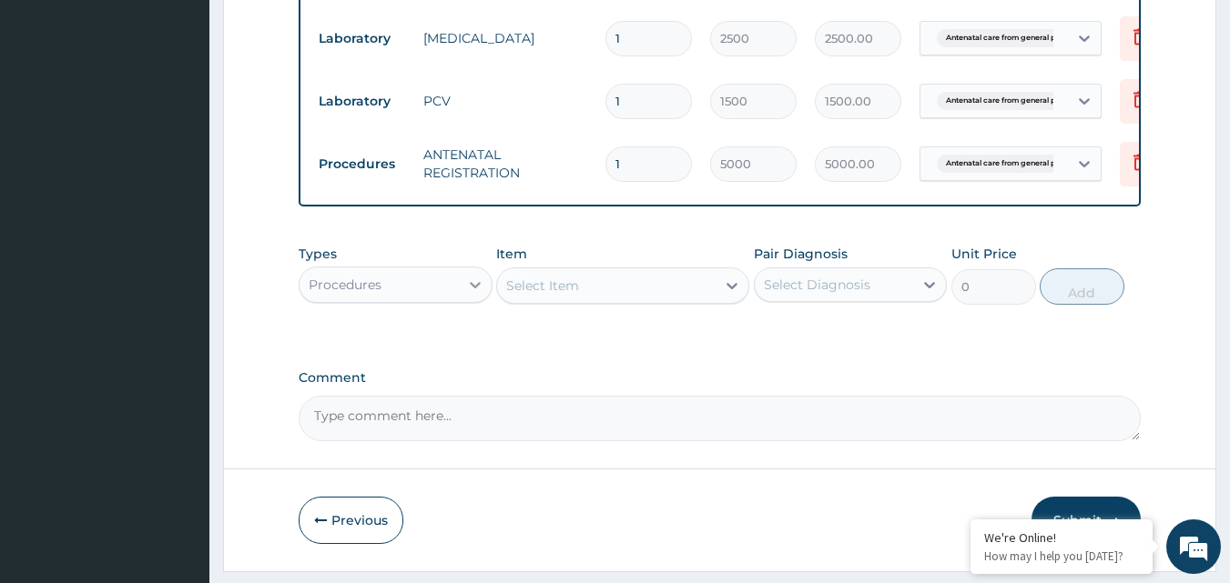
click at [474, 294] on icon at bounding box center [475, 285] width 18 height 18
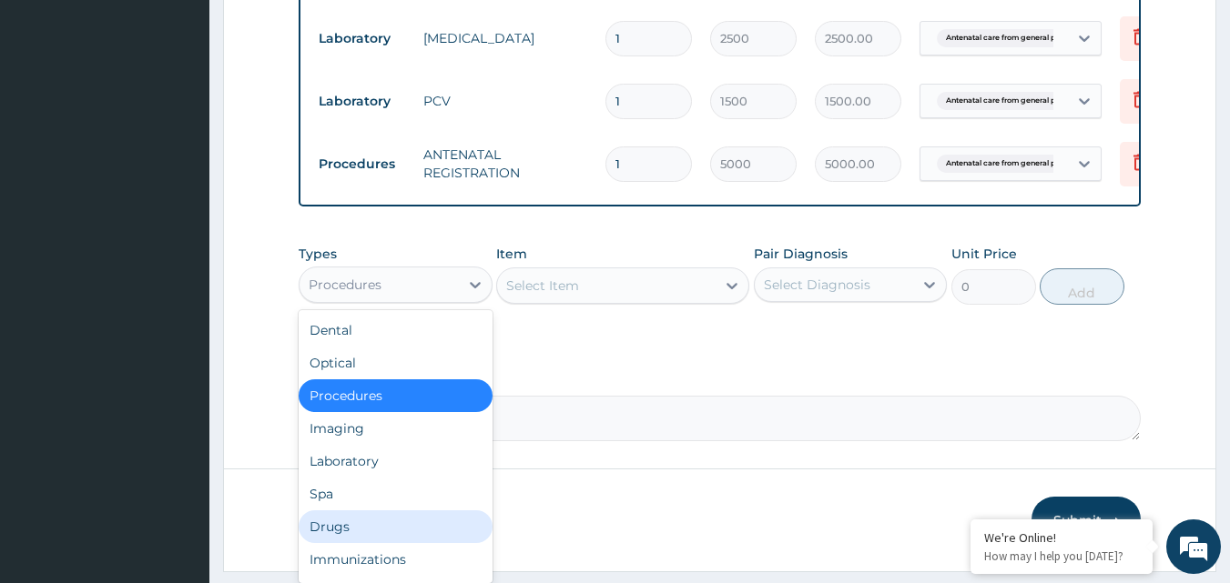
click at [379, 533] on div "Drugs" at bounding box center [396, 527] width 194 height 33
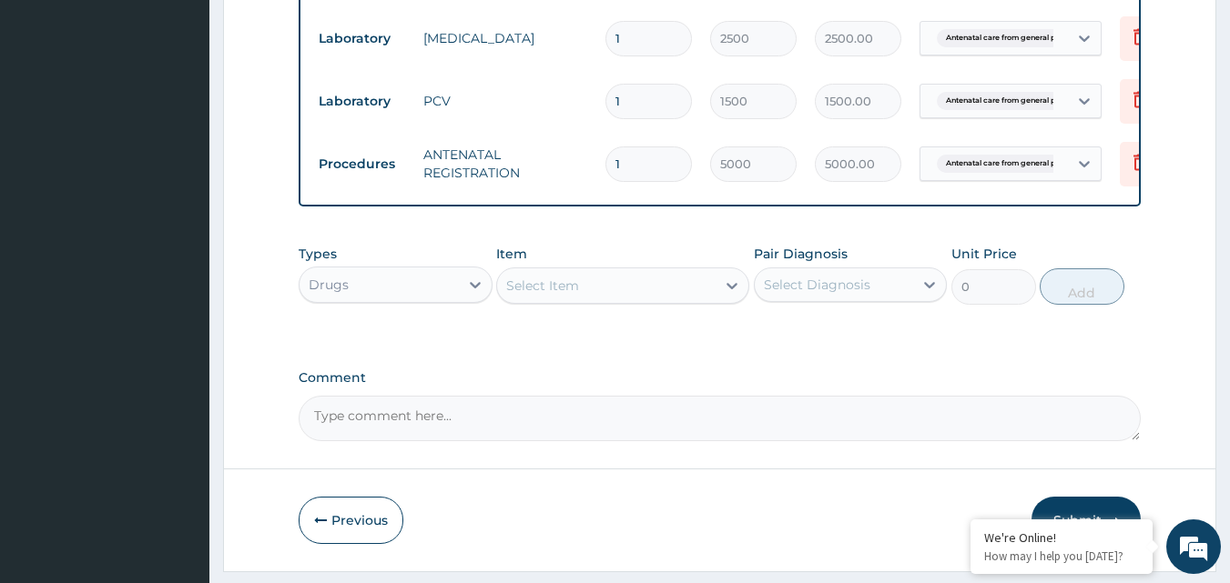
click at [586, 300] on div "Select Item" at bounding box center [606, 285] width 218 height 29
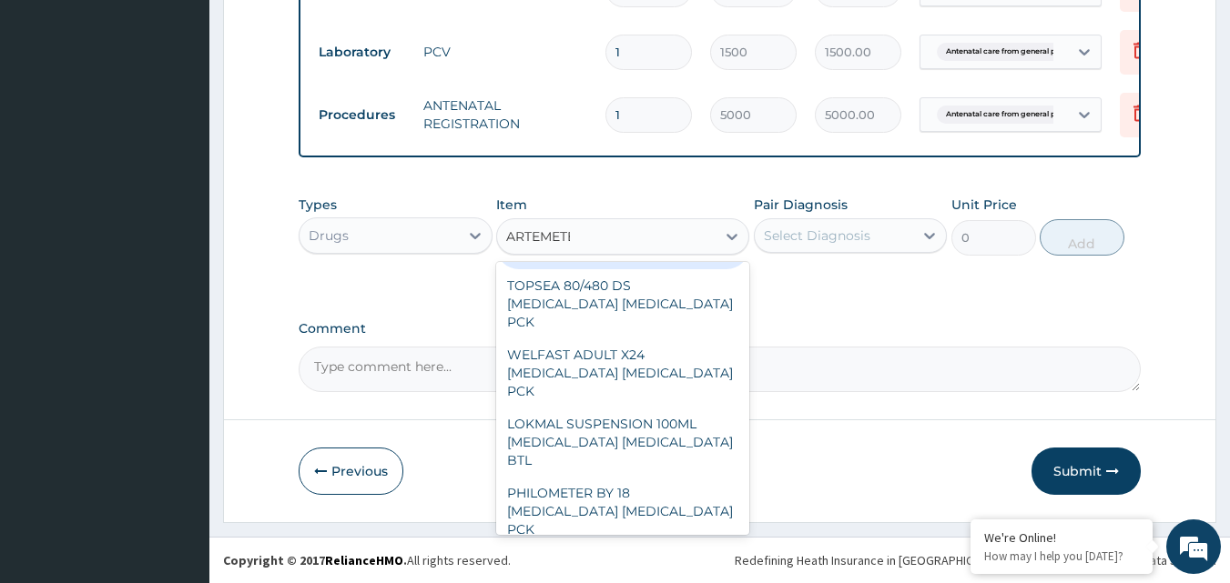
scroll to position [0, 0]
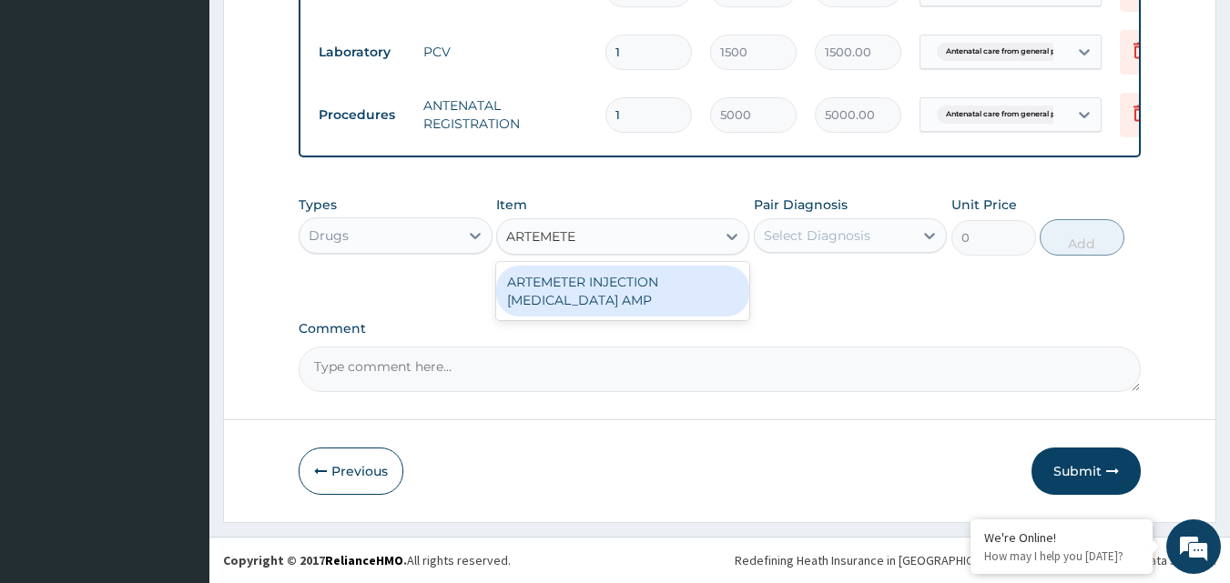
type input "ARTEMETER"
click at [573, 284] on div "ARTEMETER INJECTION ARTEMETHER AMP" at bounding box center [622, 291] width 253 height 51
type input "360"
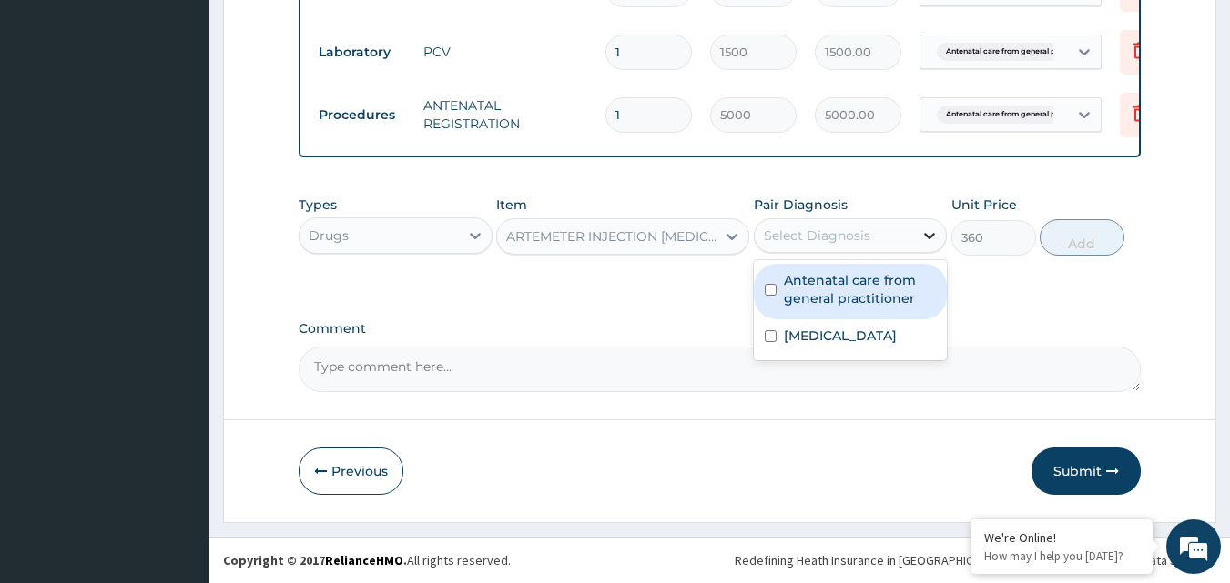
click at [926, 236] on icon at bounding box center [929, 236] width 18 height 18
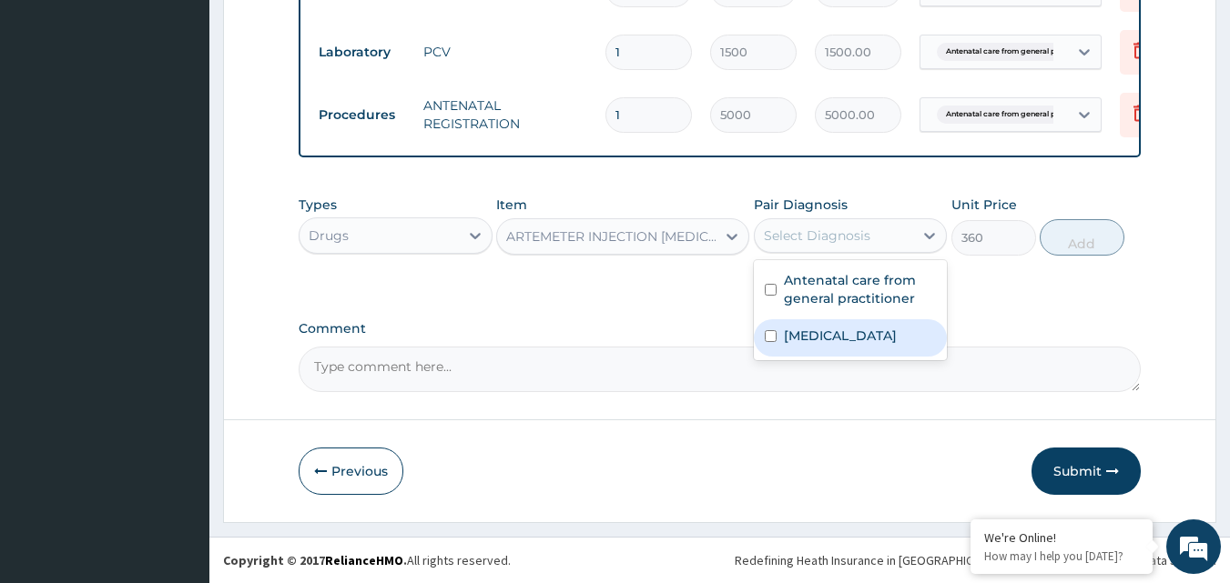
click at [860, 342] on div "[MEDICAL_DATA]" at bounding box center [851, 338] width 194 height 37
checkbox input "true"
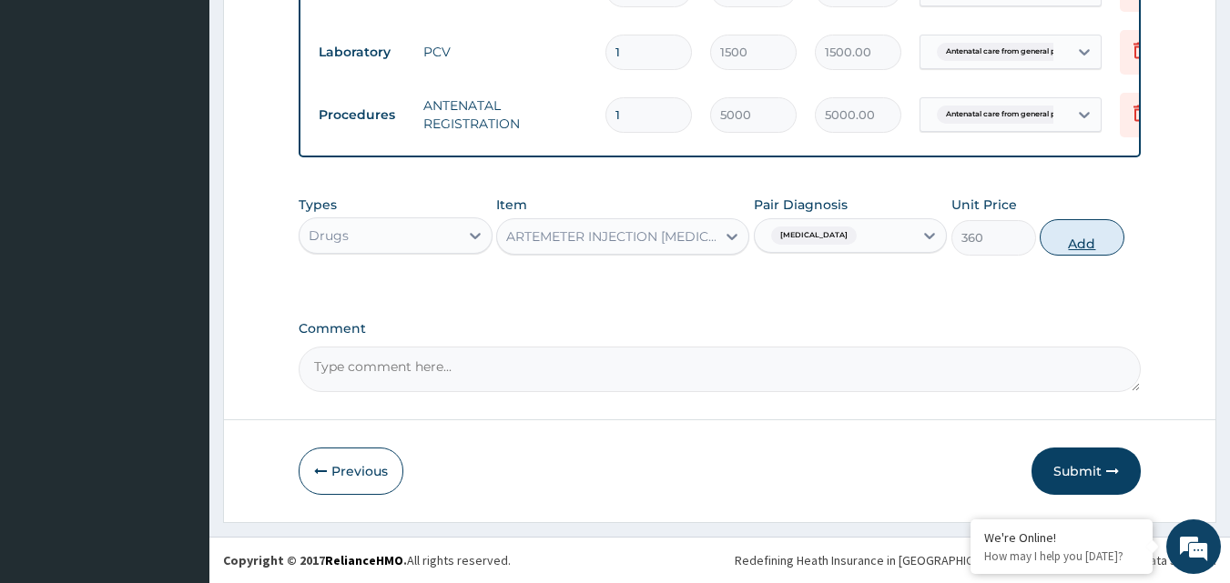
click at [1079, 240] on button "Add" at bounding box center [1082, 237] width 85 height 36
type input "0"
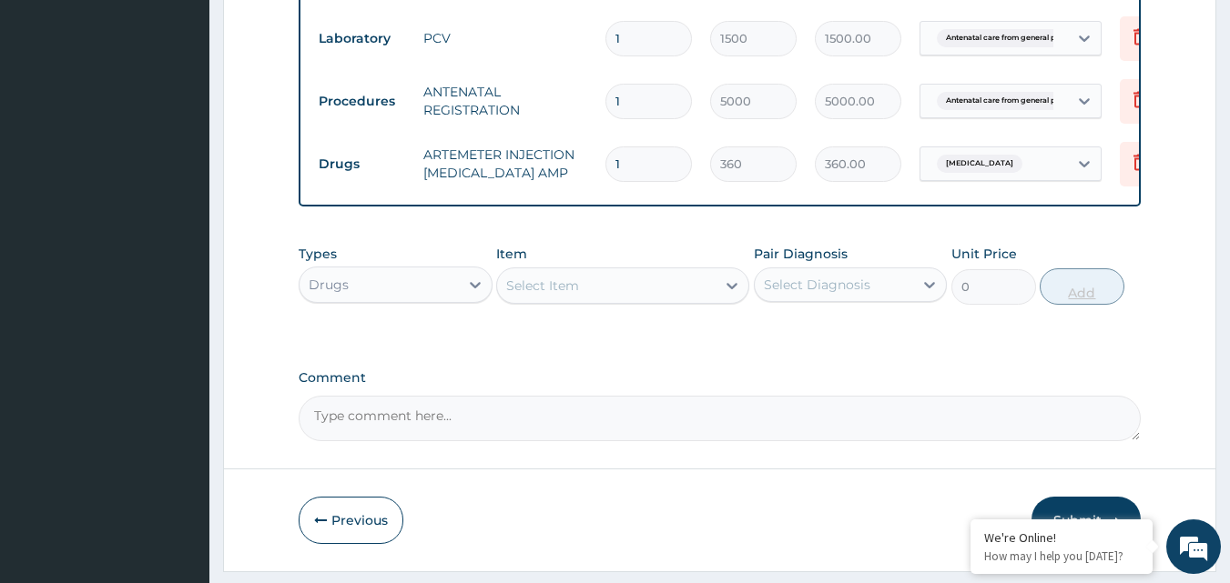
type input "0.00"
type input "6"
type input "2160.00"
type input "6"
click at [560, 295] on div "Select Item" at bounding box center [542, 286] width 73 height 18
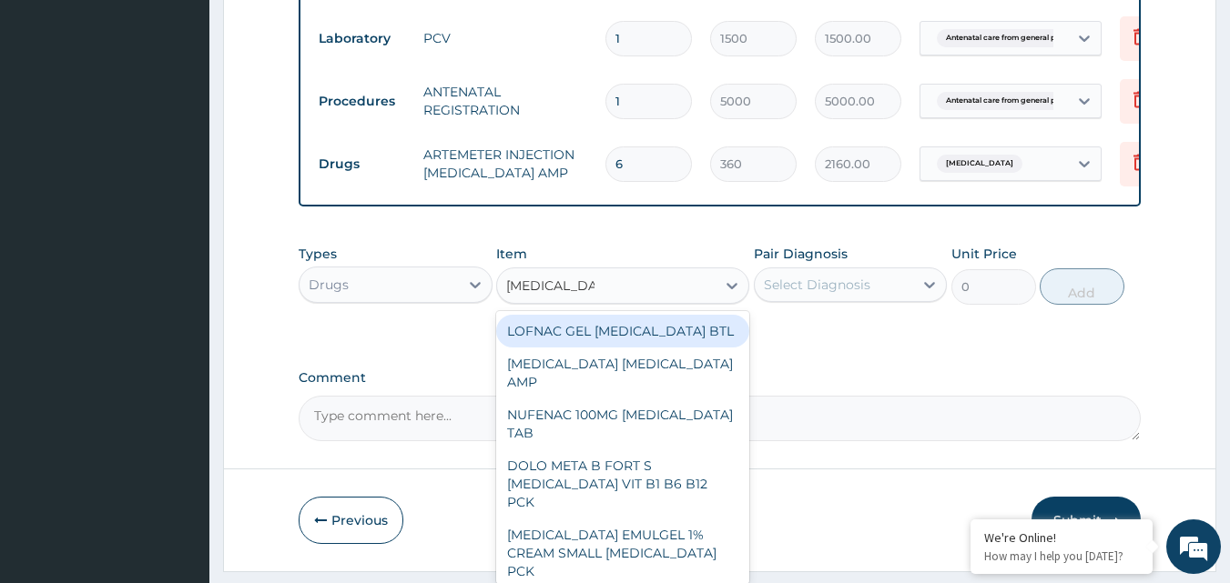
type input "DICLOFENAC"
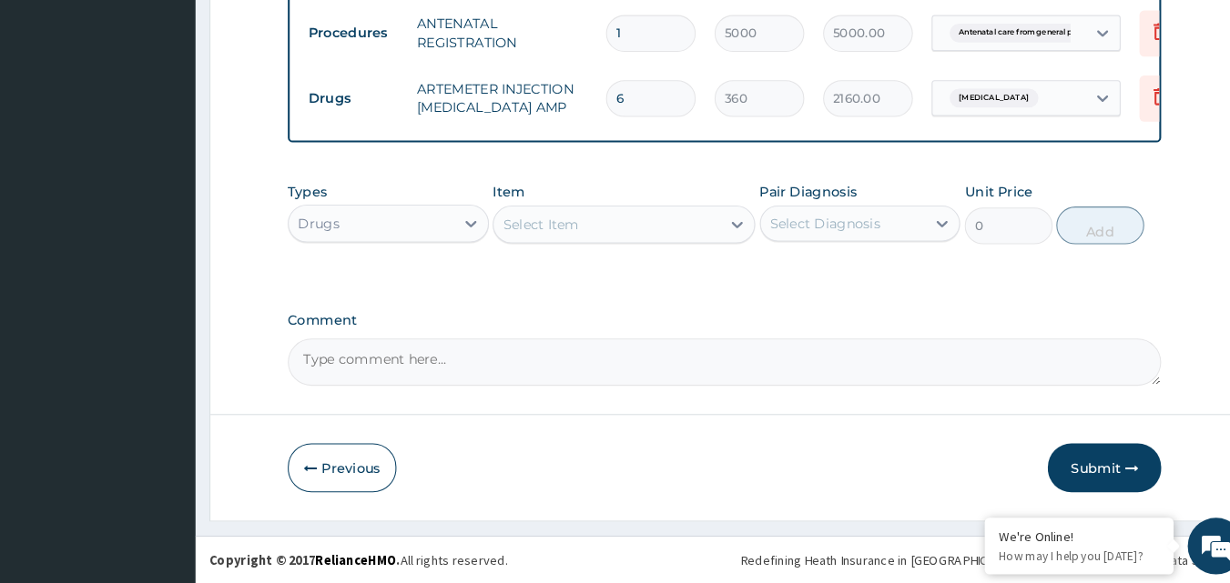
scroll to position [1076, 0]
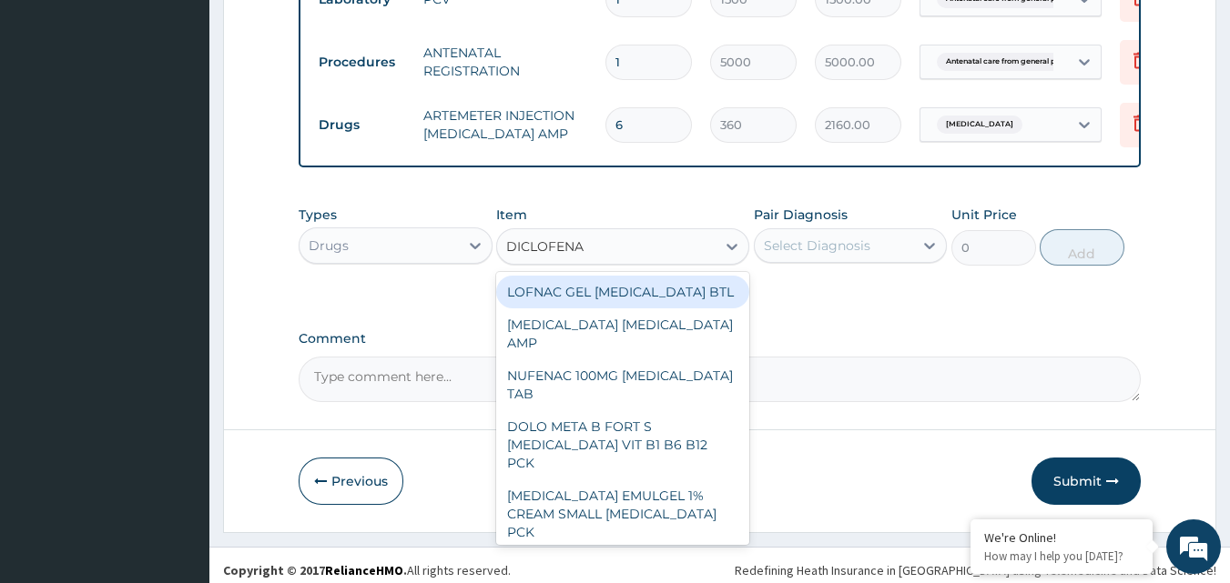
type input "DICLOFENAC"
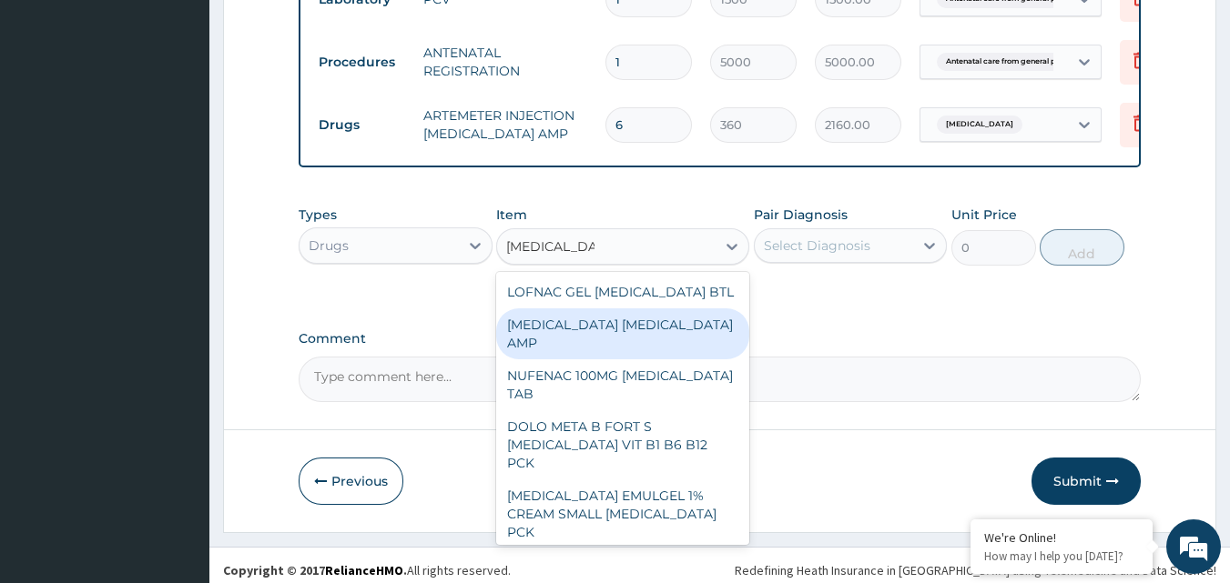
click at [634, 343] on div "DICLOFENAC DICLOFENAC AMP" at bounding box center [622, 334] width 253 height 51
type input "288"
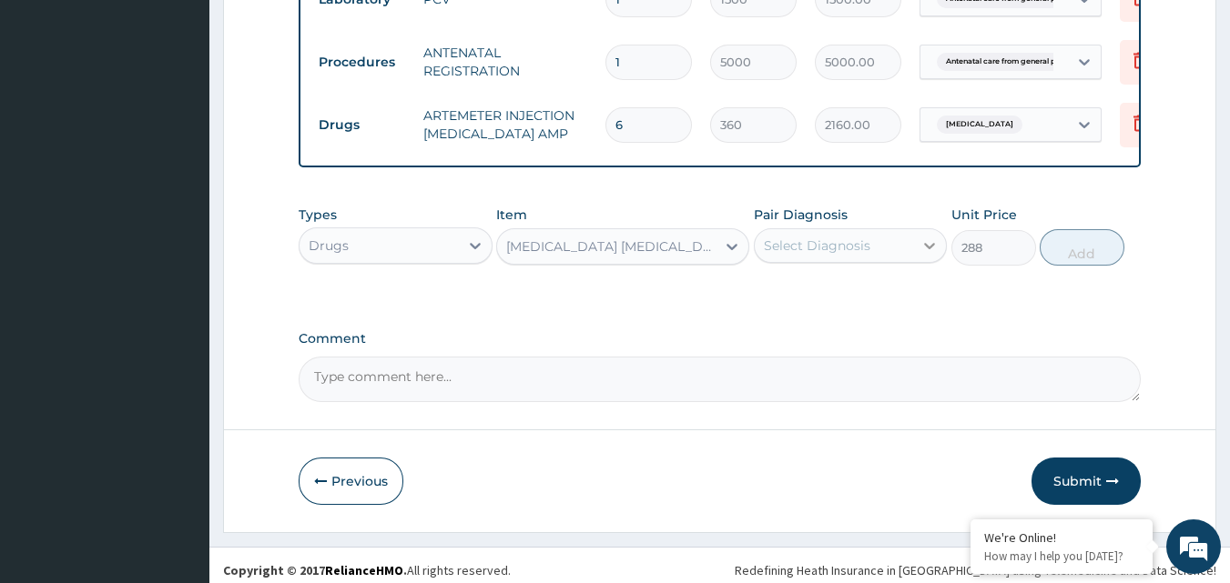
click at [932, 255] on icon at bounding box center [929, 246] width 18 height 18
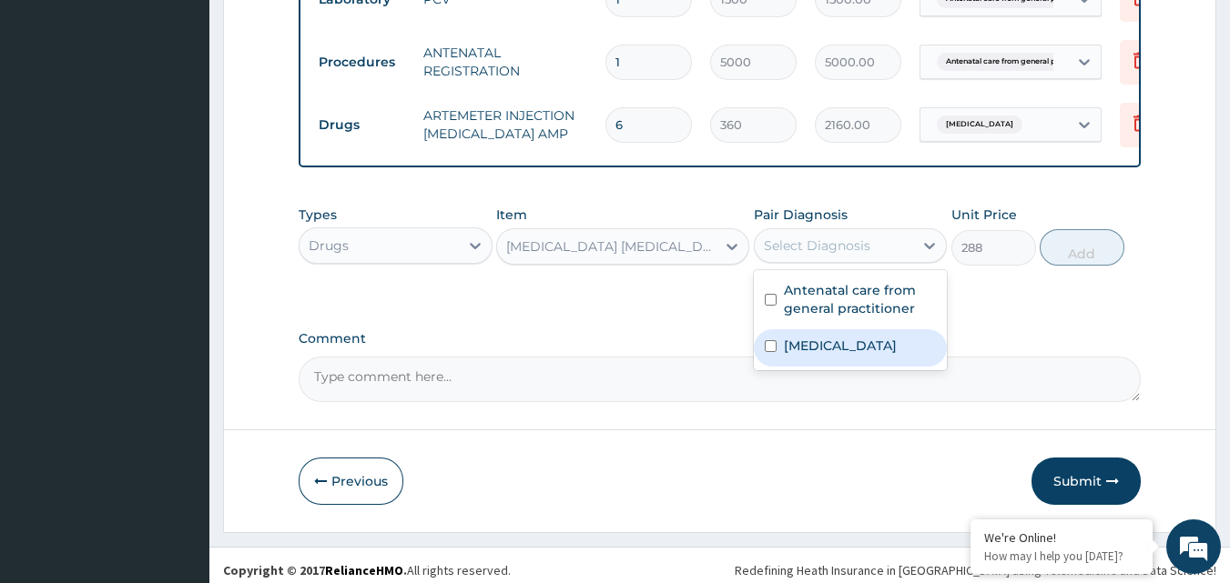
click at [857, 364] on div "[MEDICAL_DATA]" at bounding box center [851, 348] width 194 height 37
checkbox input "true"
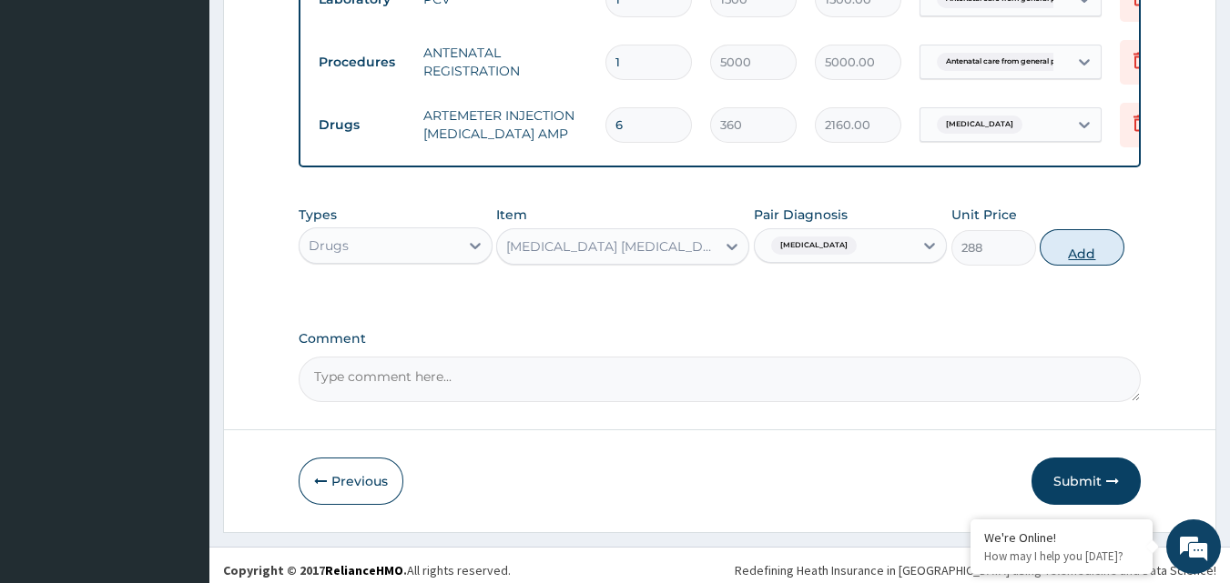
click at [1077, 264] on button "Add" at bounding box center [1082, 247] width 85 height 36
type input "0"
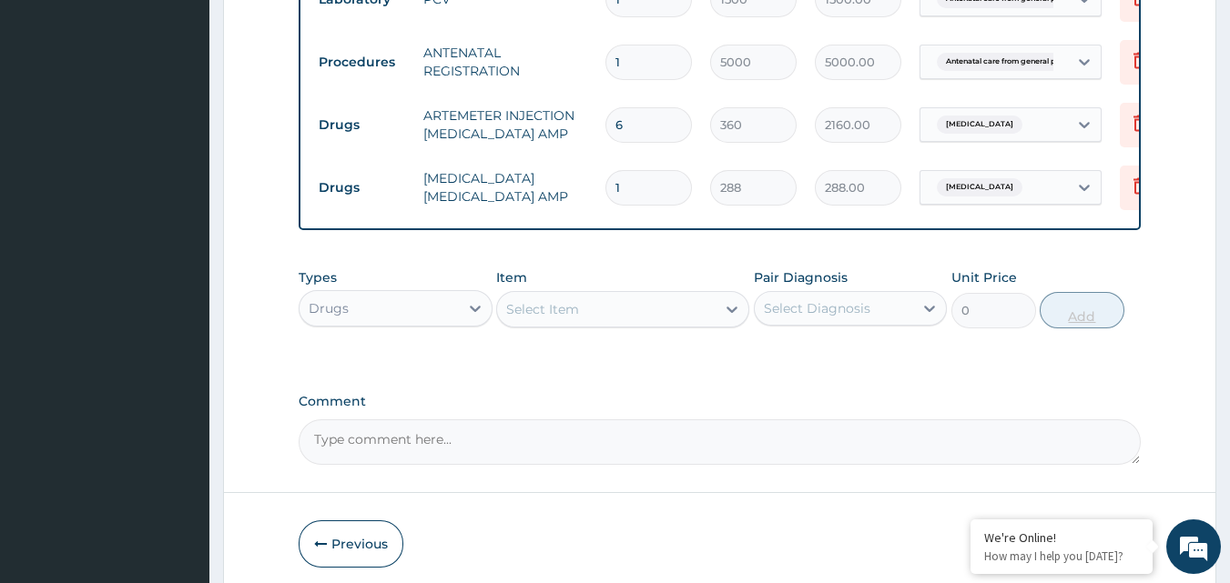
type input "0.00"
type input "2"
type input "576.00"
type input "2"
click at [578, 319] on div "Select Item" at bounding box center [606, 309] width 218 height 29
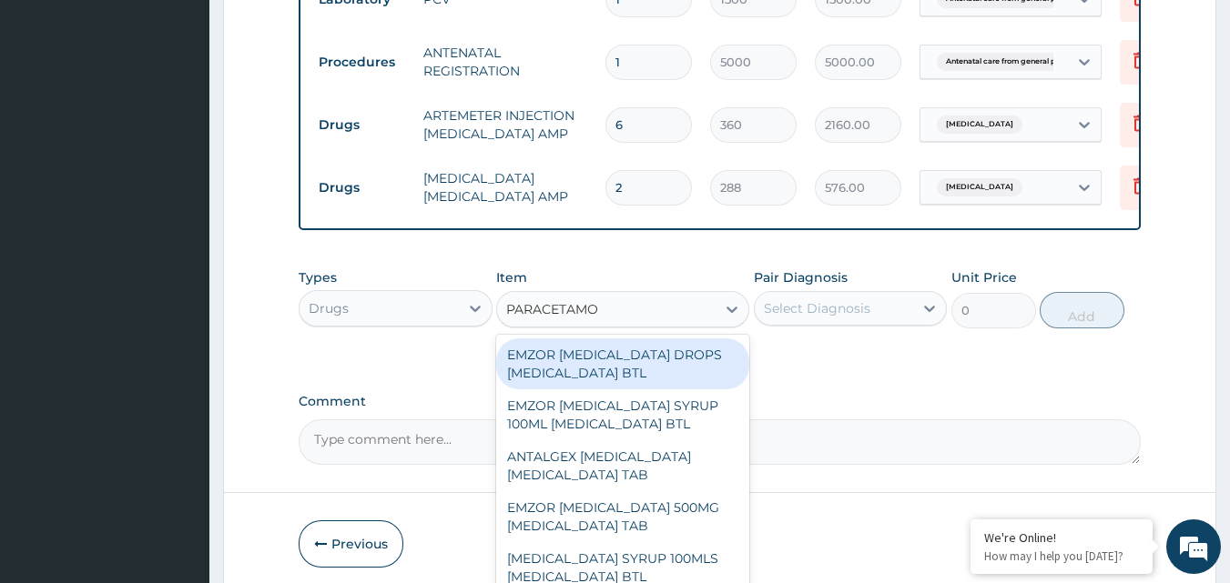
type input "PARACETAMOL"
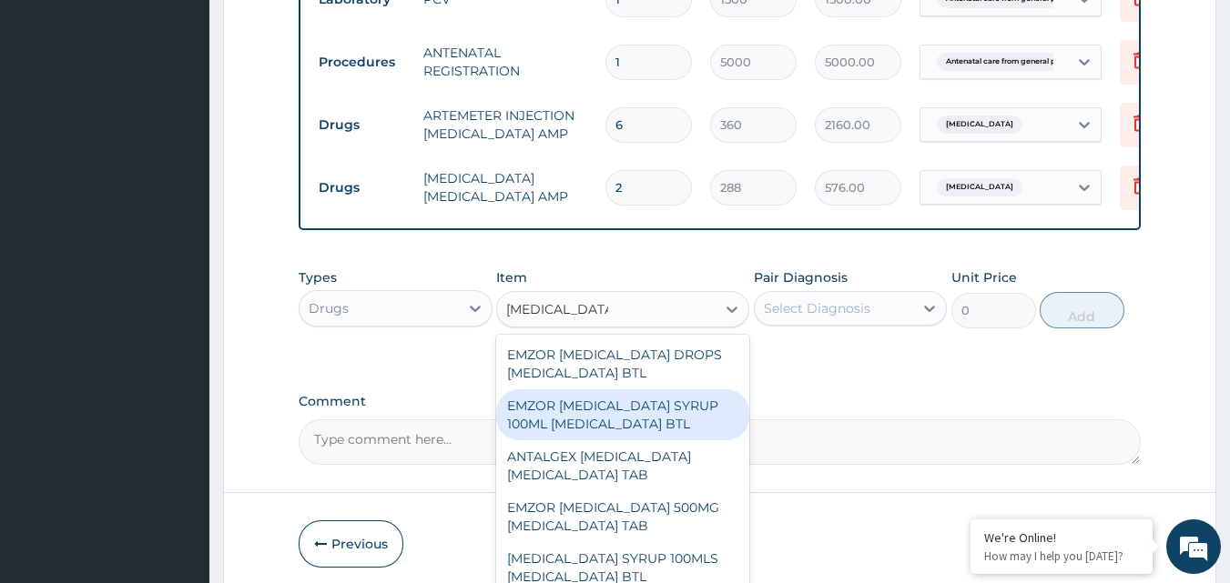
click at [597, 429] on div "EMZOR PARACETAMOL SYRUP 100ML ACETAMINOPHEN BTL" at bounding box center [622, 415] width 253 height 51
type input "420"
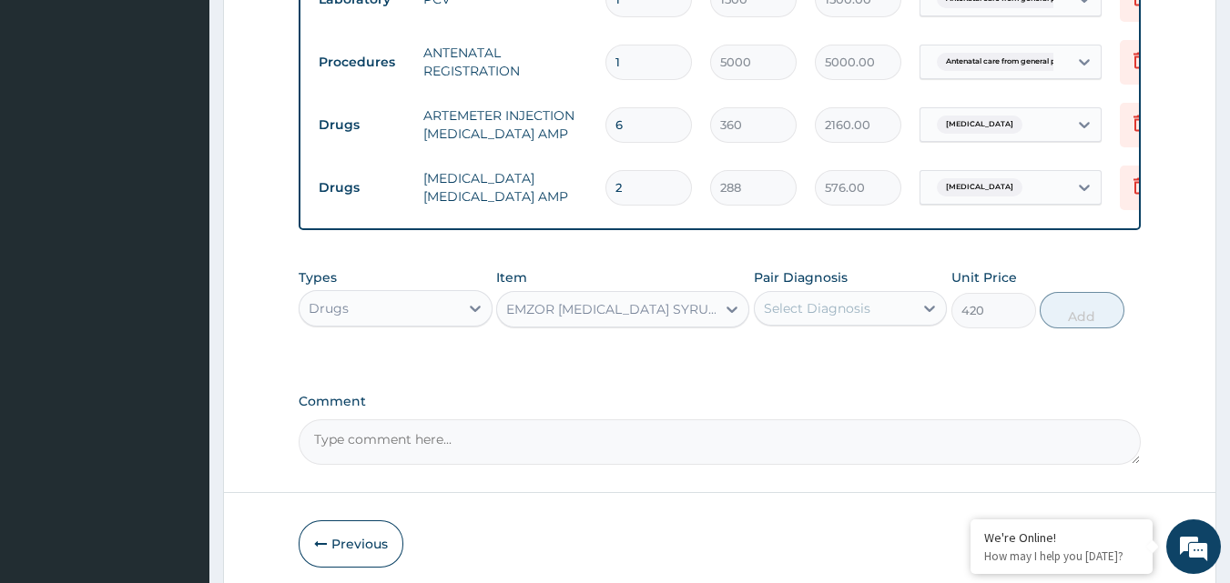
click at [600, 312] on div "EMZOR PARACETAMOL SYRUP 100ML ACETAMINOPHEN BTL" at bounding box center [611, 309] width 211 height 18
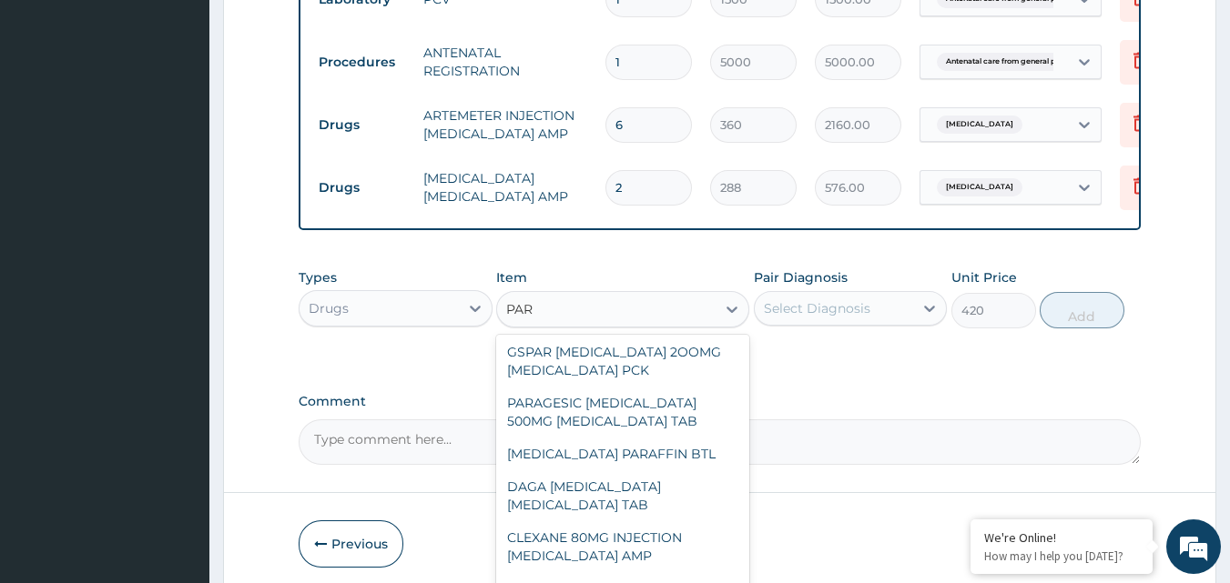
scroll to position [0, 0]
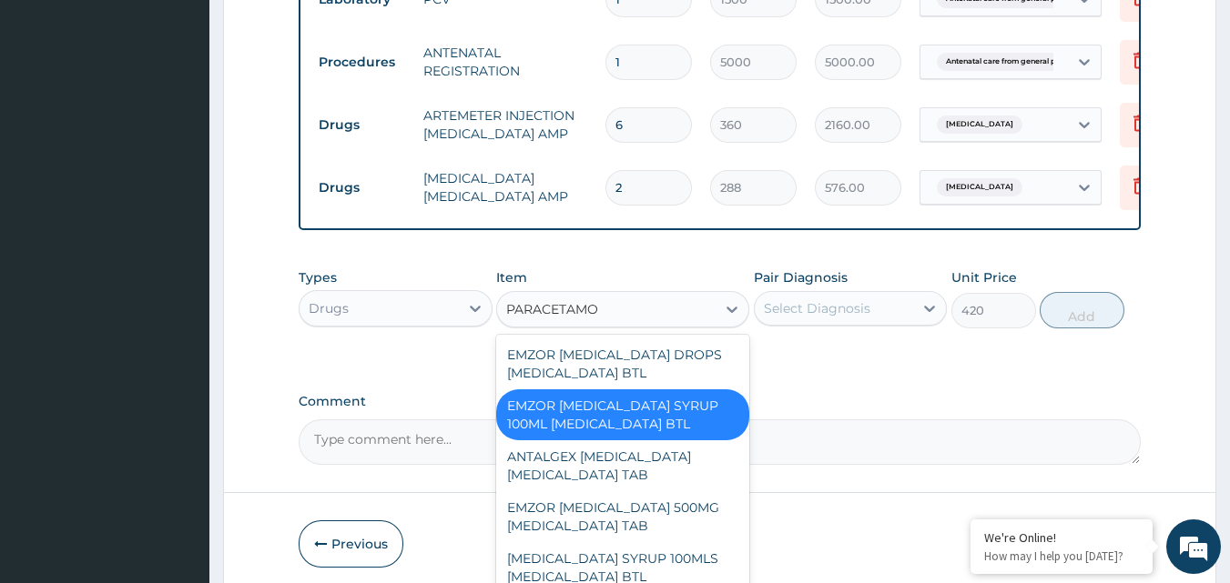
type input "PARACETAMOL"
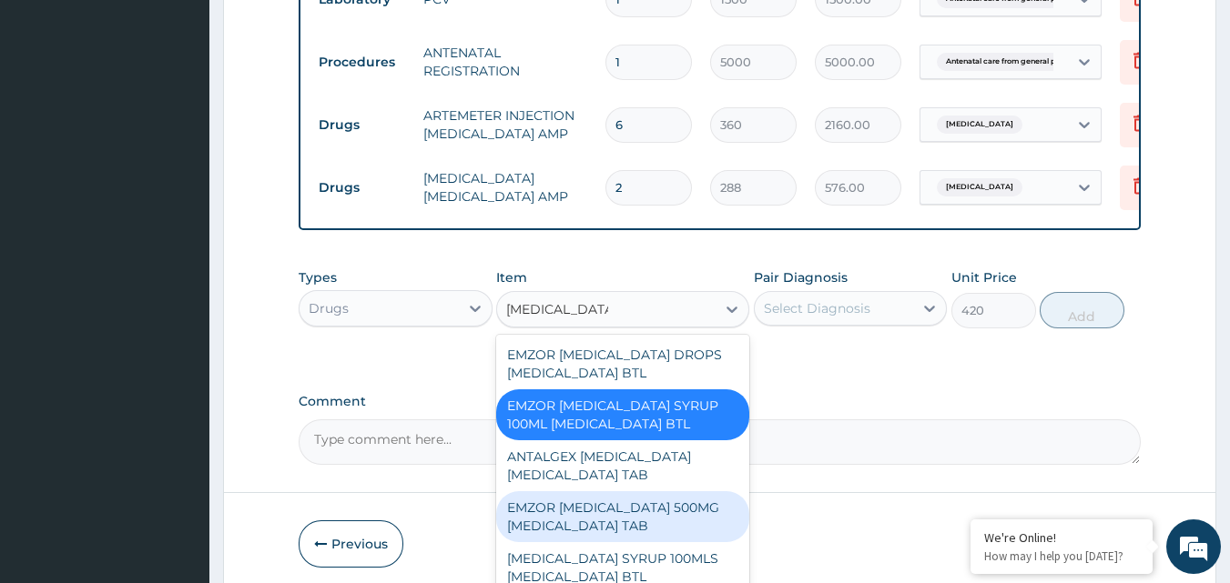
click at [592, 543] on div "EMZOR PARACETAMOL 500MG ACETAMINOPHEN TAB" at bounding box center [622, 517] width 253 height 51
type input "12"
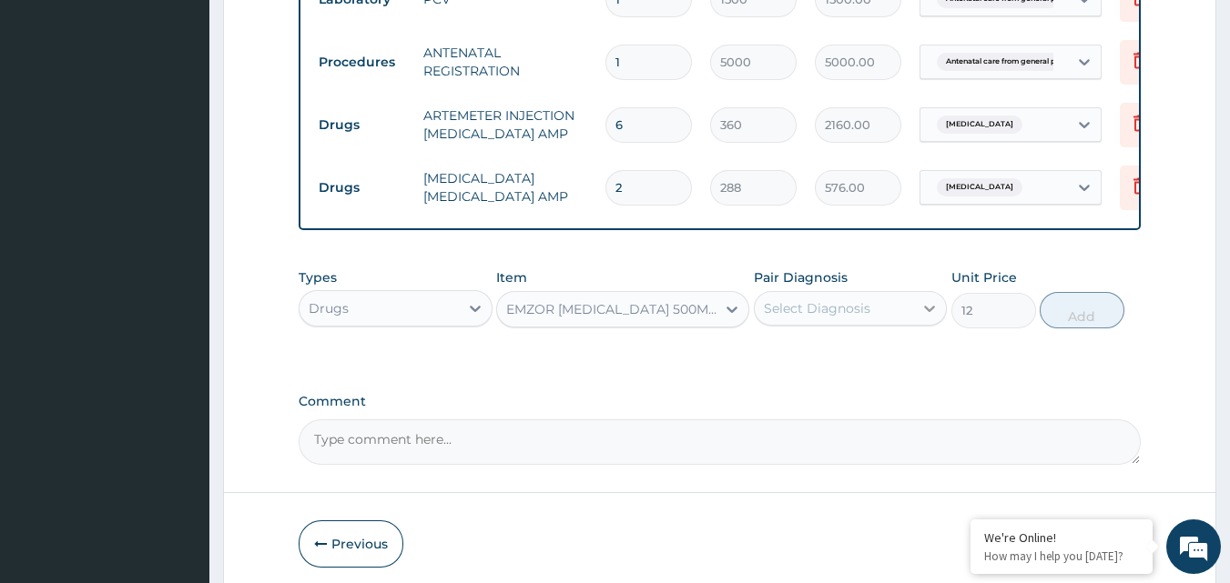
click at [921, 318] on icon at bounding box center [929, 308] width 18 height 18
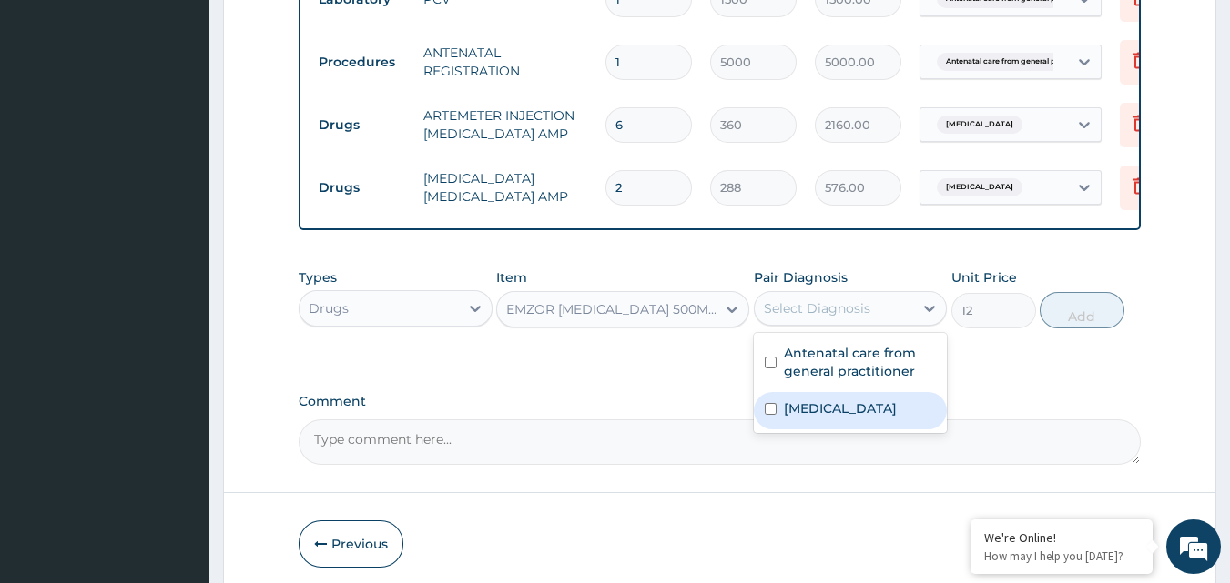
click at [848, 416] on div "[MEDICAL_DATA]" at bounding box center [851, 410] width 194 height 37
checkbox input "true"
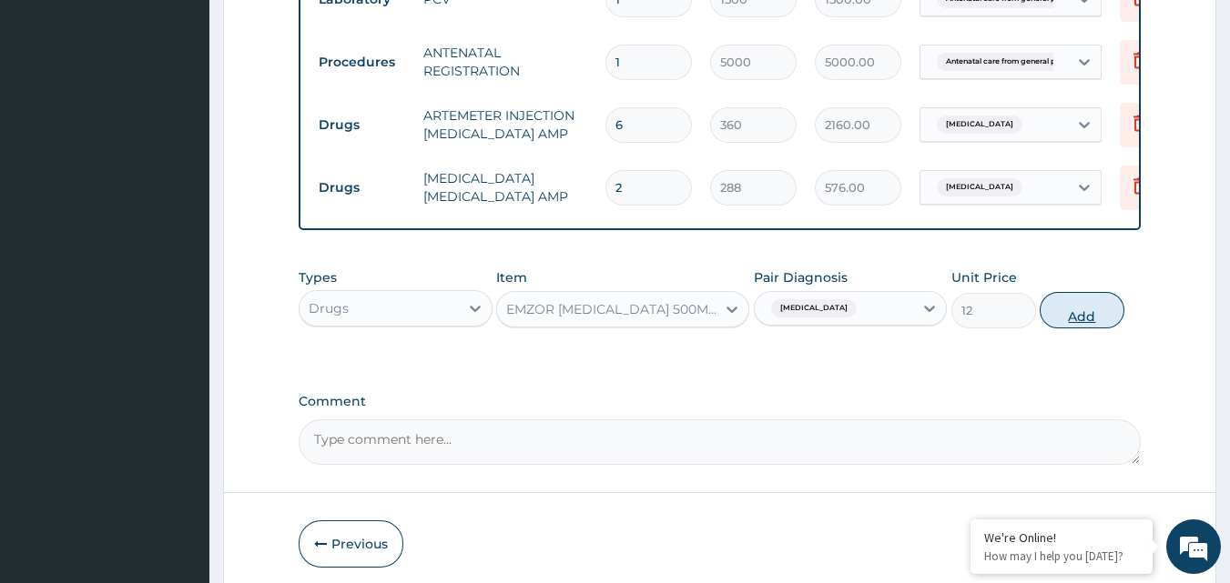
click at [1081, 320] on button "Add" at bounding box center [1082, 310] width 85 height 36
type input "0"
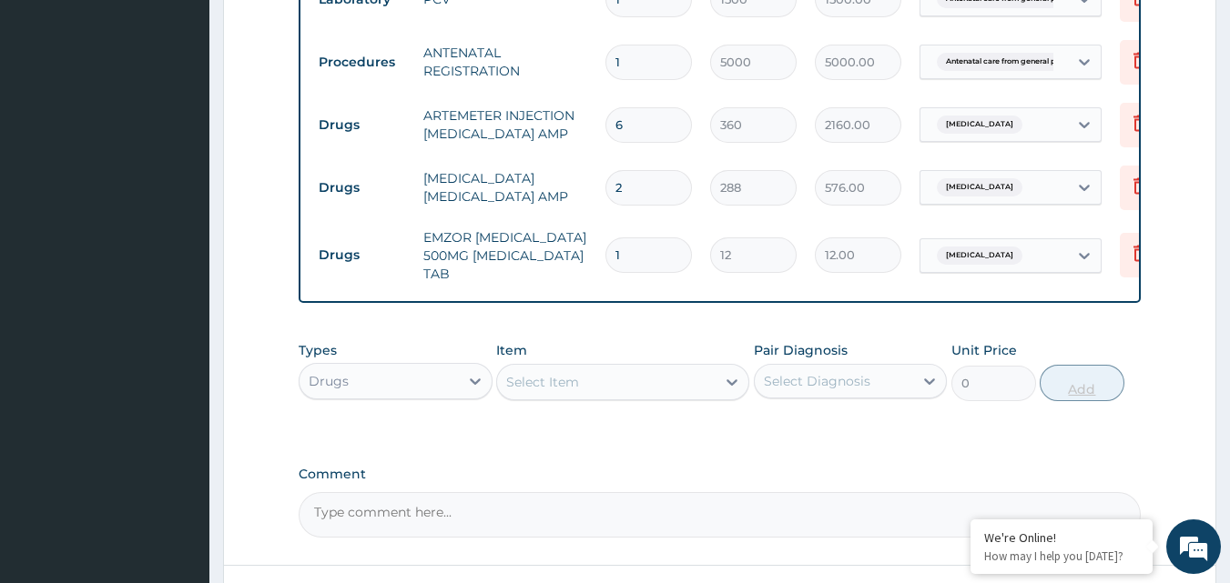
type input "0.00"
type input "2"
type input "24.00"
type input "26"
type input "312.00"
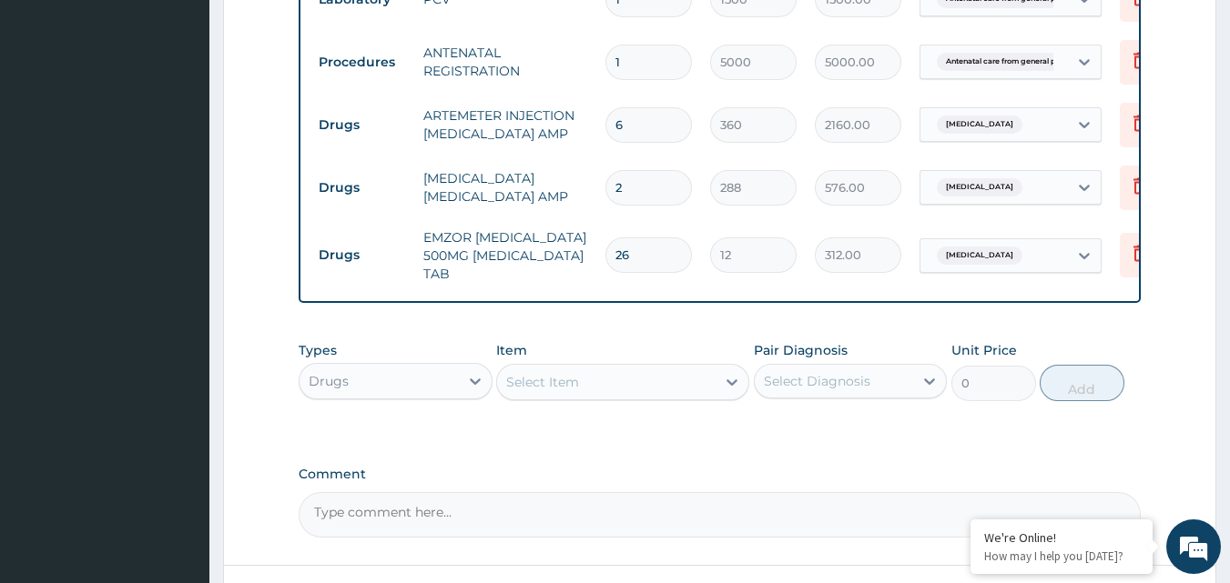
type input "26"
click at [553, 391] on div "Select Item" at bounding box center [542, 382] width 73 height 18
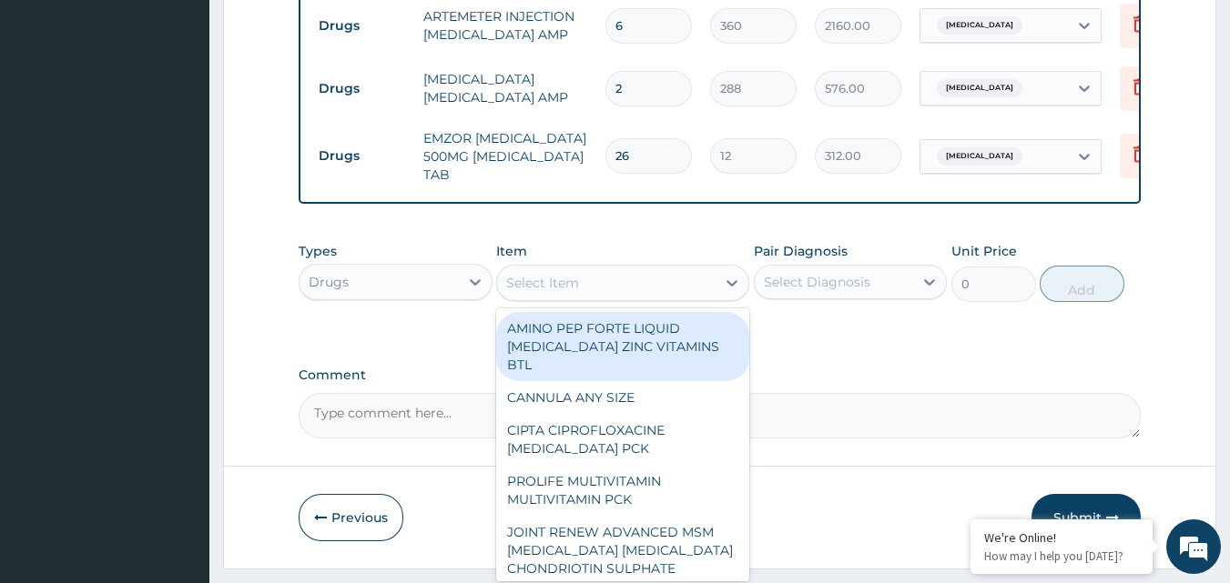
scroll to position [1235, 0]
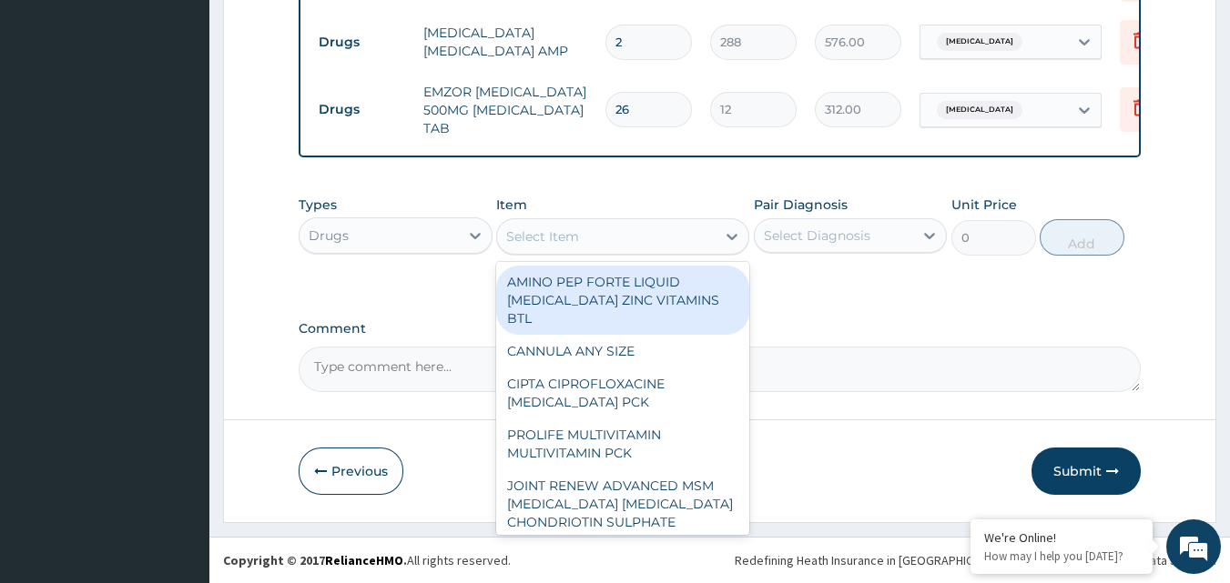
click at [875, 347] on textarea "Comment" at bounding box center [720, 370] width 843 height 46
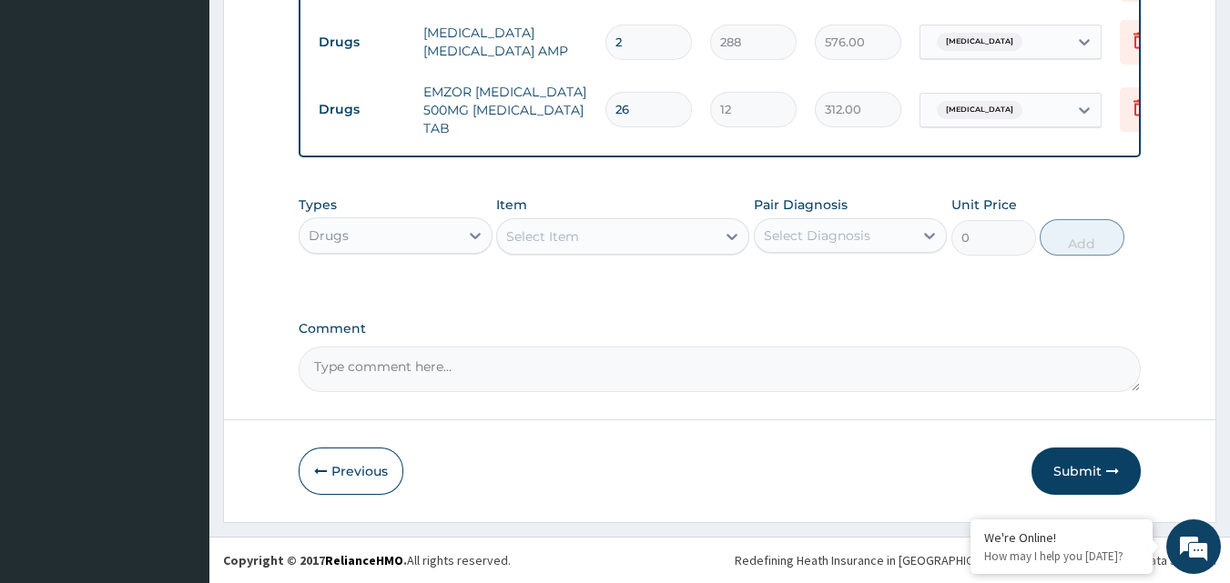
click at [391, 368] on textarea "Comment" at bounding box center [720, 370] width 843 height 46
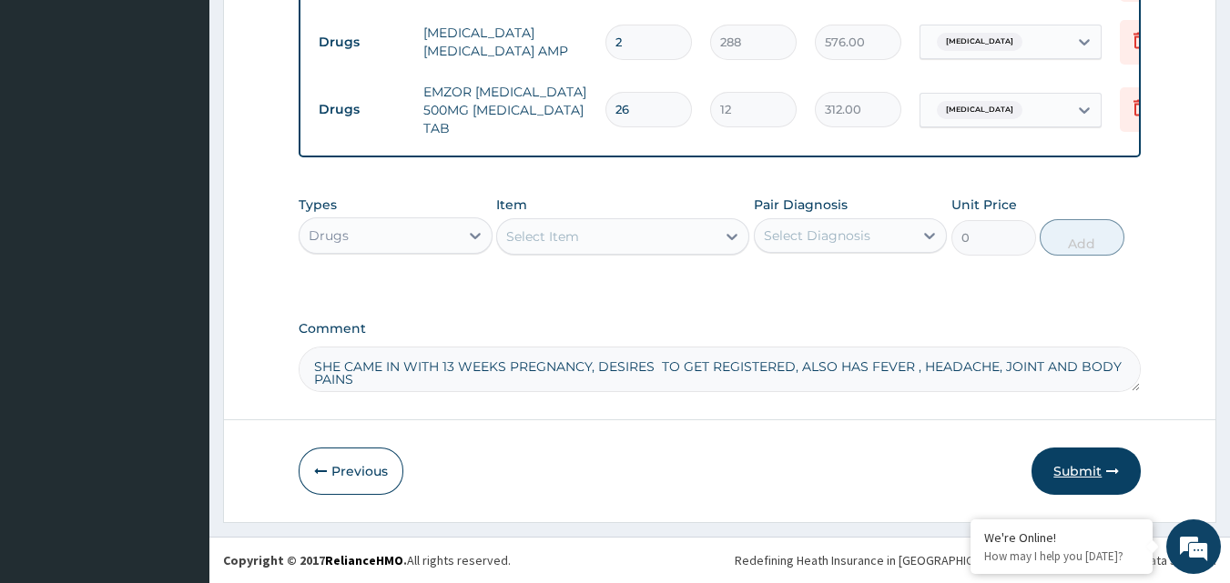
type textarea "SHE CAME IN WITH 13 WEEKS PREGNANCY, DESIRES TO GET REGISTERED, ALSO HAS FEVER …"
click at [1073, 462] on button "Submit" at bounding box center [1085, 471] width 109 height 47
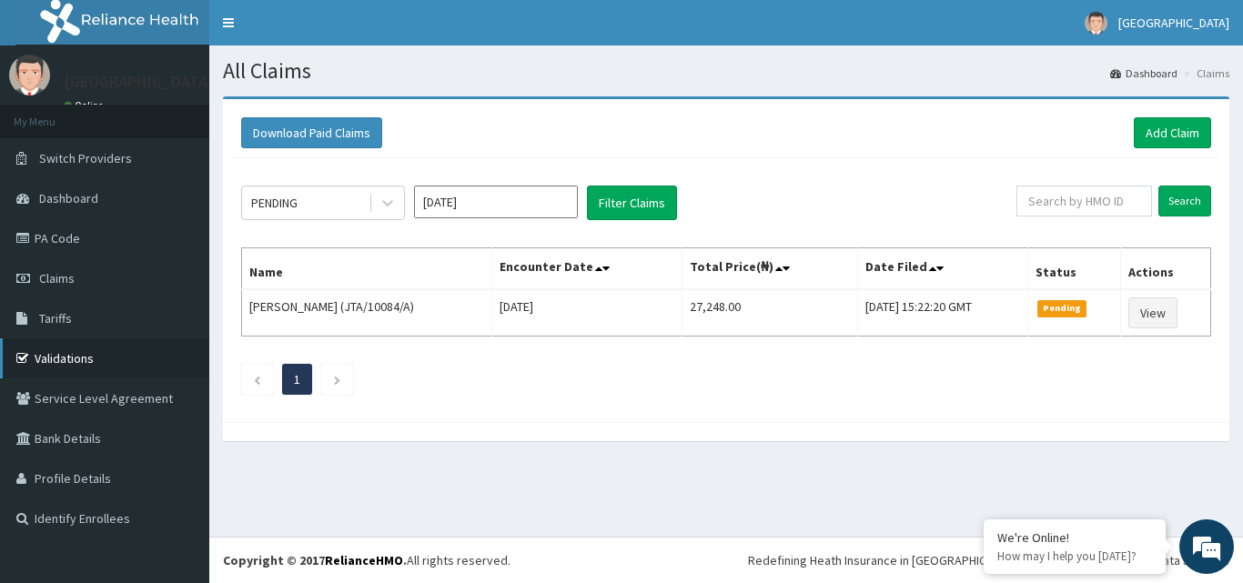
click at [75, 353] on link "Validations" at bounding box center [104, 359] width 209 height 40
click at [1155, 131] on link "Add Claim" at bounding box center [1172, 132] width 77 height 31
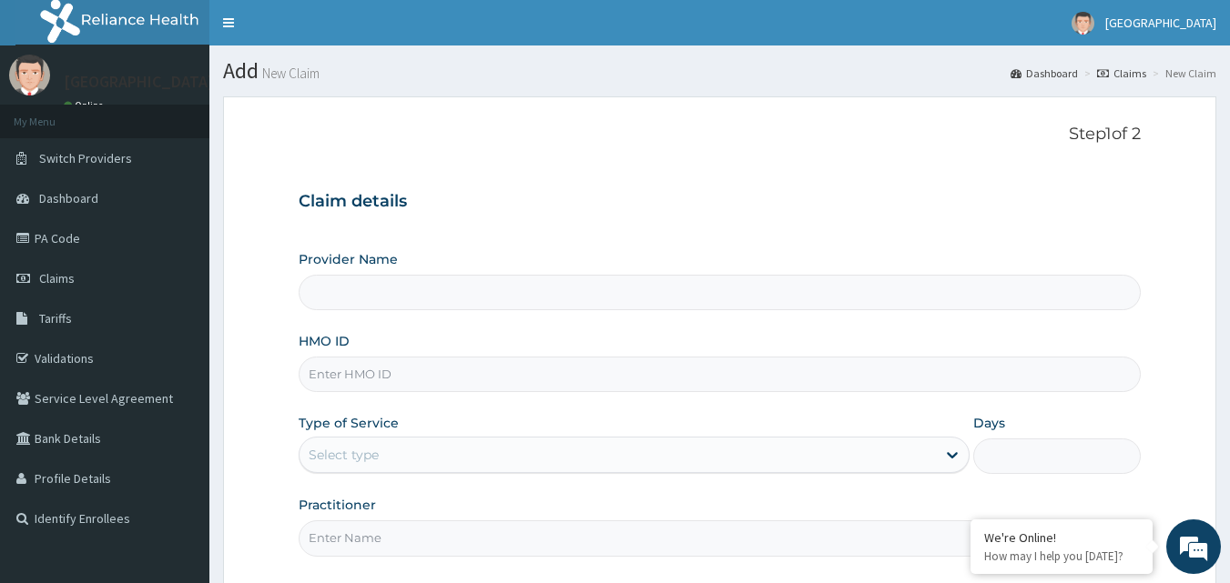
type input "[GEOGRAPHIC_DATA]"
click at [512, 380] on input "HMO ID" at bounding box center [720, 375] width 843 height 36
type input "SUU/10092/A"
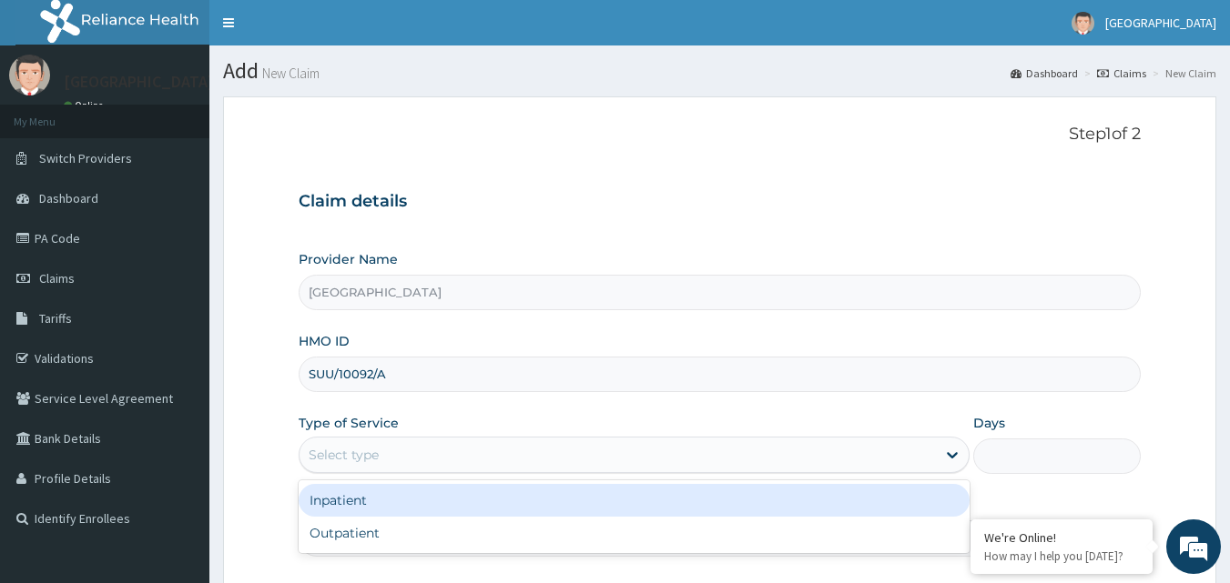
click at [573, 460] on div "Select type" at bounding box center [617, 455] width 636 height 29
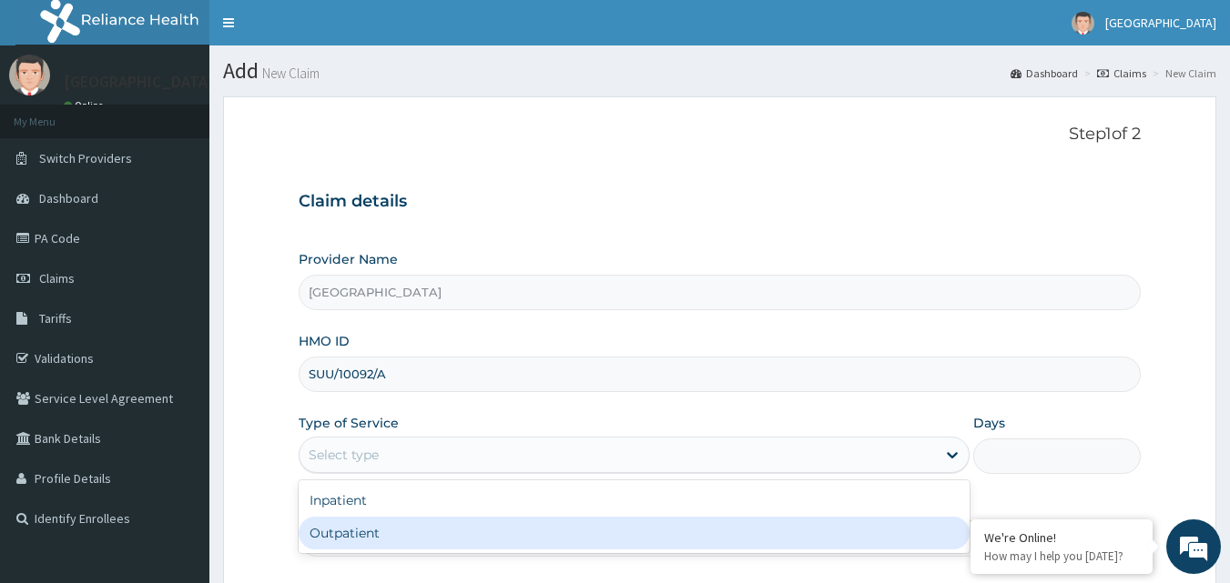
click at [535, 525] on div "Outpatient" at bounding box center [634, 533] width 671 height 33
type input "1"
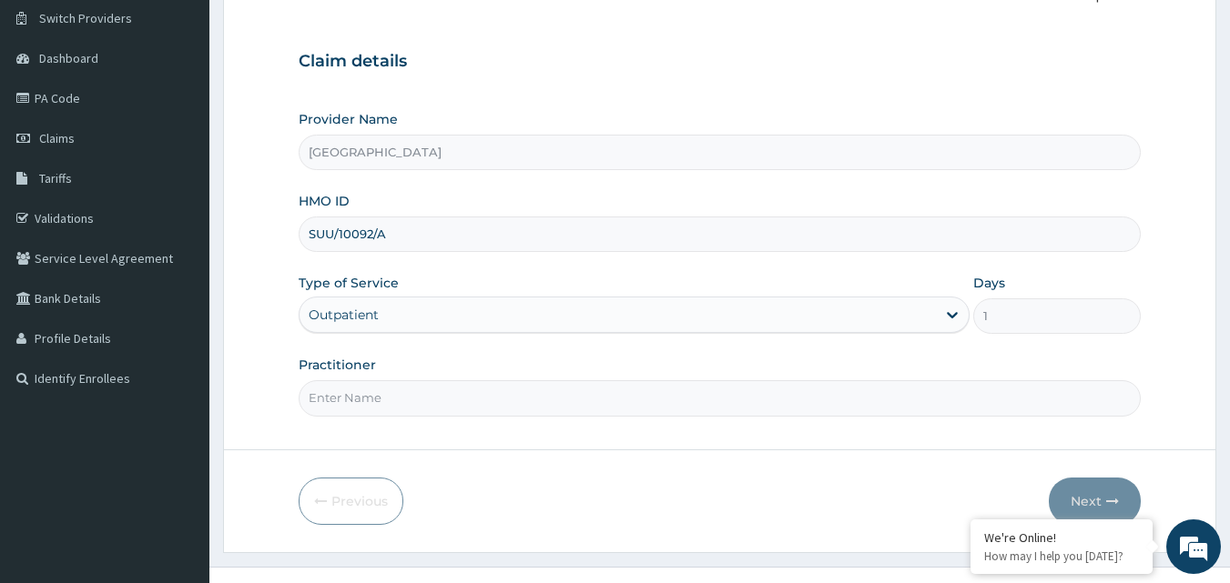
scroll to position [170, 0]
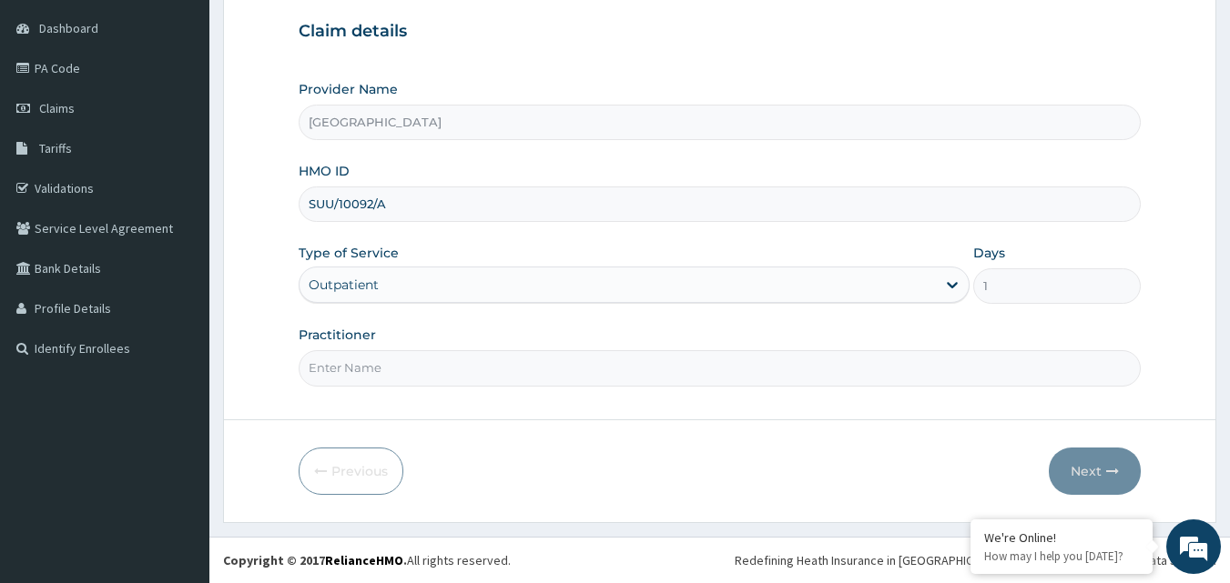
click at [460, 380] on input "Practitioner" at bounding box center [720, 368] width 843 height 36
type input "[PERSON_NAME]"
click at [1084, 467] on button "Next" at bounding box center [1095, 471] width 92 height 47
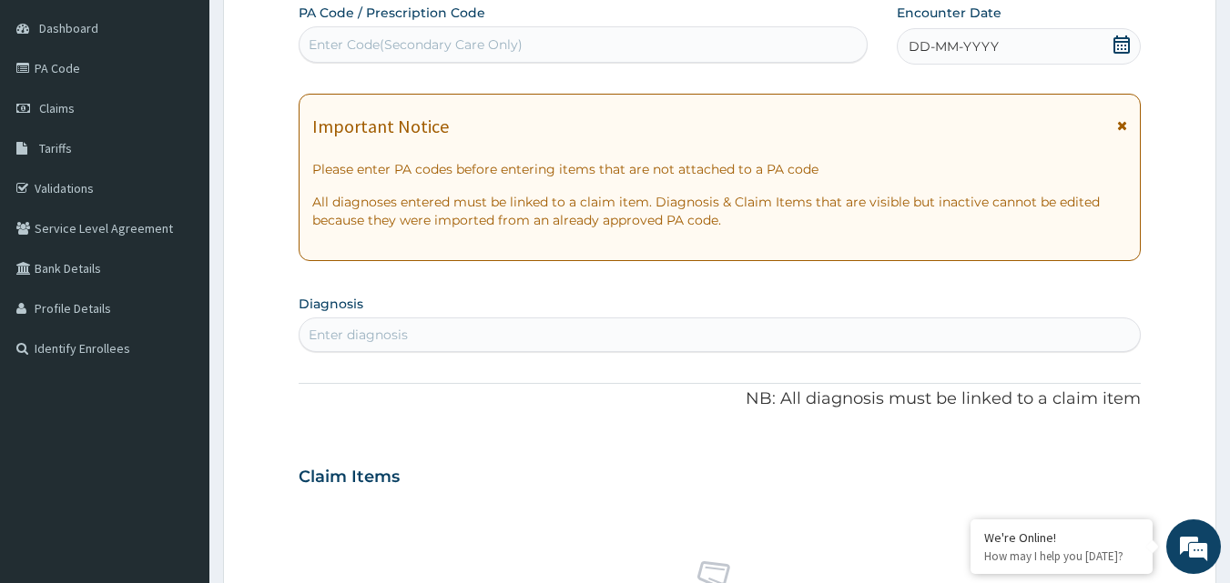
click at [1126, 125] on icon at bounding box center [1122, 125] width 10 height 13
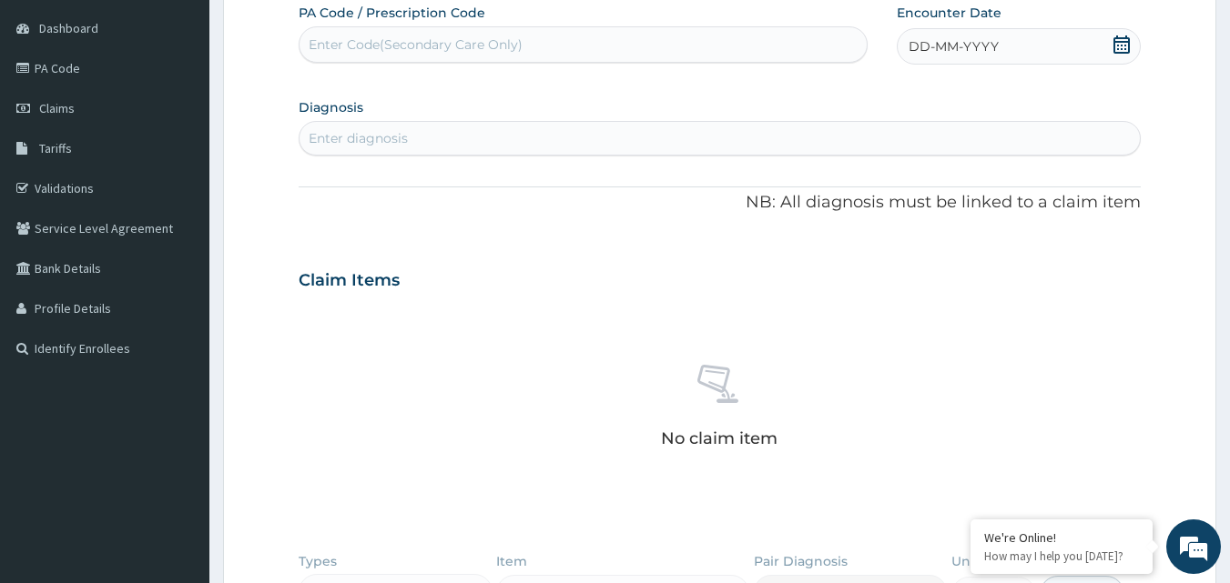
click at [1117, 38] on icon at bounding box center [1121, 45] width 16 height 18
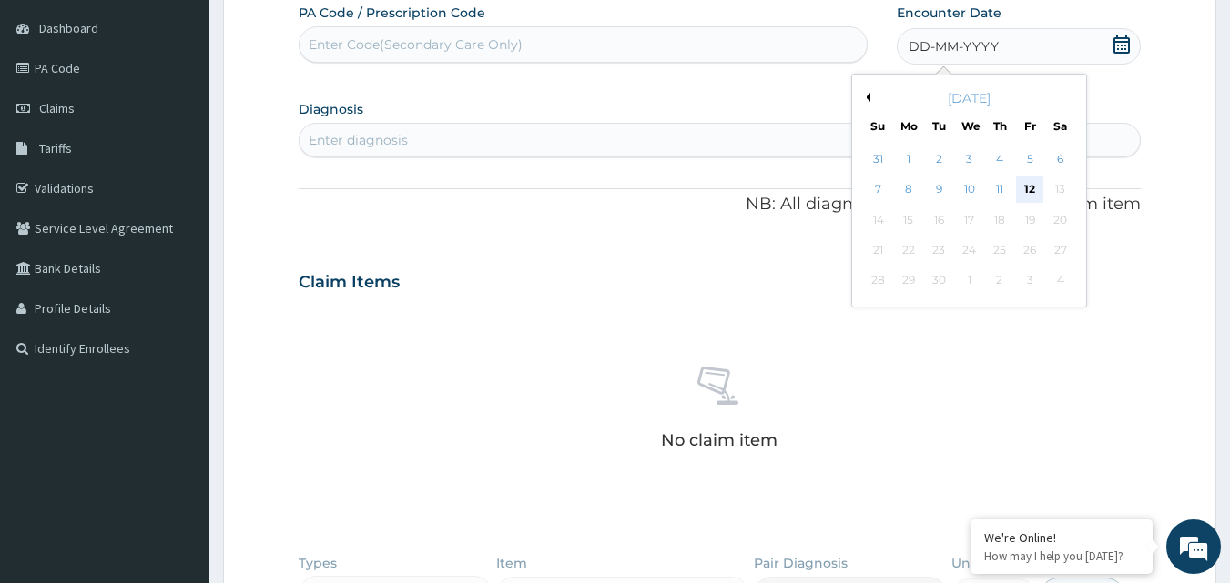
click at [1028, 179] on div "12" at bounding box center [1029, 190] width 27 height 27
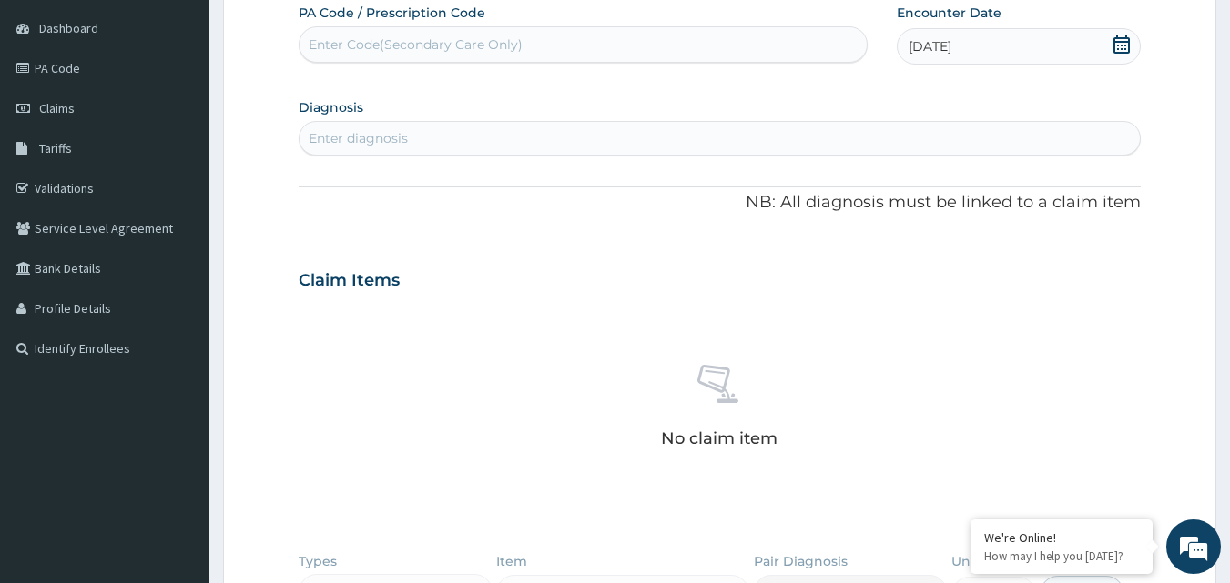
click at [377, 146] on div "Enter diagnosis" at bounding box center [358, 138] width 99 height 18
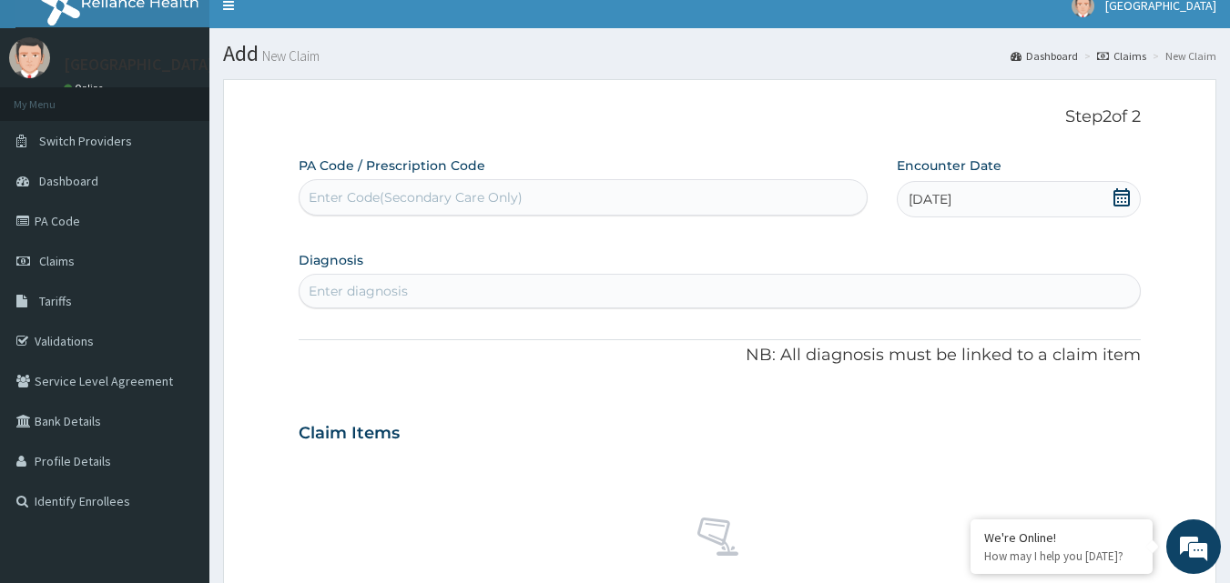
scroll to position [7, 0]
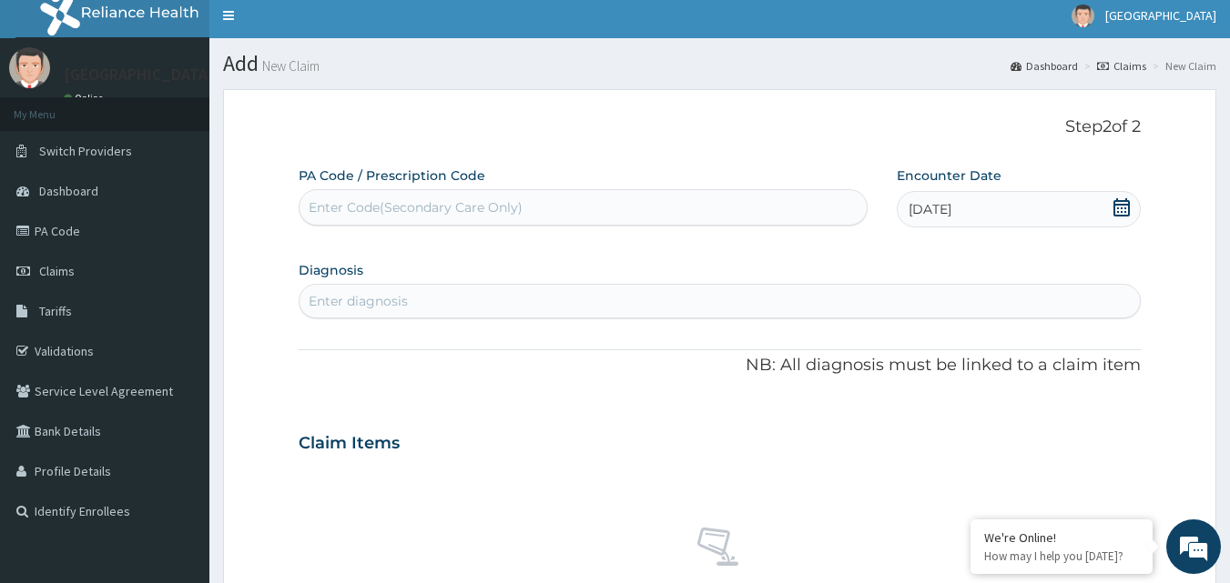
click at [412, 299] on div "Enter diagnosis" at bounding box center [719, 301] width 841 height 29
click at [383, 299] on div "Enter diagnosis" at bounding box center [358, 301] width 99 height 18
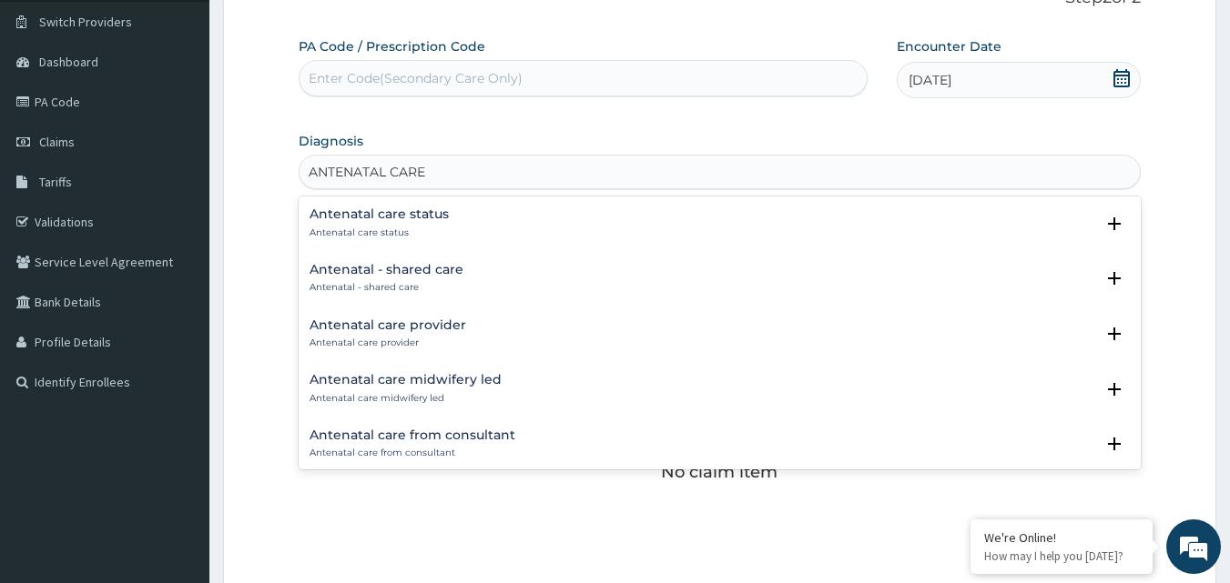
scroll to position [152, 0]
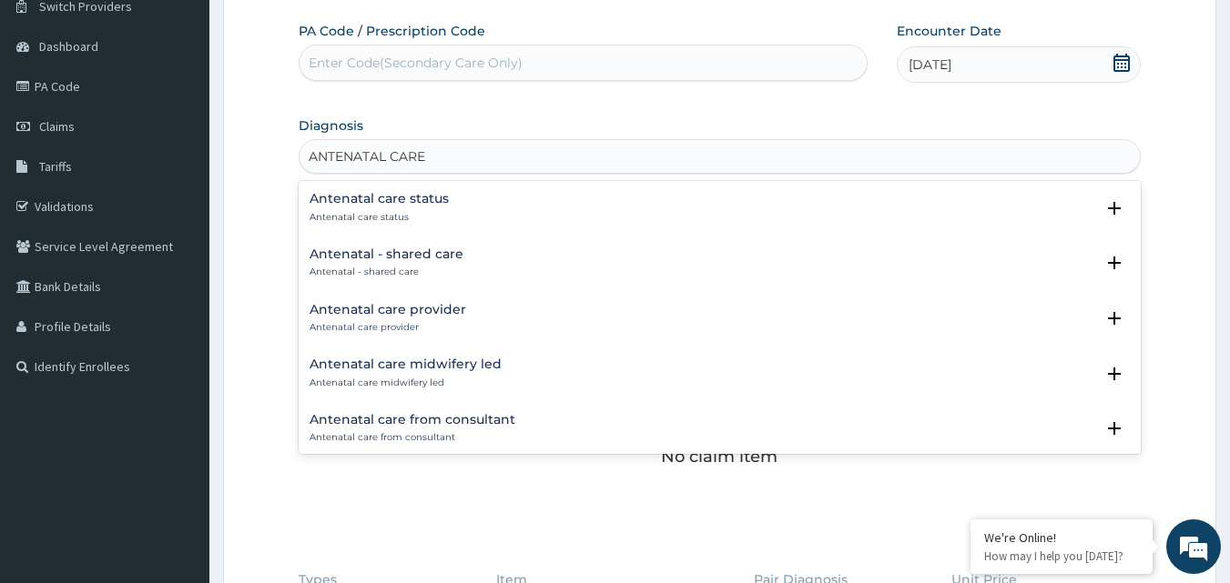
type input "ANTENATAL CARE"
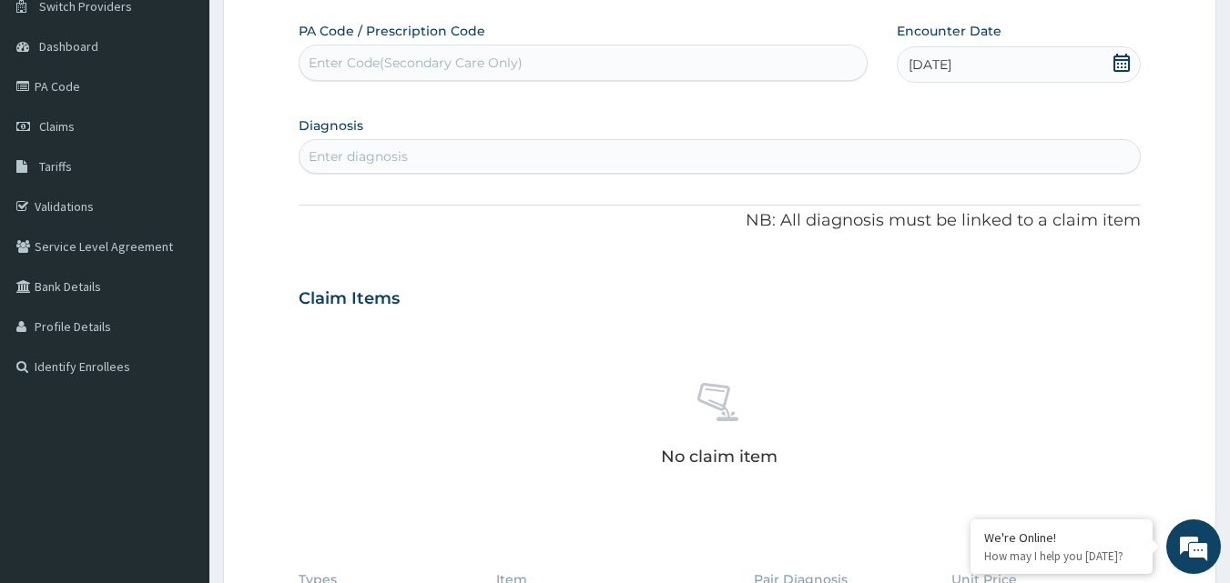
click at [466, 159] on div "Enter diagnosis" at bounding box center [719, 156] width 841 height 29
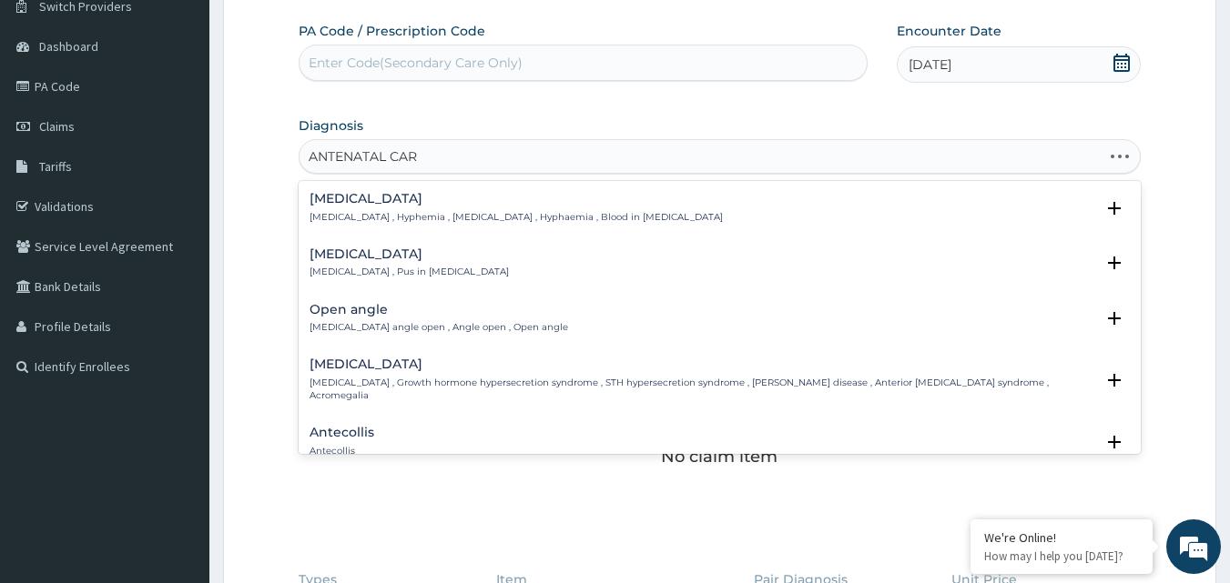
type input "ANTENATAL CARE"
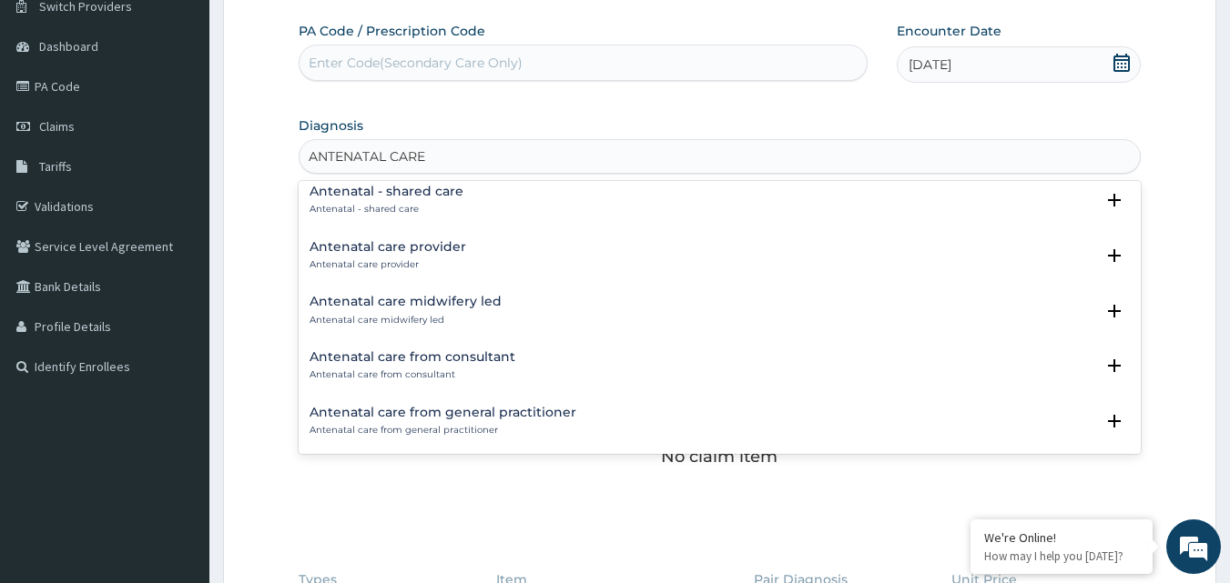
scroll to position [66, 0]
click at [533, 408] on h4 "Antenatal care from general practitioner" at bounding box center [442, 410] width 267 height 14
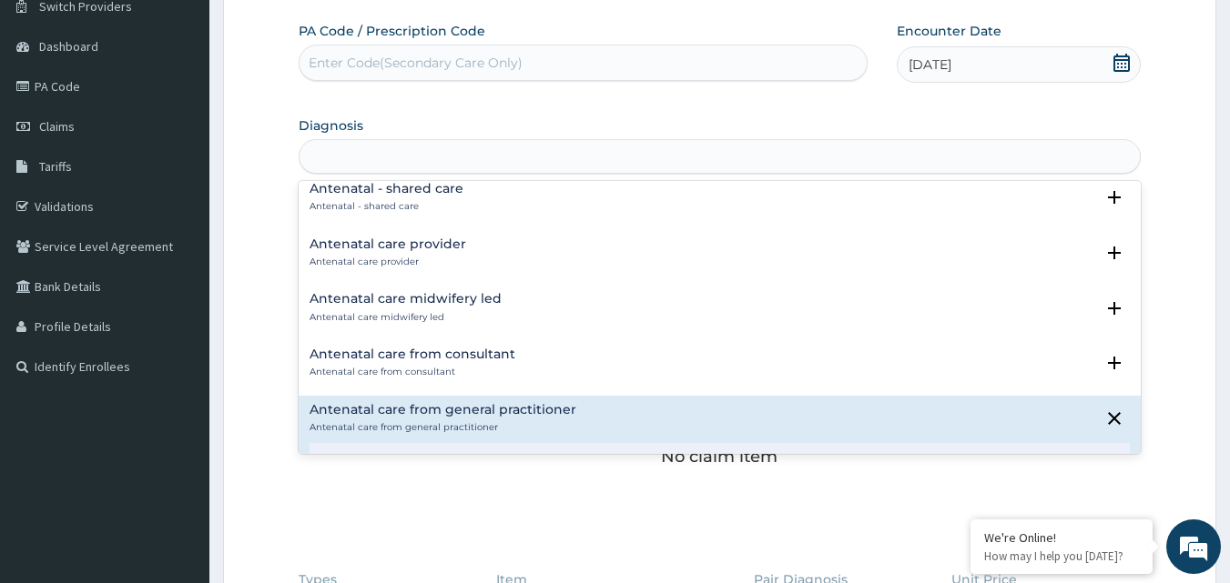
scroll to position [0, 0]
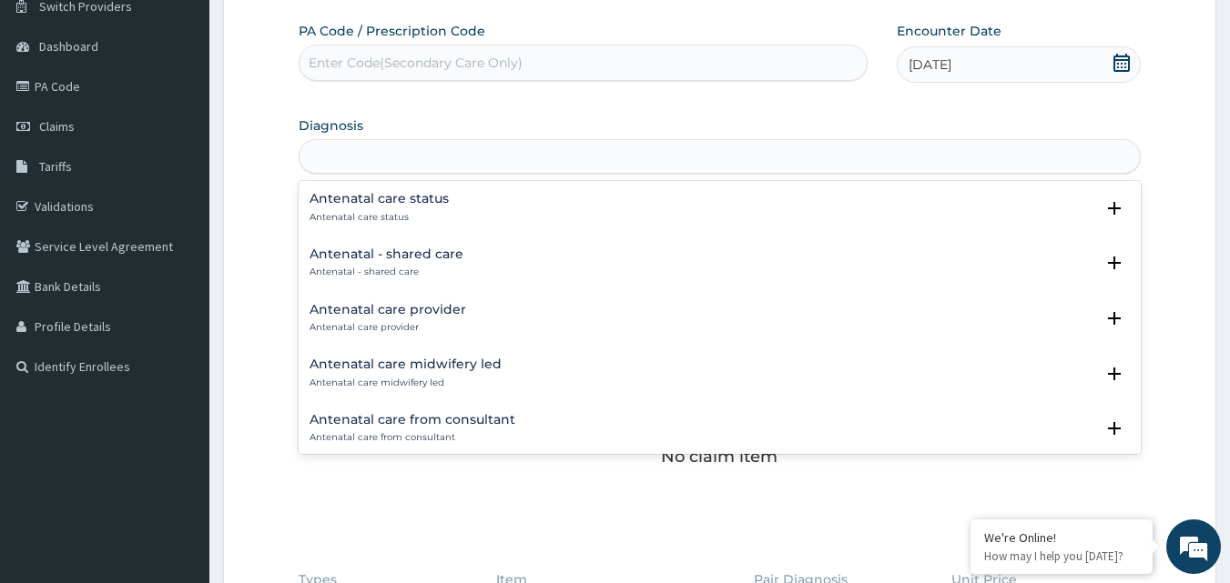
click at [568, 160] on div "ANTENATAL CARE" at bounding box center [719, 156] width 841 height 29
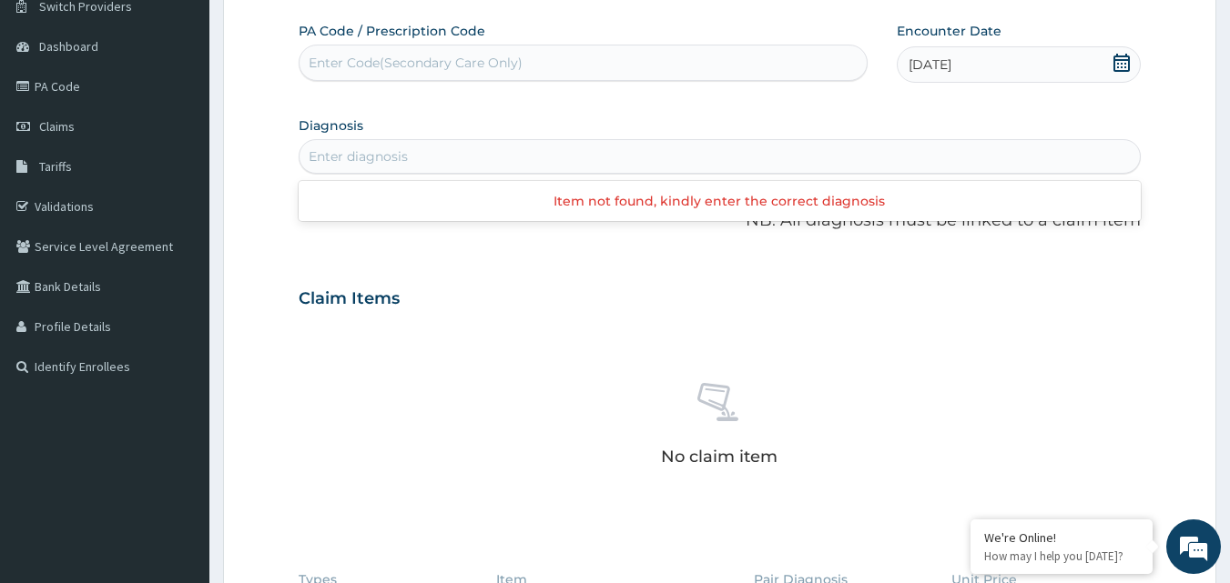
click at [448, 154] on div "Enter diagnosis" at bounding box center [719, 156] width 841 height 29
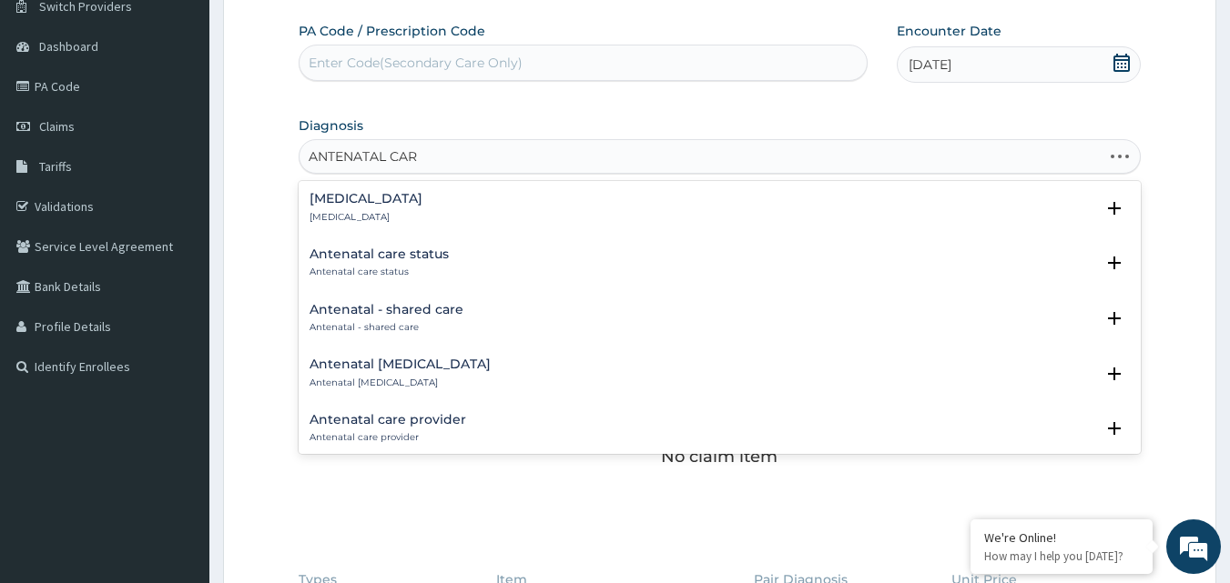
type input "ANTENATAL CARE"
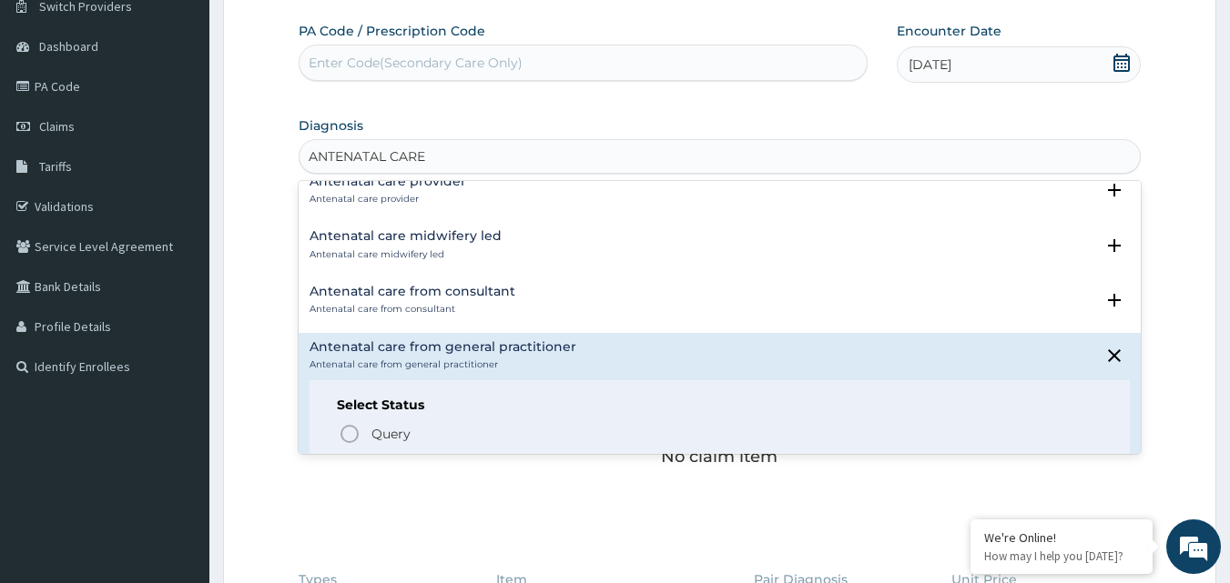
scroll to position [146, 0]
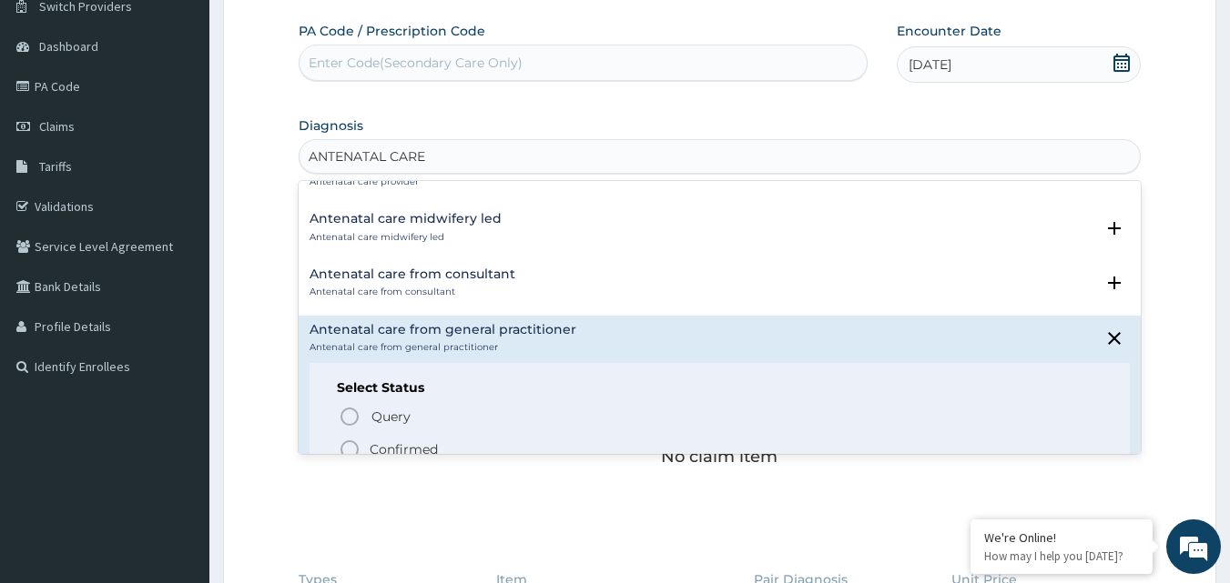
click at [431, 442] on p "Confirmed" at bounding box center [404, 450] width 68 height 18
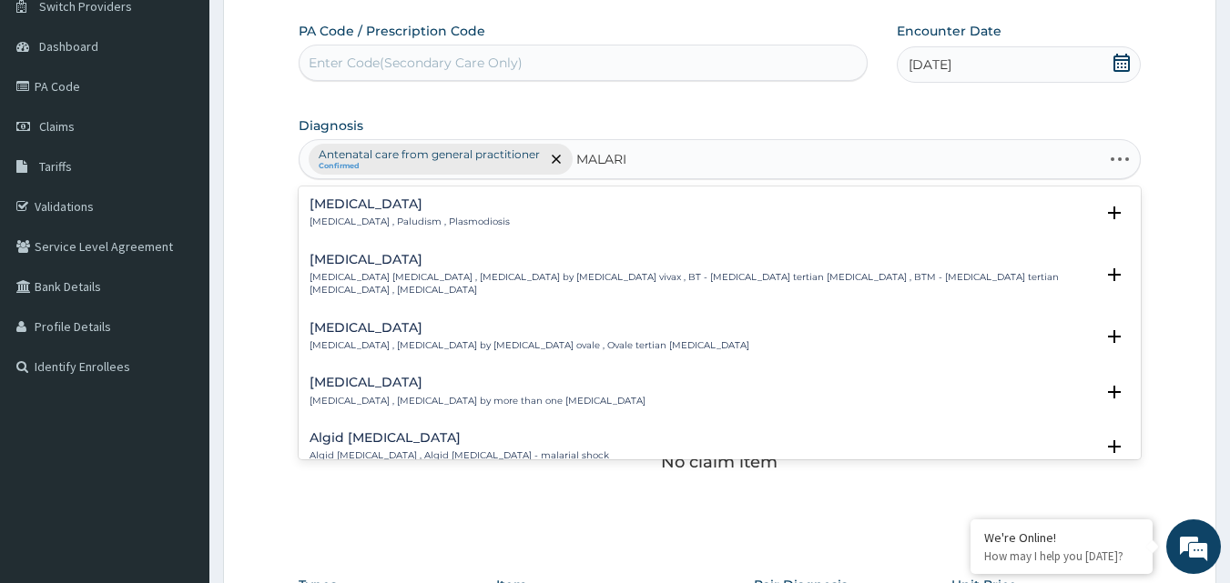
type input "[MEDICAL_DATA]"
click at [336, 199] on h4 "[MEDICAL_DATA]" at bounding box center [409, 205] width 200 height 14
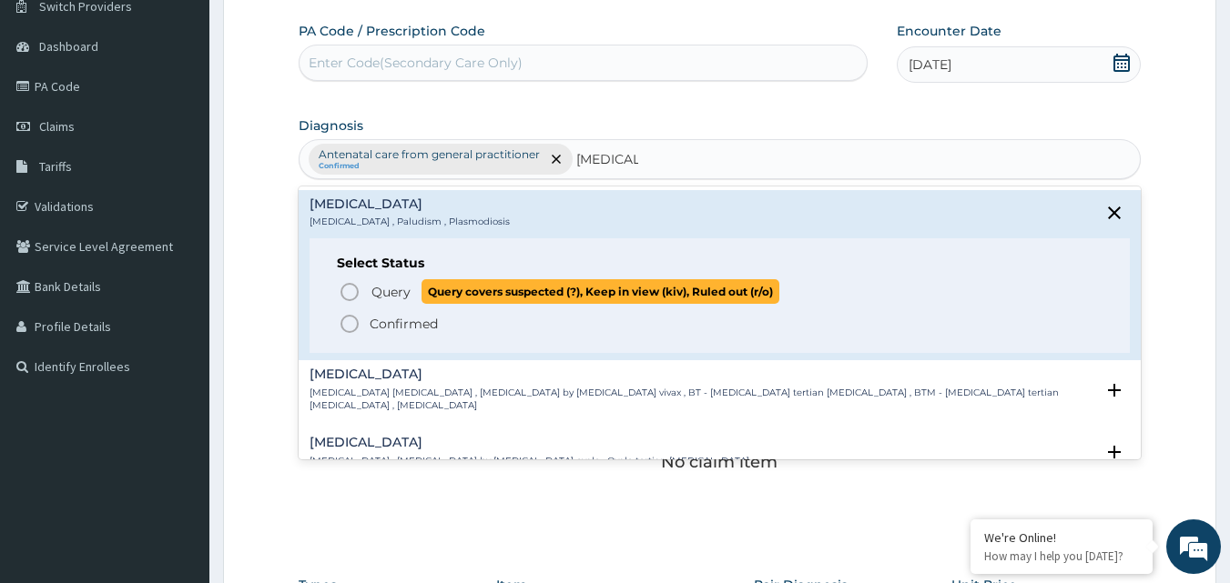
click at [391, 286] on span "Query" at bounding box center [390, 292] width 39 height 18
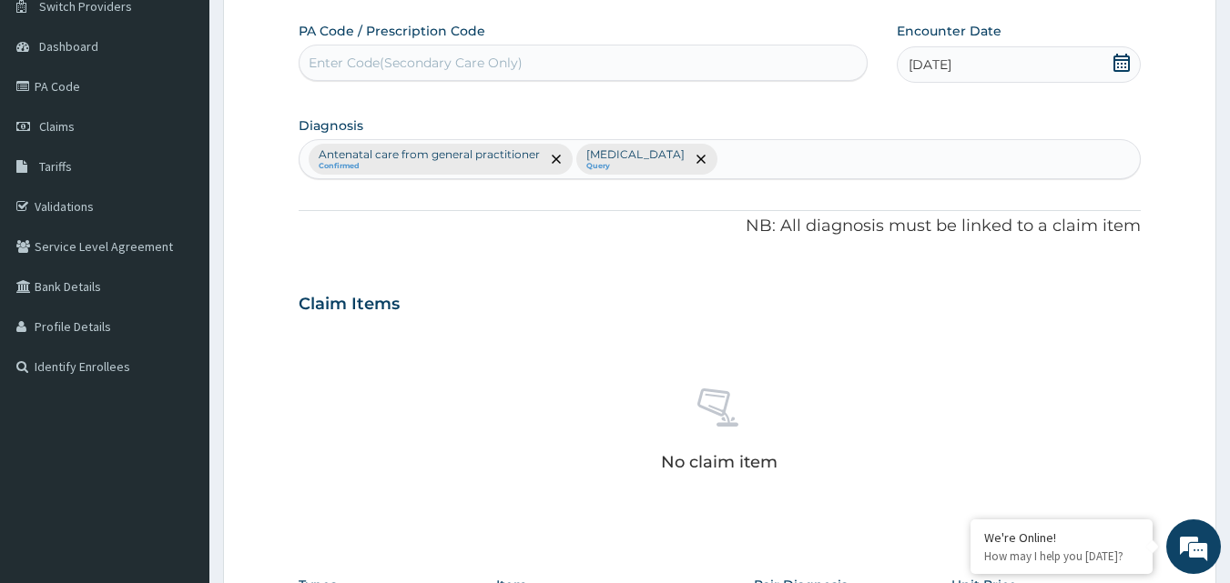
click at [513, 341] on div "No claim item" at bounding box center [720, 433] width 843 height 209
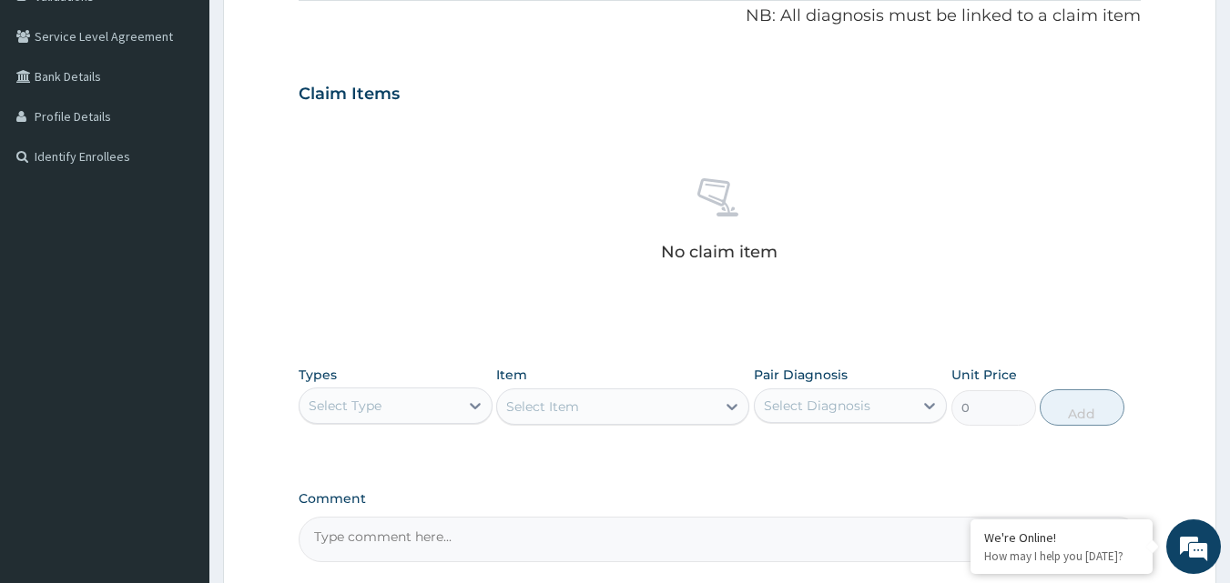
scroll to position [370, 0]
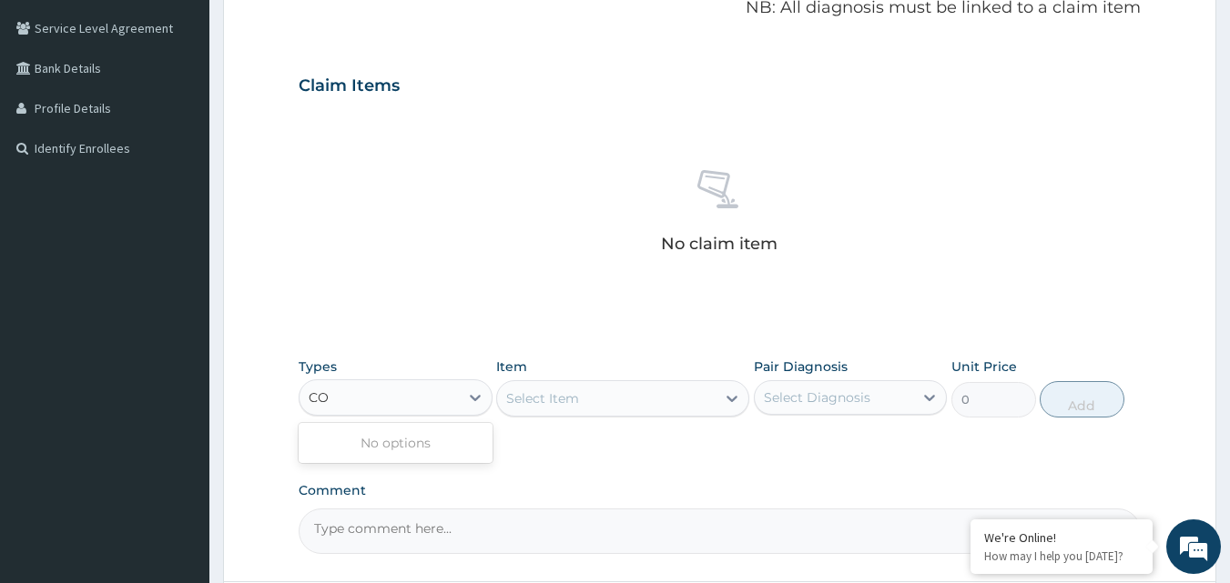
type input "C"
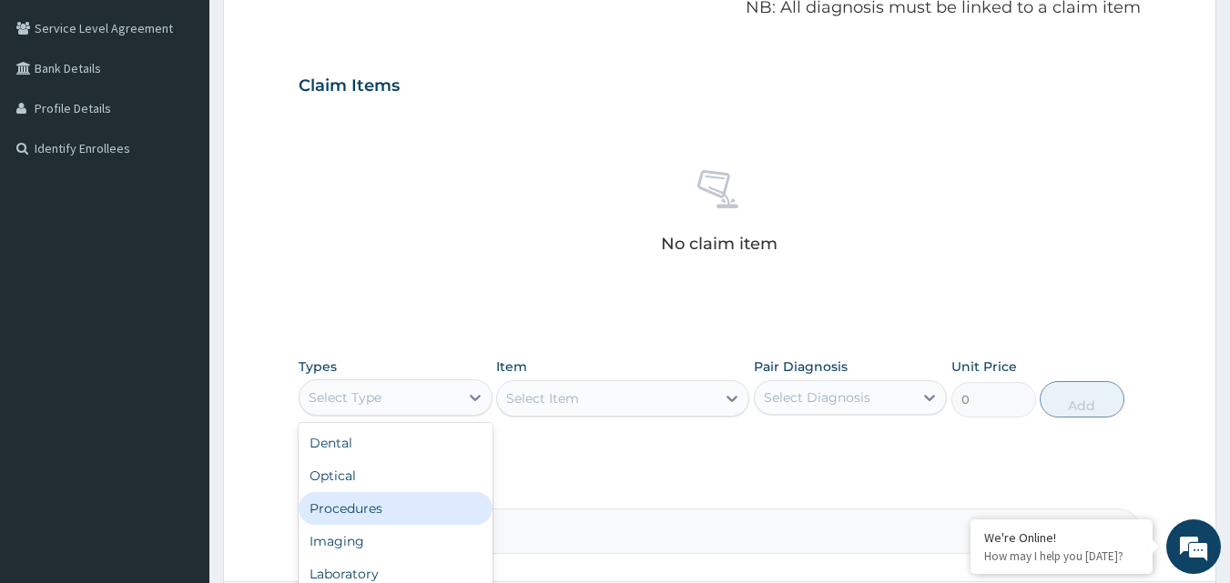
click at [392, 506] on div "Procedures" at bounding box center [396, 508] width 194 height 33
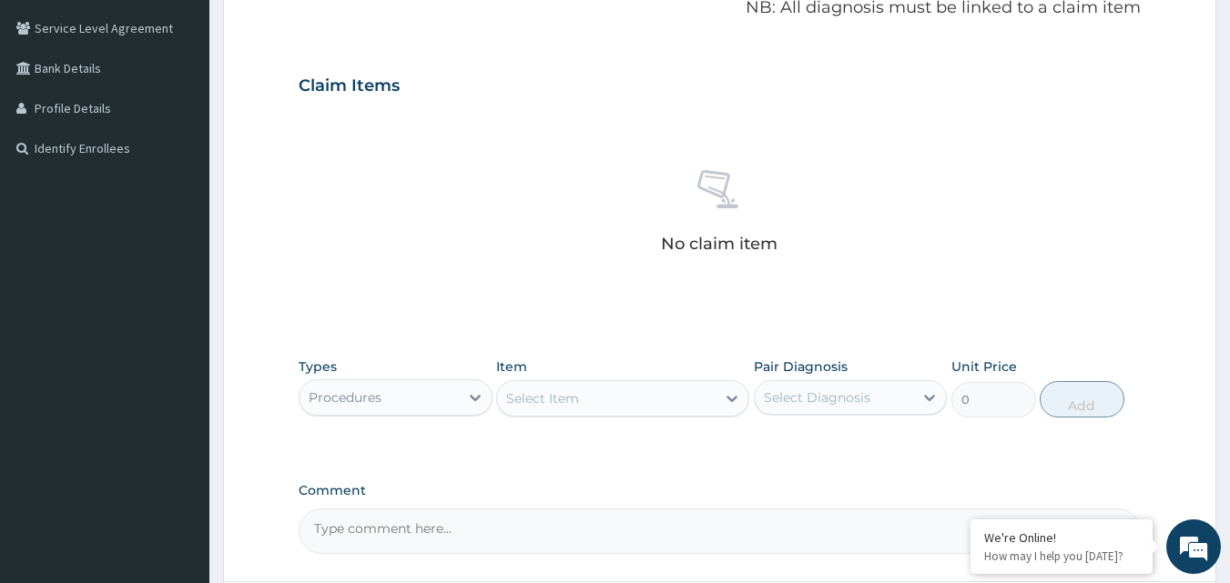
click at [608, 399] on div "Select Item" at bounding box center [606, 398] width 218 height 29
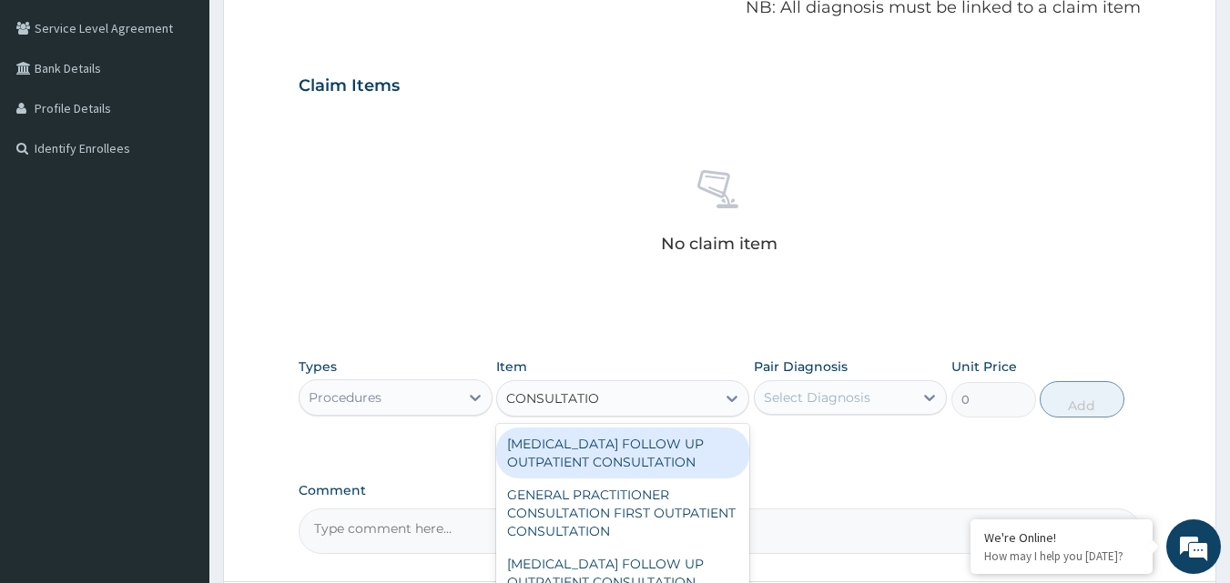
type input "CONSULTATION"
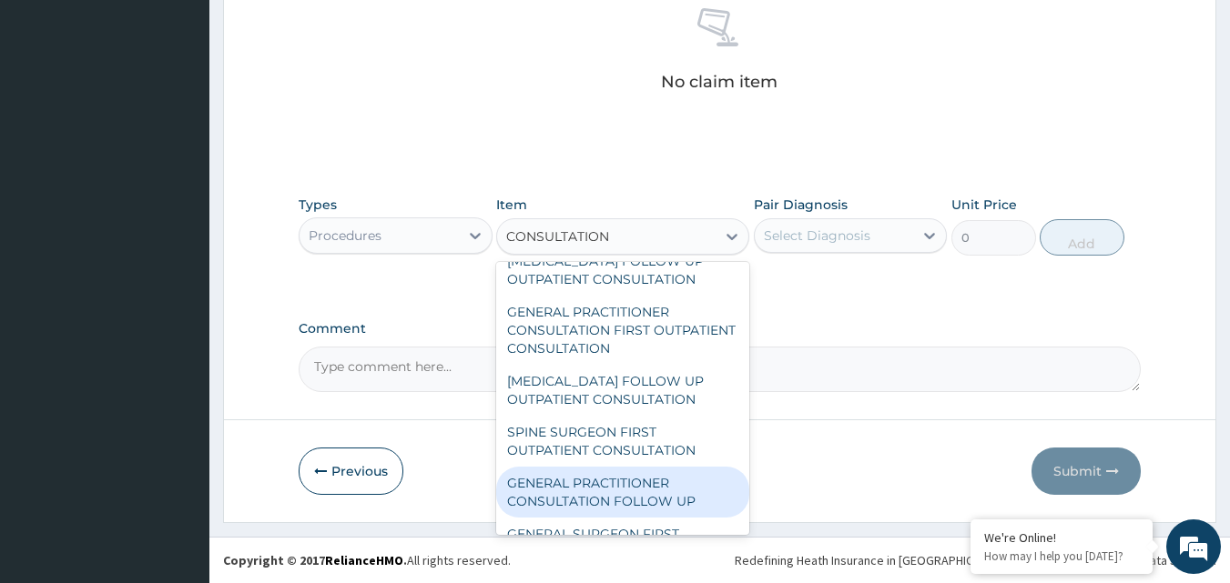
scroll to position [36, 0]
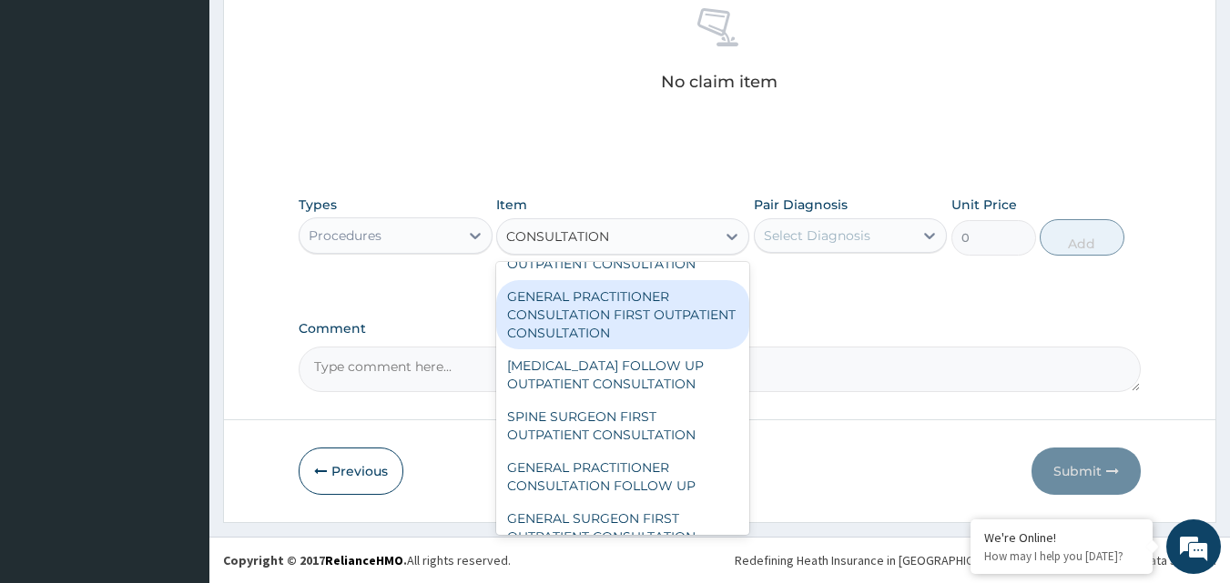
click at [649, 310] on div "GENERAL PRACTITIONER CONSULTATION FIRST OUTPATIENT CONSULTATION" at bounding box center [622, 314] width 253 height 69
type input "3000"
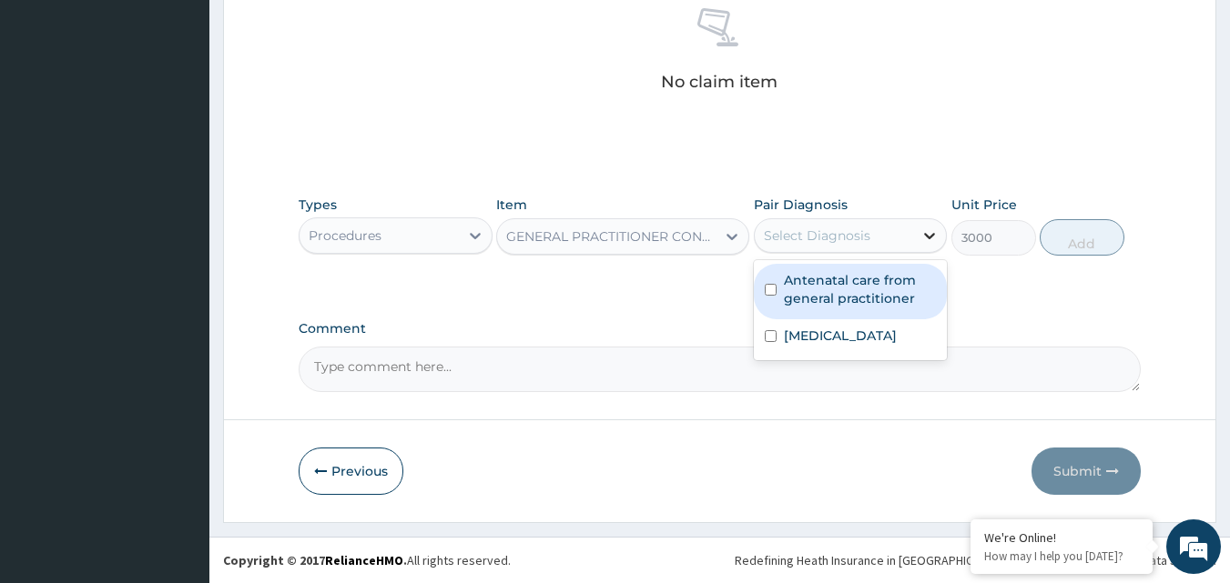
click at [929, 236] on icon at bounding box center [929, 236] width 18 height 18
click at [876, 287] on label "Antenatal care from general practitioner" at bounding box center [860, 289] width 153 height 36
checkbox input "true"
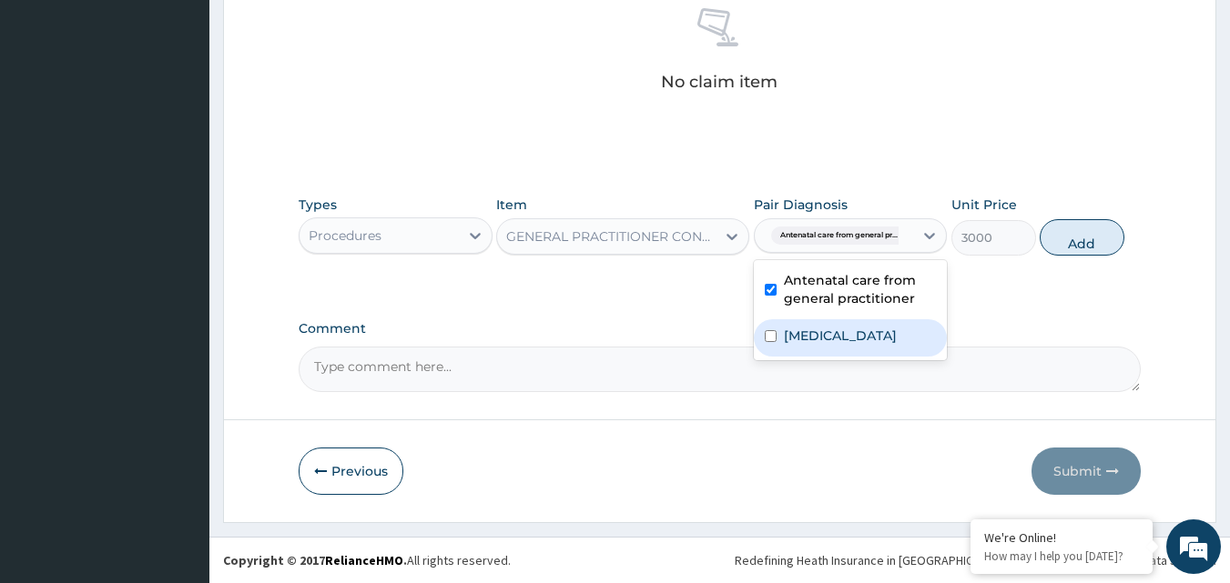
click at [859, 337] on div "[MEDICAL_DATA]" at bounding box center [851, 338] width 194 height 37
checkbox input "true"
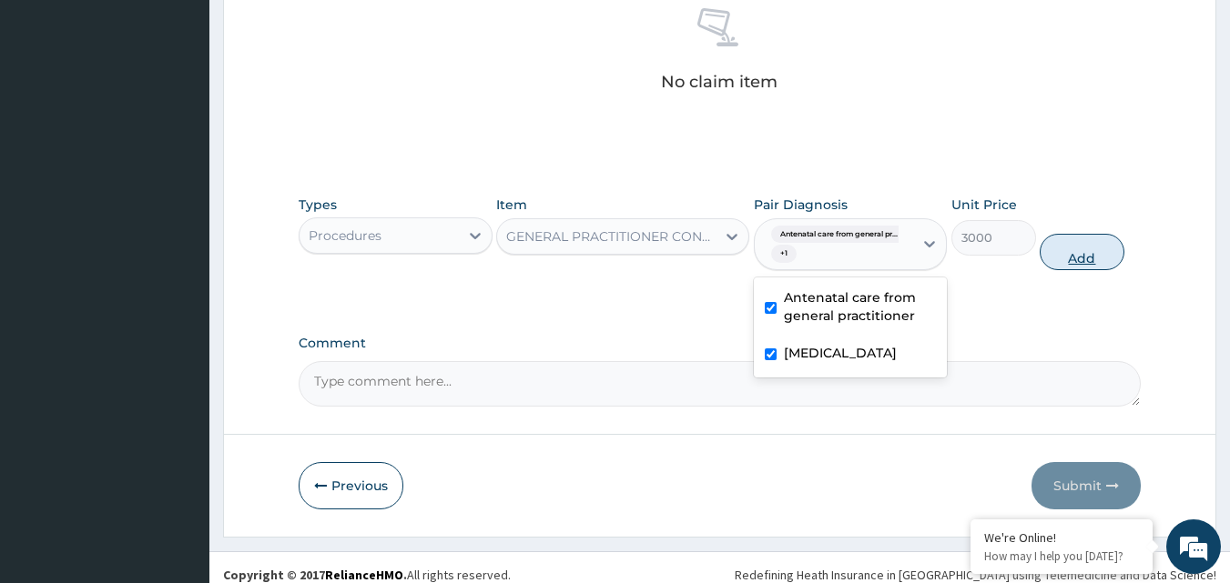
click at [1063, 258] on button "Add" at bounding box center [1082, 252] width 85 height 36
type input "0"
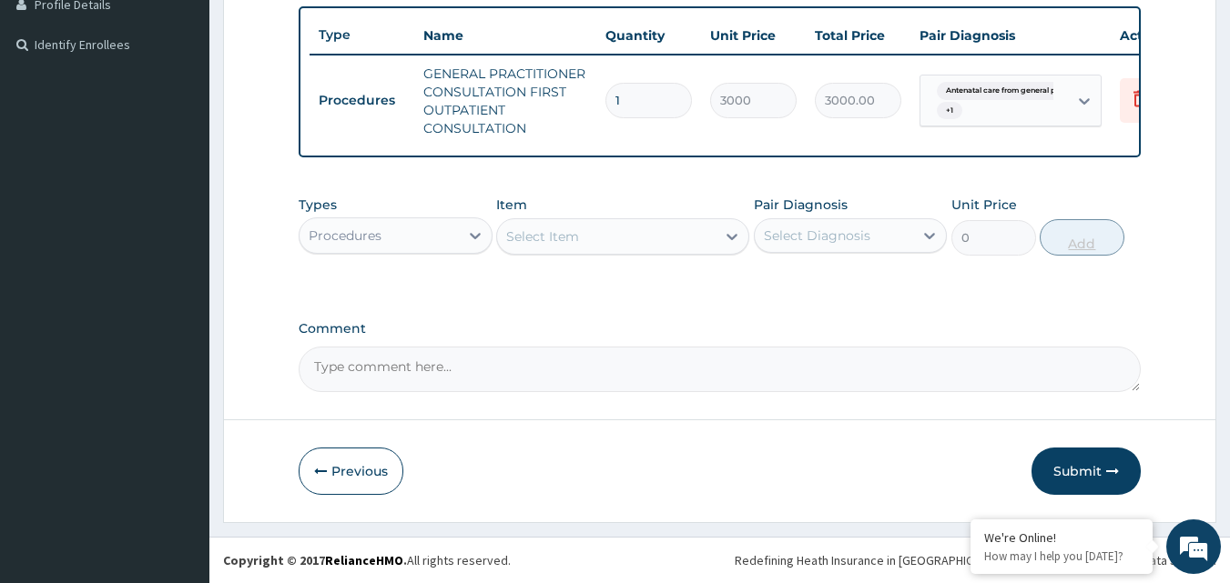
scroll to position [488, 0]
click at [472, 233] on icon at bounding box center [475, 236] width 18 height 18
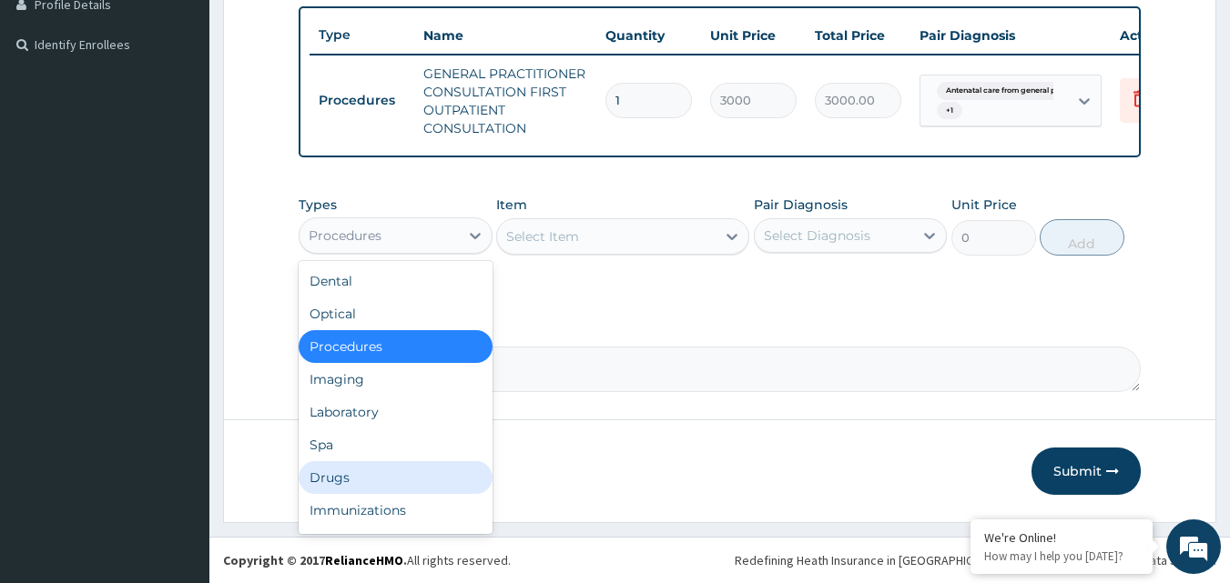
click at [391, 474] on div "Drugs" at bounding box center [396, 478] width 194 height 33
